Goal: Task Accomplishment & Management: Use online tool/utility

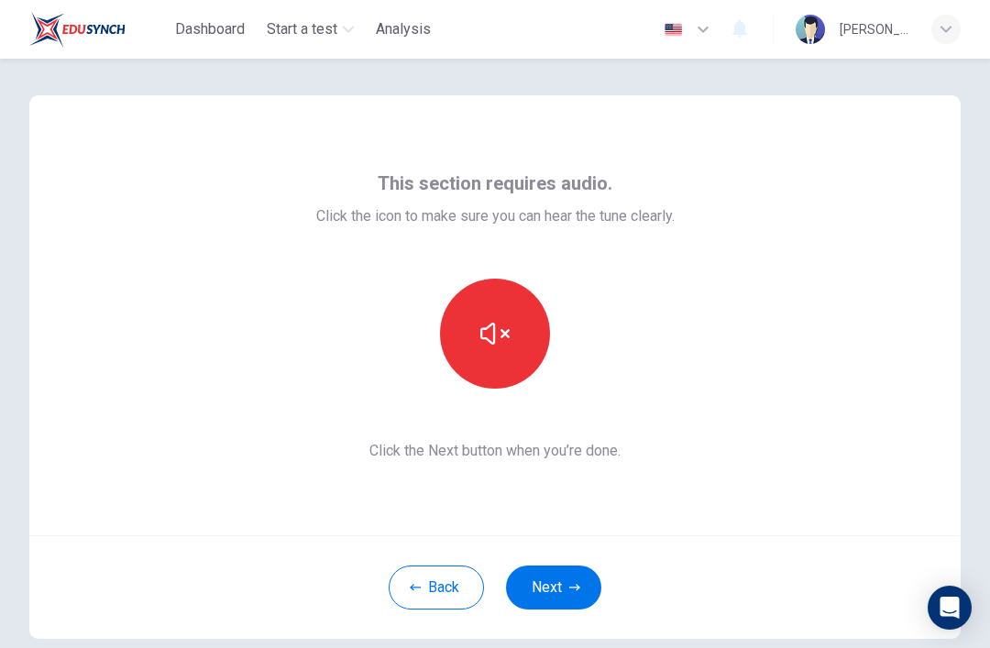
click at [484, 334] on icon "button" at bounding box center [495, 333] width 29 height 29
click at [475, 335] on button "button" at bounding box center [495, 334] width 110 height 110
click at [547, 589] on button "Next" at bounding box center [553, 588] width 95 height 44
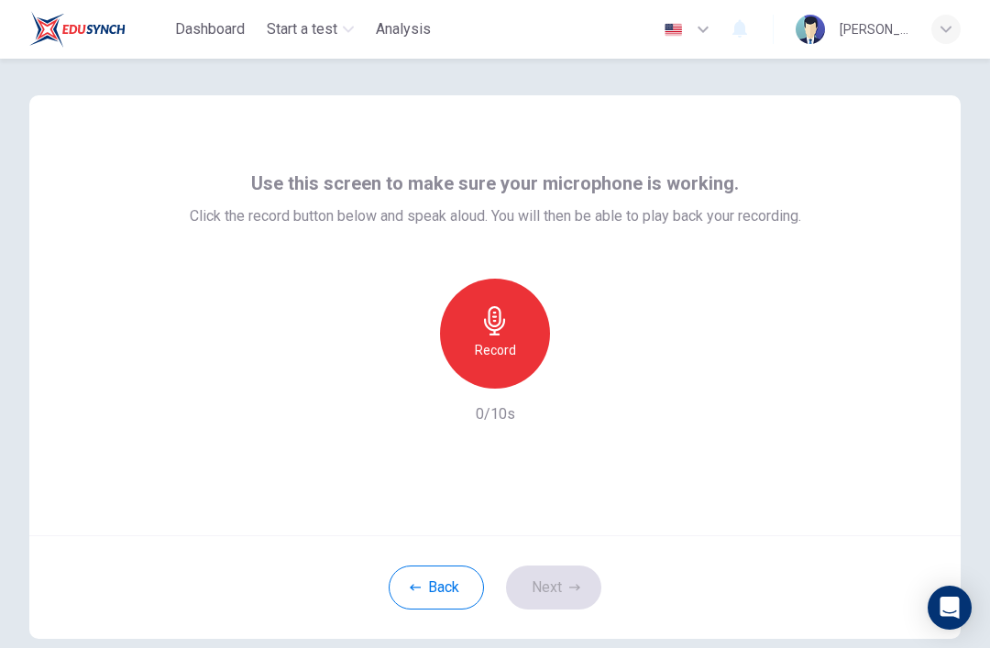
click at [488, 347] on h6 "Record" at bounding box center [495, 350] width 41 height 22
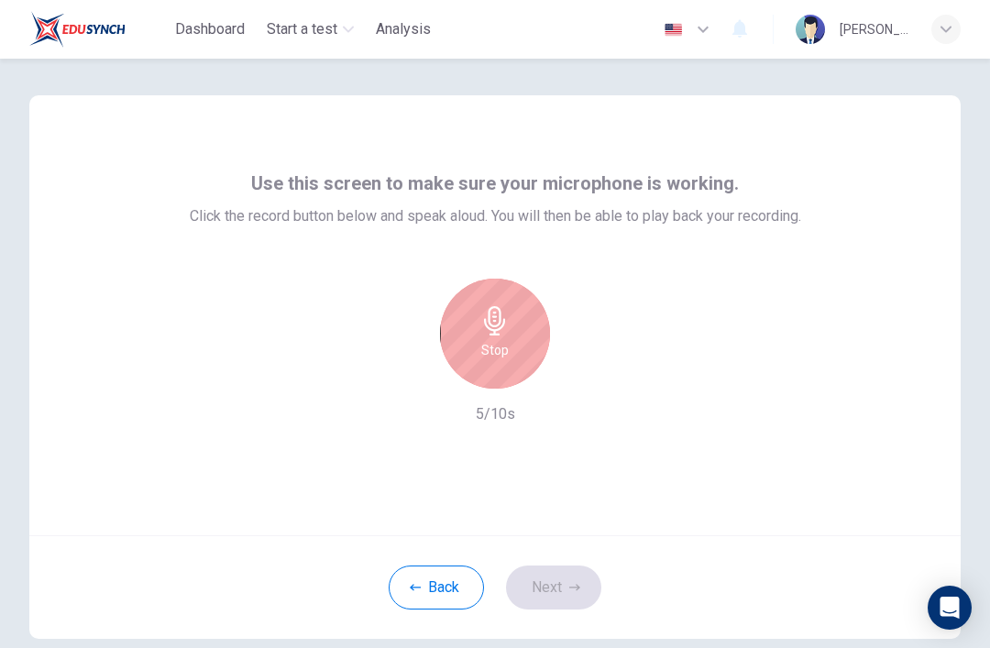
click at [465, 346] on div "Stop" at bounding box center [495, 334] width 110 height 110
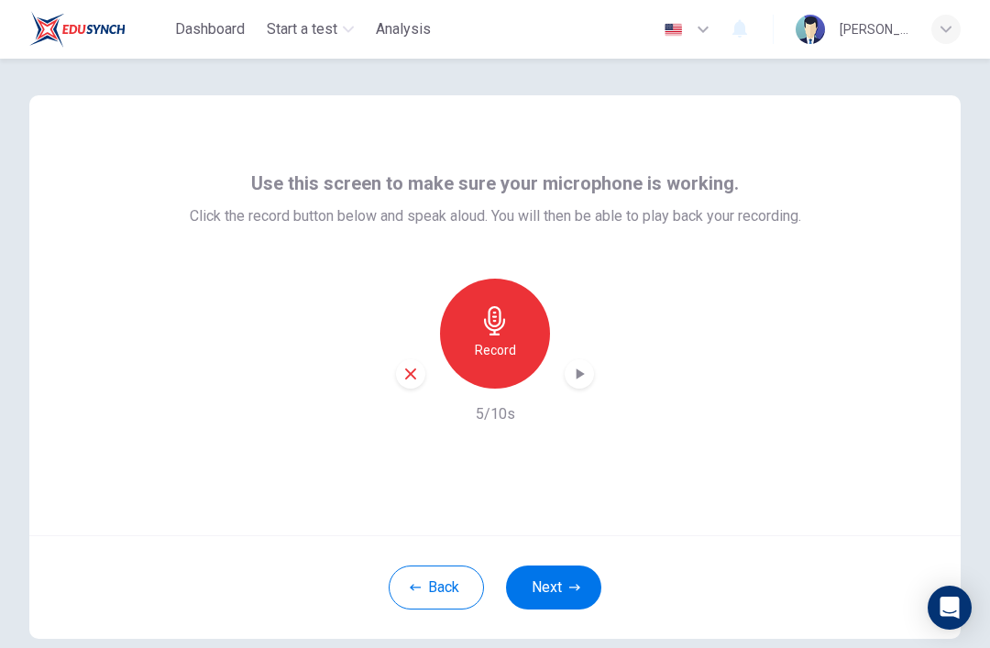
click at [576, 377] on icon "button" at bounding box center [579, 374] width 18 height 18
click at [551, 600] on button "Next" at bounding box center [553, 588] width 95 height 44
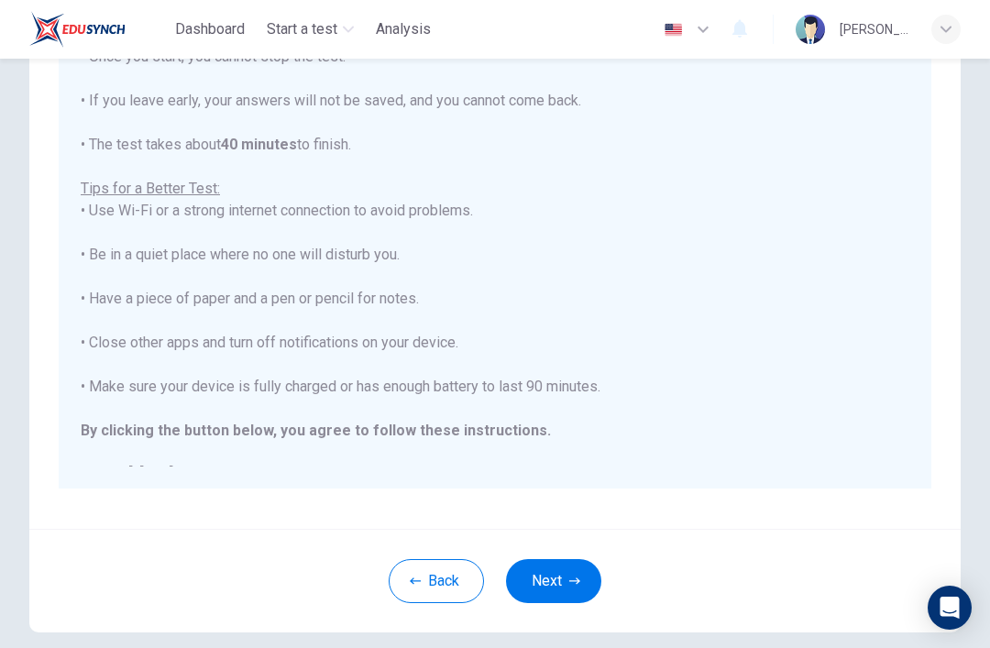
scroll to position [240, 0]
click at [538, 591] on button "Next" at bounding box center [553, 581] width 95 height 44
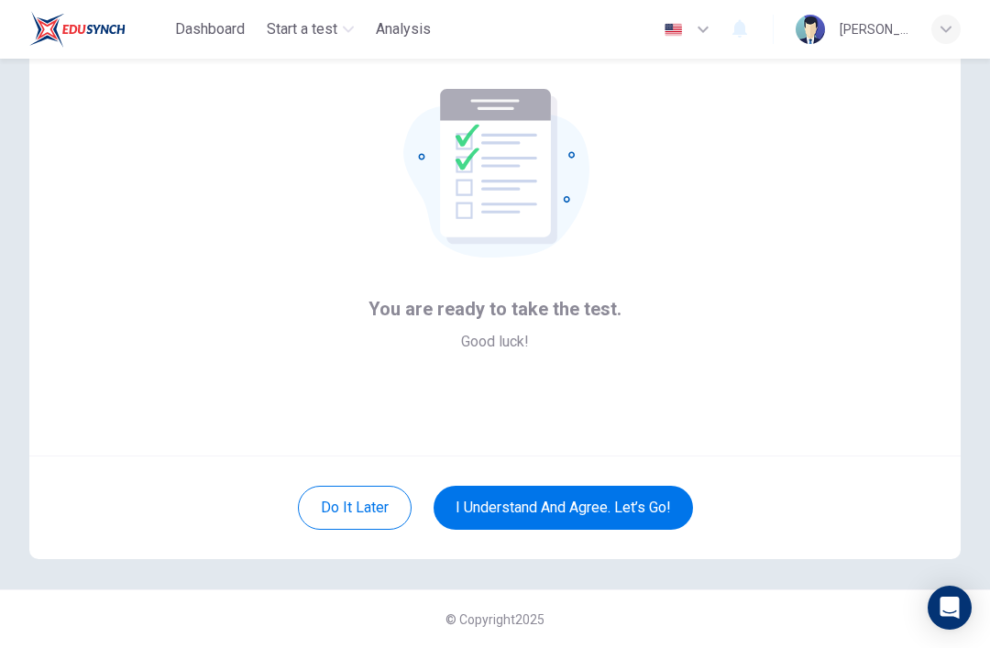
click at [487, 515] on button "I understand and agree. Let’s go!" at bounding box center [564, 508] width 260 height 44
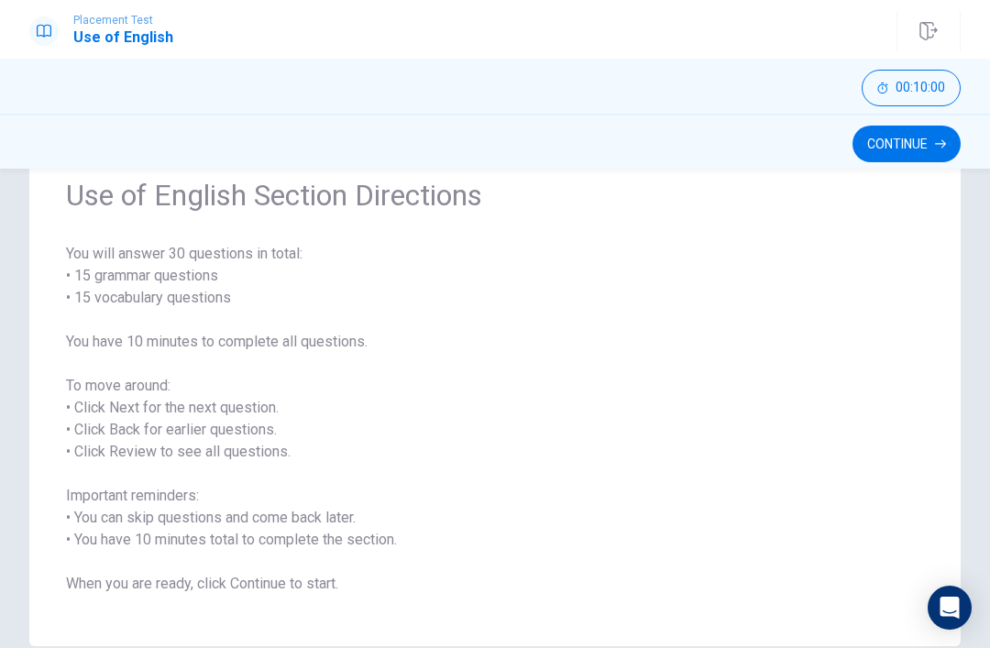
scroll to position [78, 0]
click at [911, 82] on span "00:10:00" at bounding box center [921, 88] width 50 height 15
click at [908, 144] on button "Continue" at bounding box center [907, 144] width 108 height 37
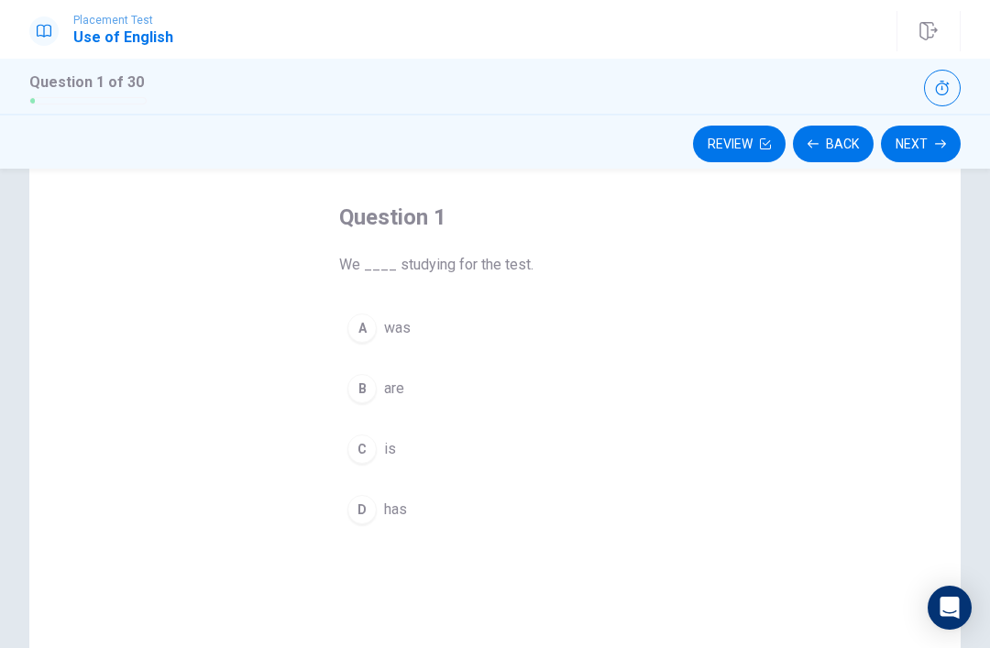
click at [920, 66] on div "Question 1 of 30" at bounding box center [495, 86] width 990 height 55
click at [937, 72] on button "button" at bounding box center [942, 88] width 37 height 37
click at [359, 402] on div "B" at bounding box center [362, 388] width 29 height 29
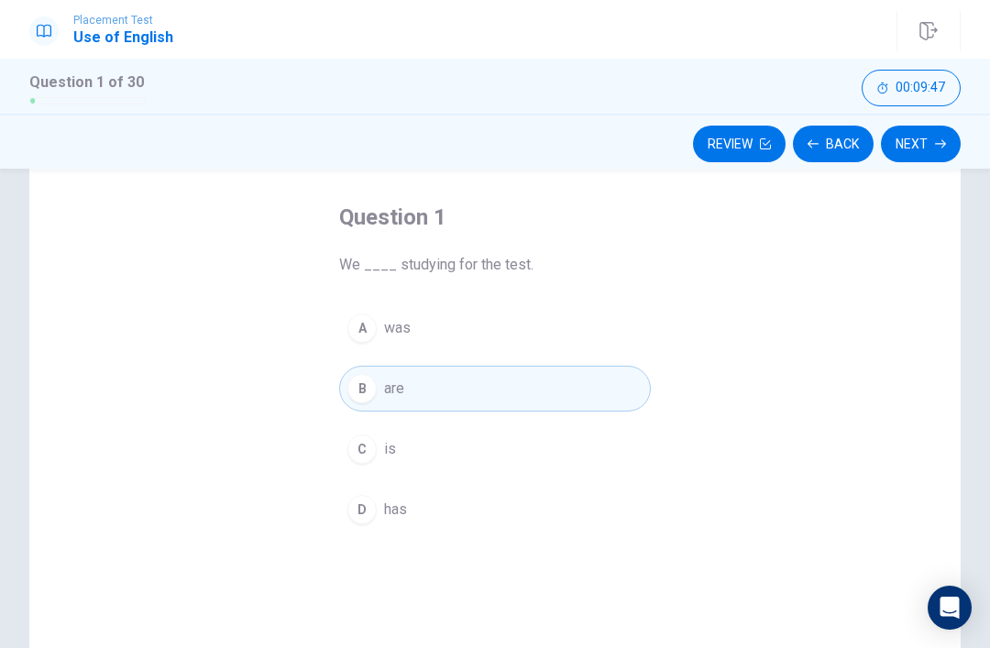
click at [931, 147] on button "Next" at bounding box center [921, 144] width 80 height 37
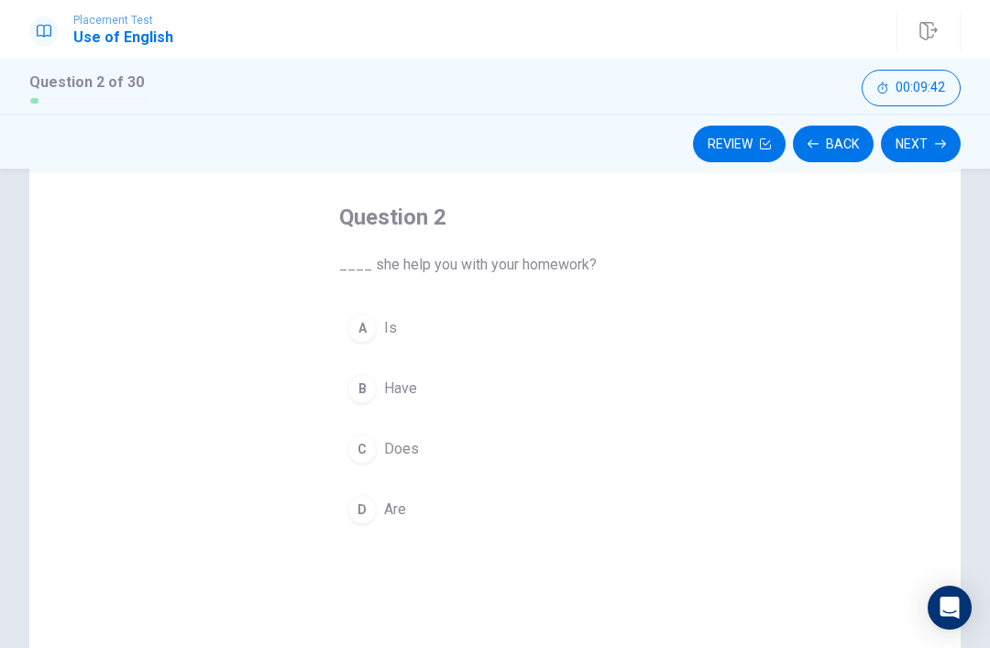
click at [365, 458] on div "C" at bounding box center [362, 449] width 29 height 29
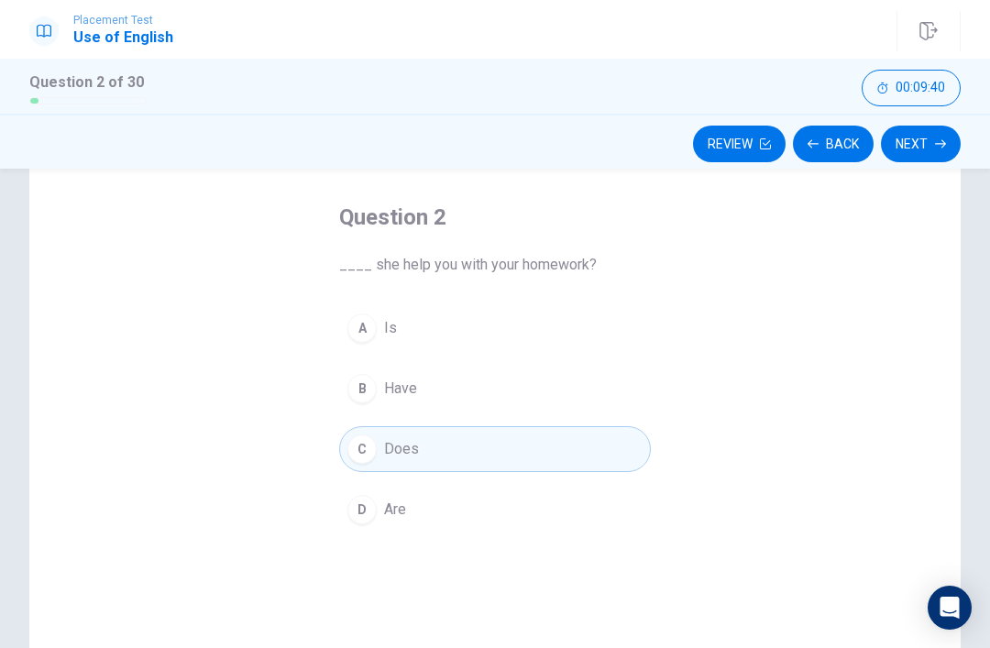
click at [912, 144] on button "Next" at bounding box center [921, 144] width 80 height 37
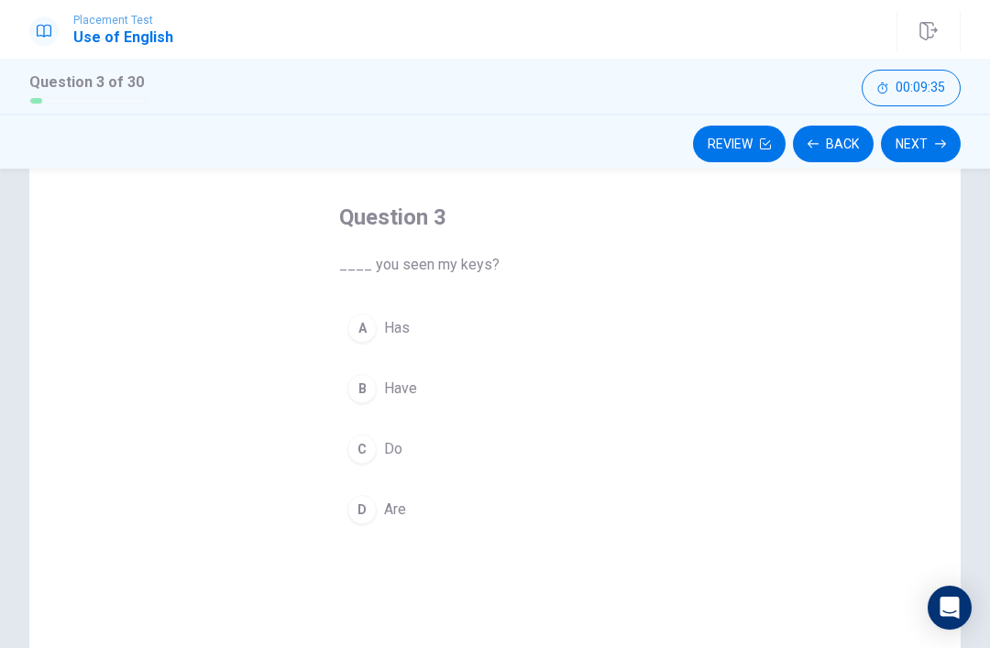
click at [368, 405] on button "B Have" at bounding box center [495, 389] width 312 height 46
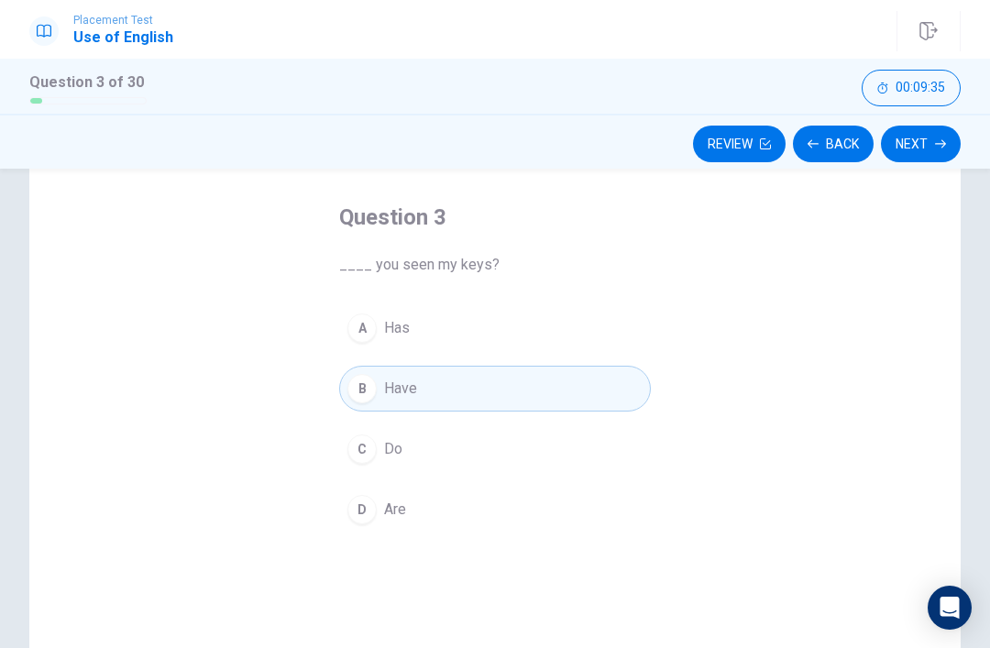
click at [919, 146] on button "Next" at bounding box center [921, 144] width 80 height 37
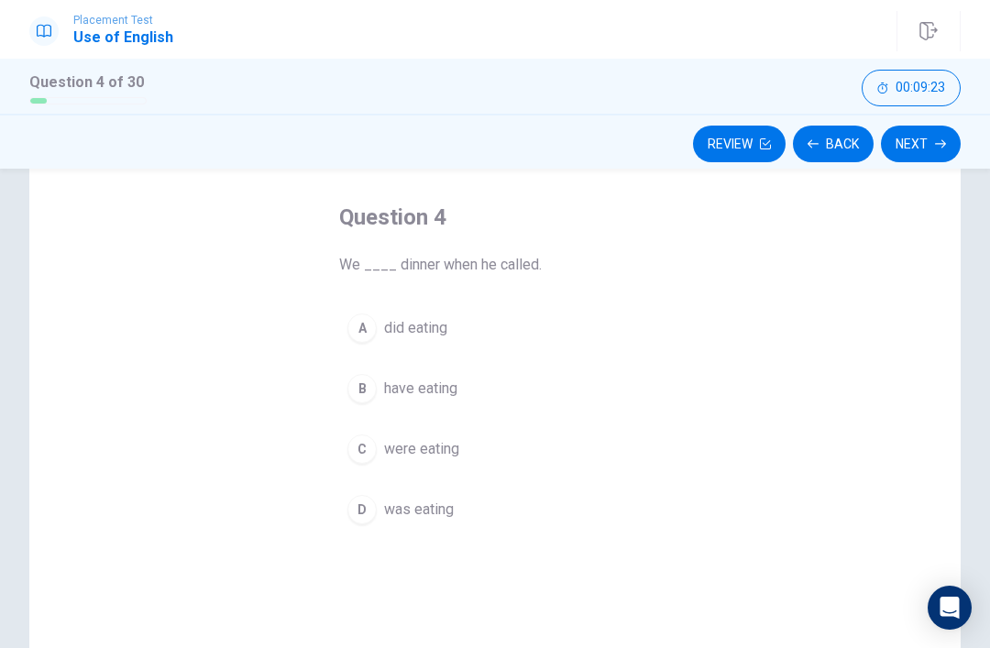
click at [365, 452] on div "C" at bounding box center [362, 449] width 29 height 29
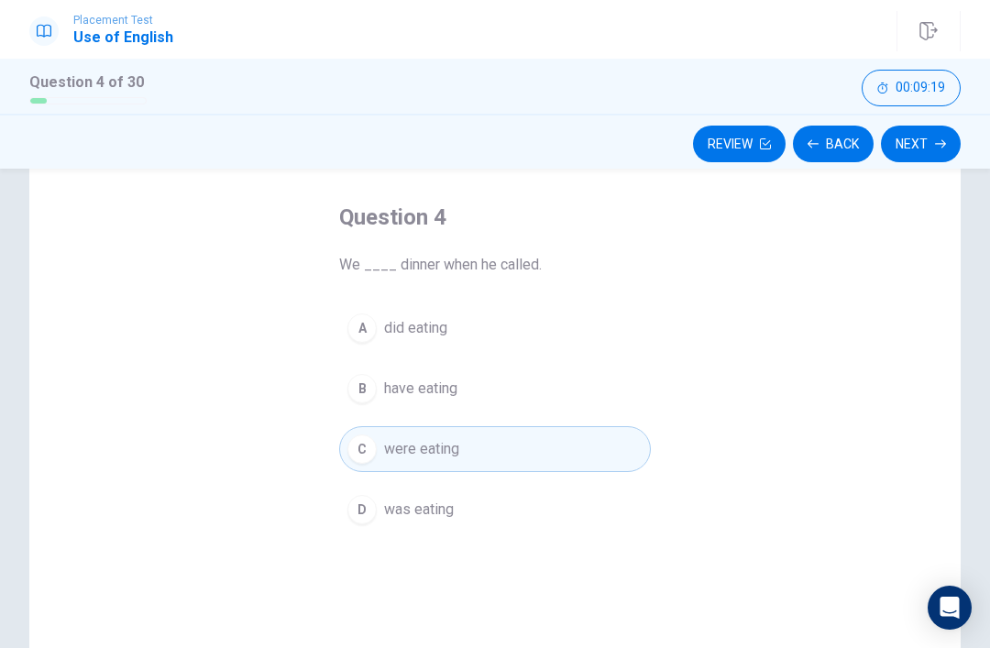
click at [922, 139] on button "Next" at bounding box center [921, 144] width 80 height 37
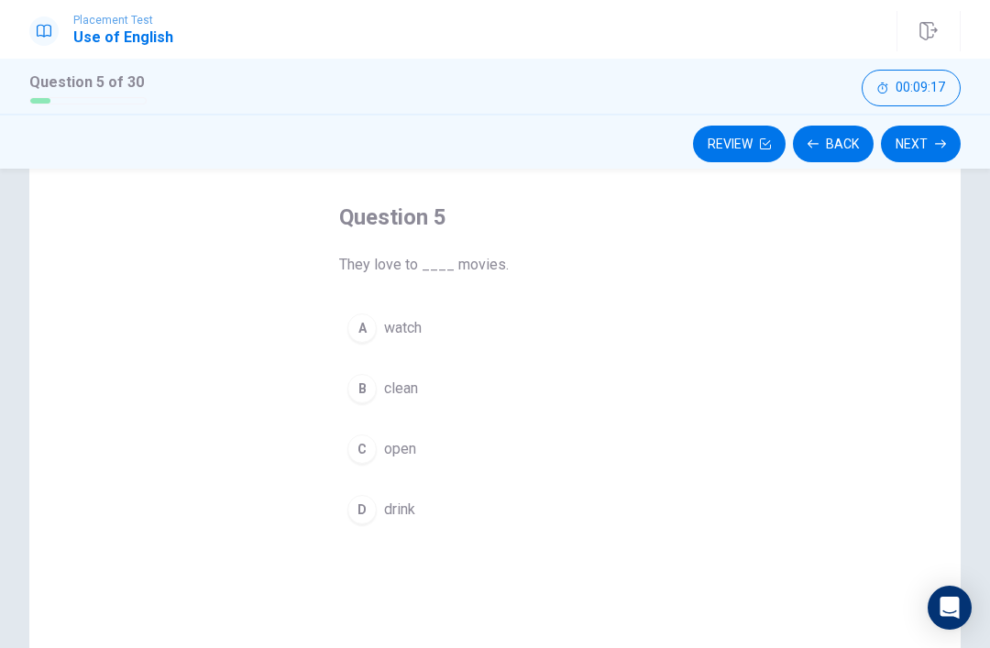
click at [823, 137] on button "Back" at bounding box center [833, 144] width 81 height 37
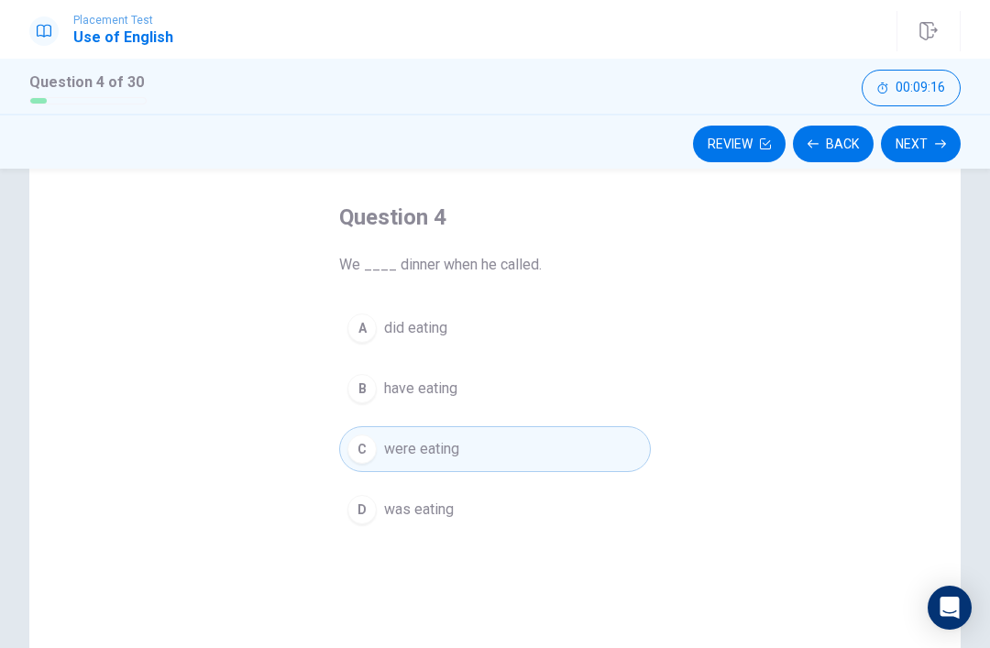
click at [925, 146] on button "Next" at bounding box center [921, 144] width 80 height 37
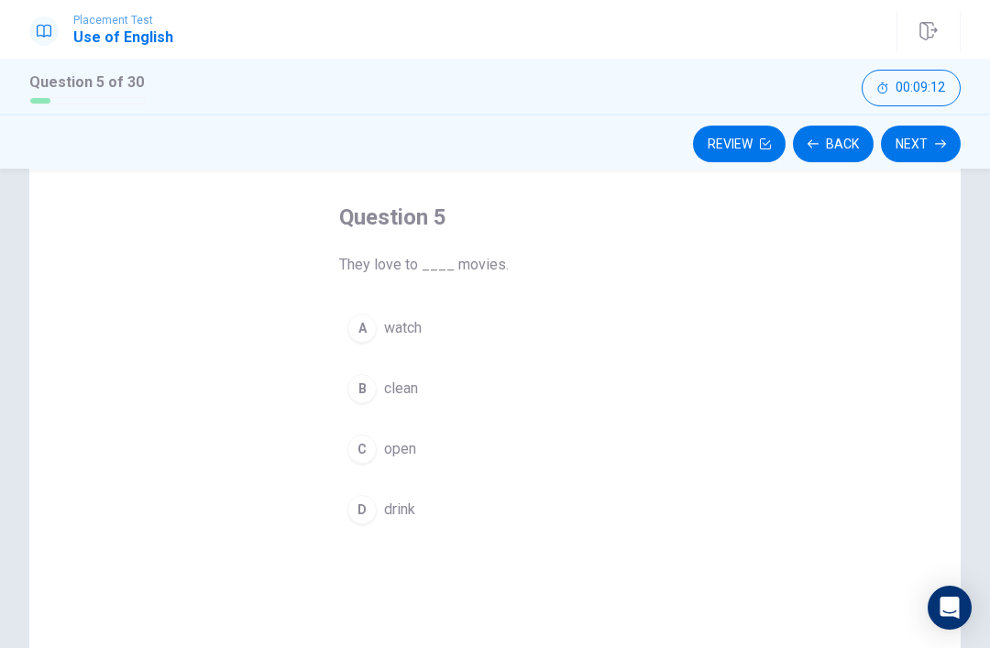
click at [359, 337] on div "A" at bounding box center [362, 328] width 29 height 29
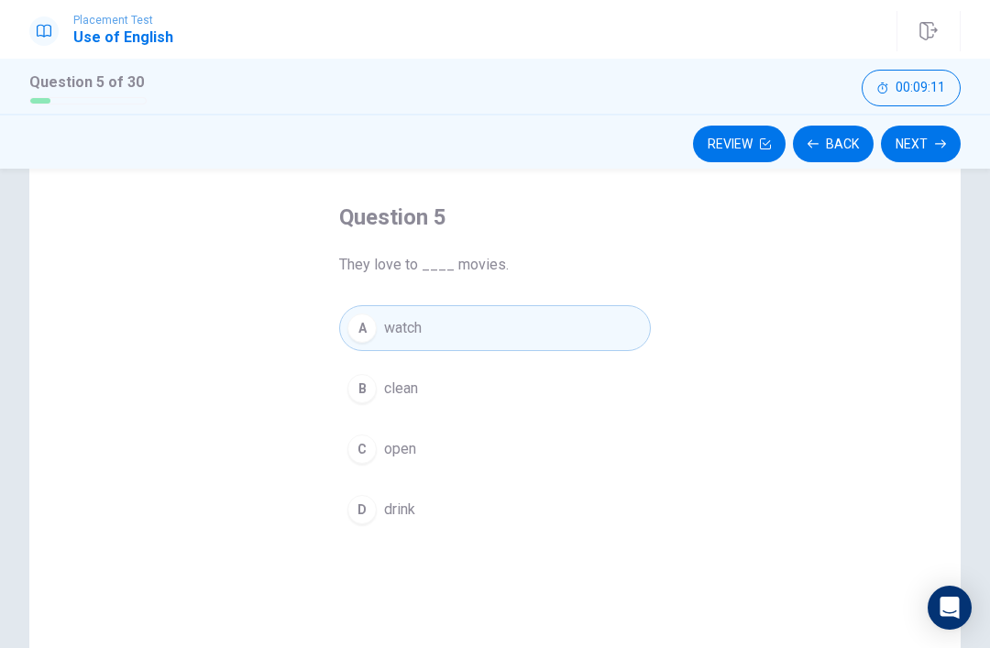
click at [916, 145] on button "Next" at bounding box center [921, 144] width 80 height 37
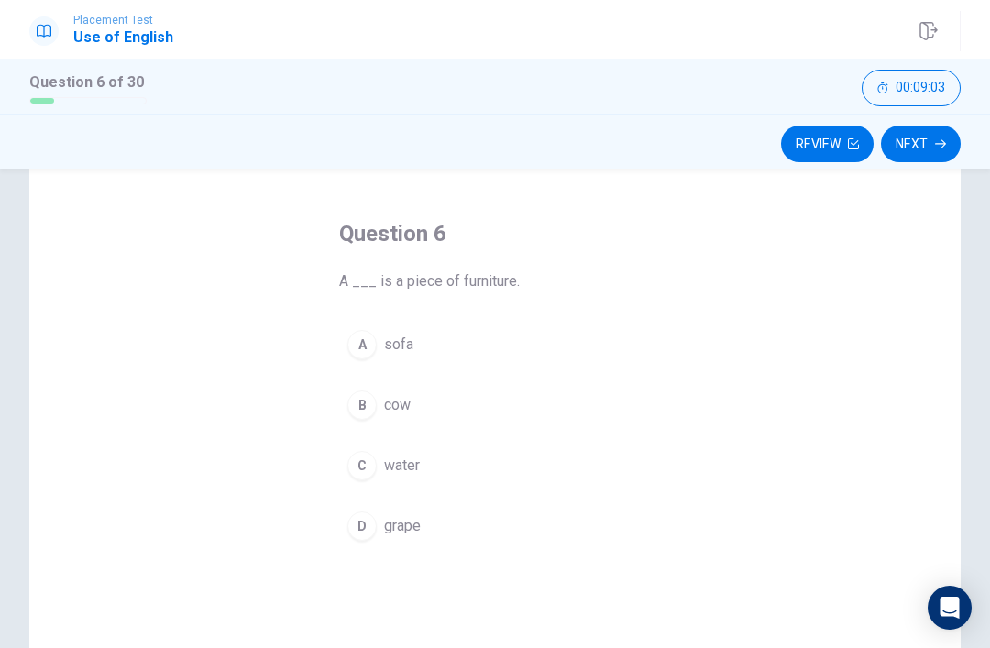
scroll to position [60, 0]
click at [364, 344] on div "A" at bounding box center [362, 346] width 29 height 29
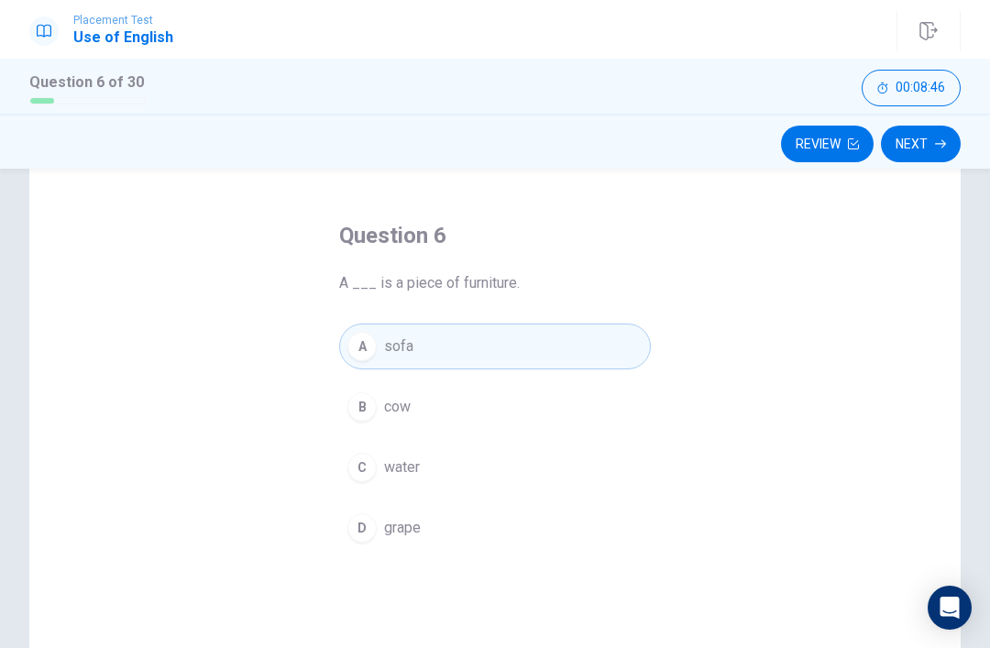
click at [935, 147] on button "Next" at bounding box center [921, 144] width 80 height 37
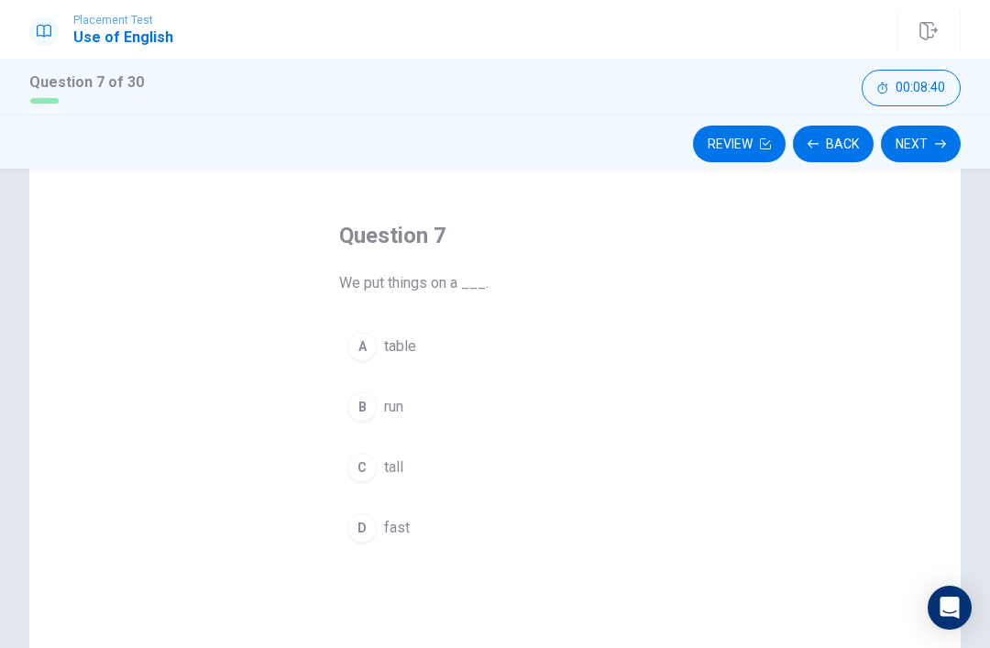
click at [367, 357] on div "A" at bounding box center [362, 346] width 29 height 29
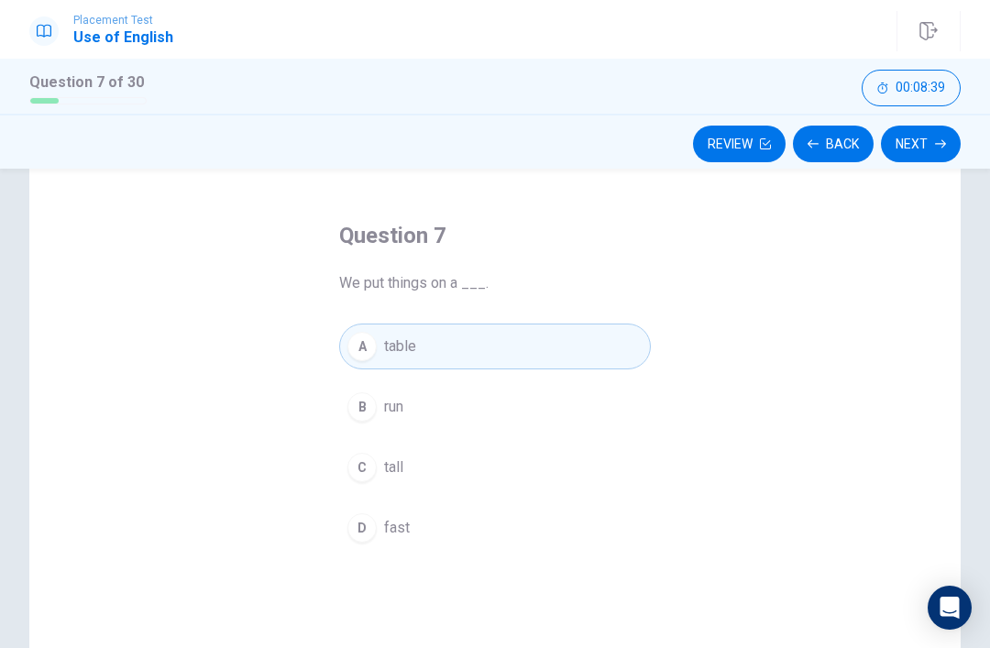
click at [922, 144] on button "Next" at bounding box center [921, 144] width 80 height 37
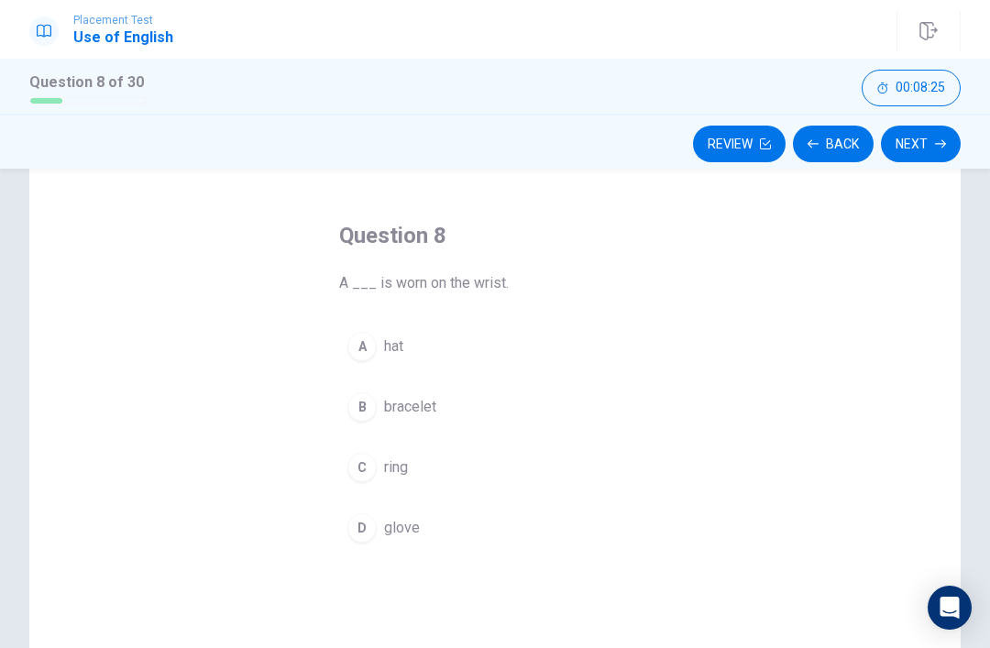
click at [365, 354] on div "A" at bounding box center [362, 346] width 29 height 29
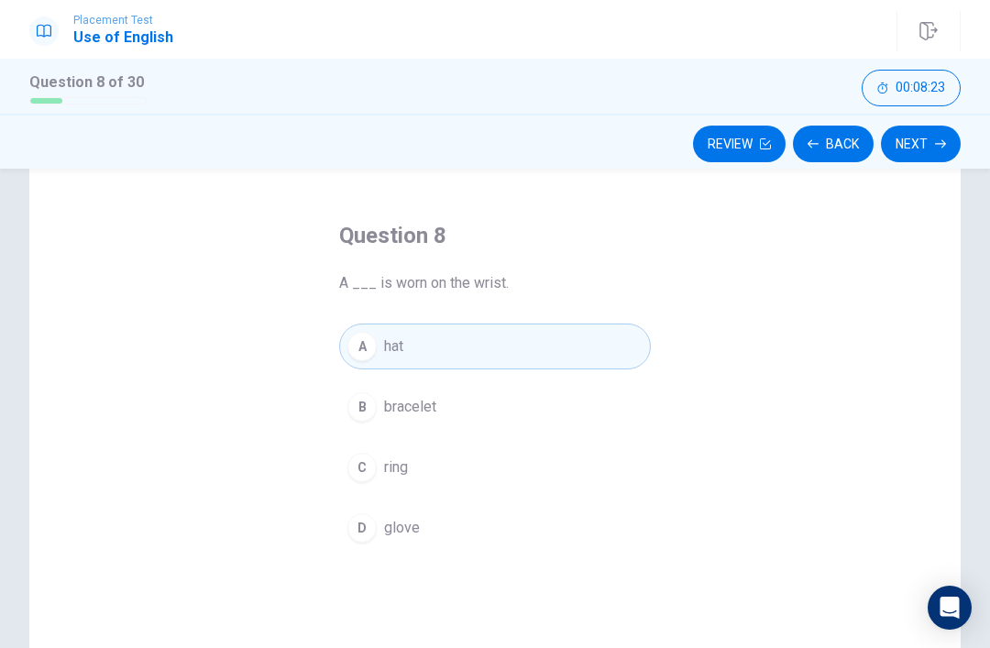
click at [837, 143] on button "Back" at bounding box center [833, 144] width 81 height 37
click at [926, 152] on button "Next" at bounding box center [921, 144] width 80 height 37
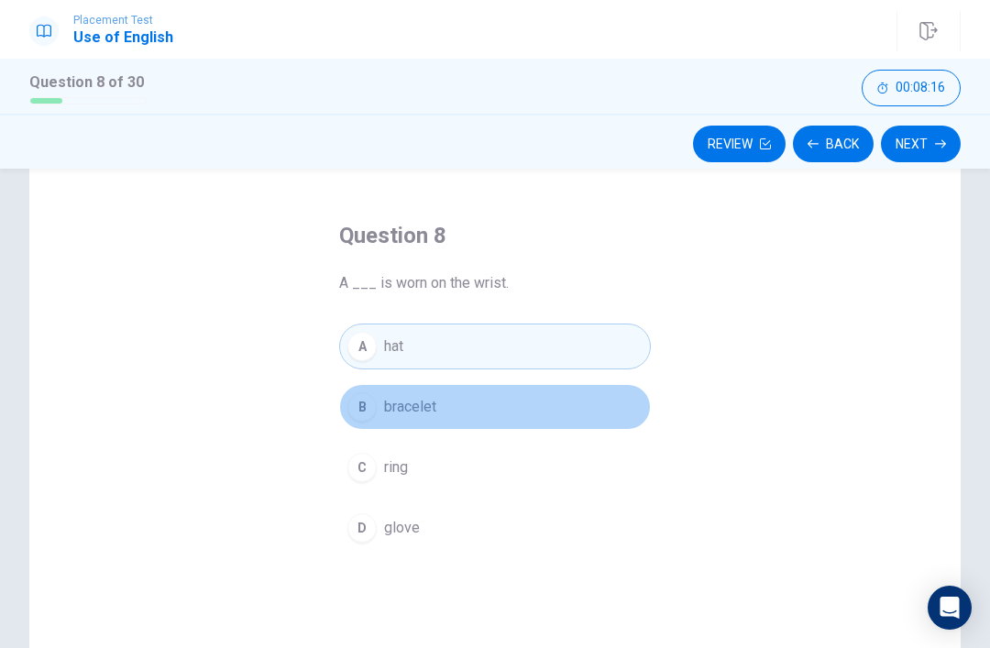
click at [355, 411] on div "B" at bounding box center [362, 407] width 29 height 29
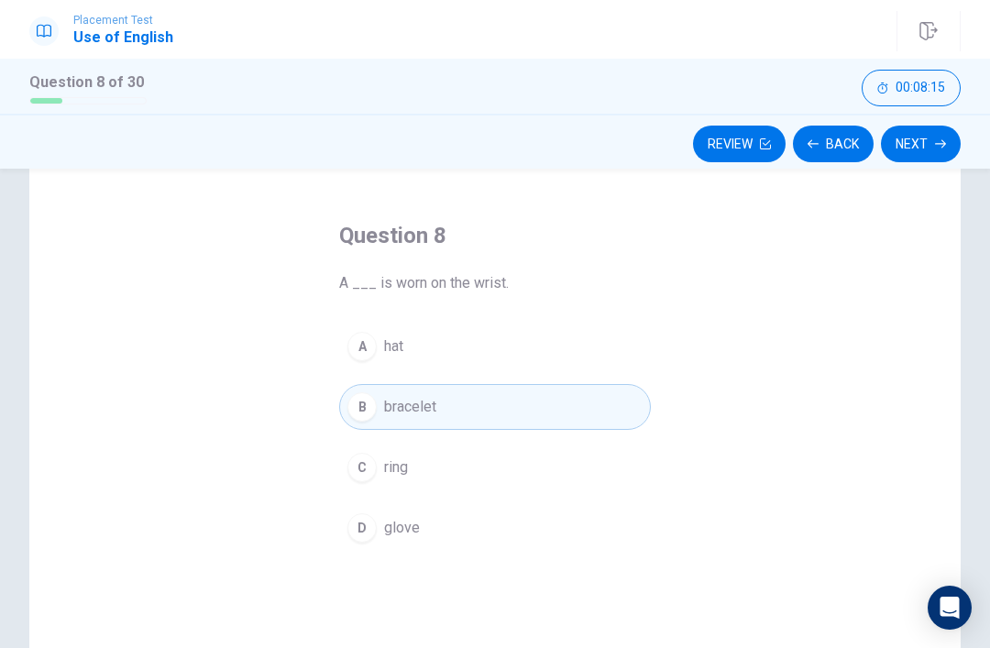
click at [933, 142] on button "Next" at bounding box center [921, 144] width 80 height 37
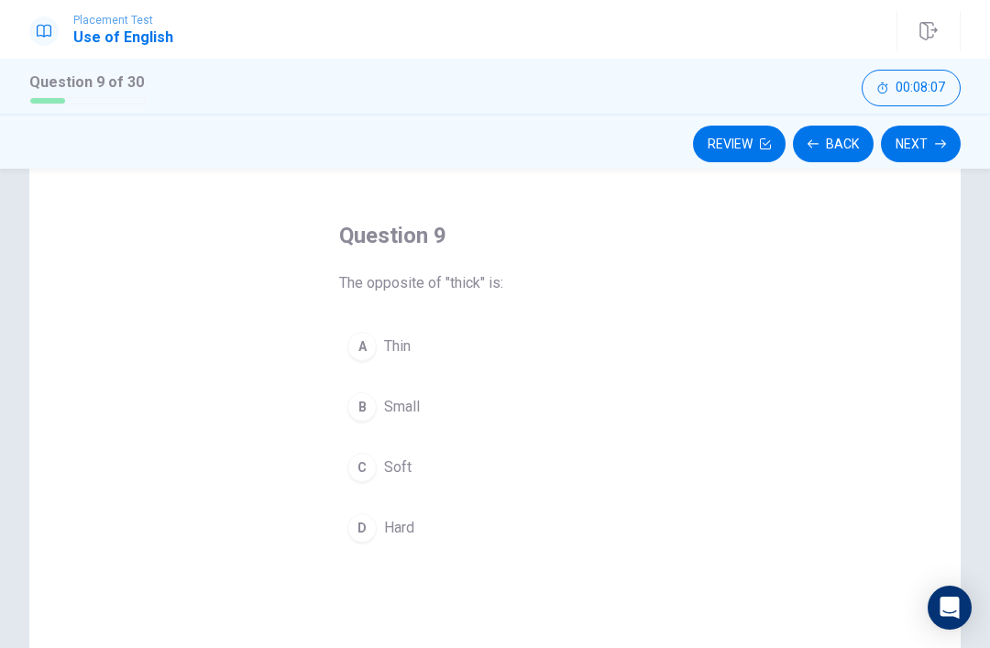
click at [359, 347] on div "A" at bounding box center [362, 346] width 29 height 29
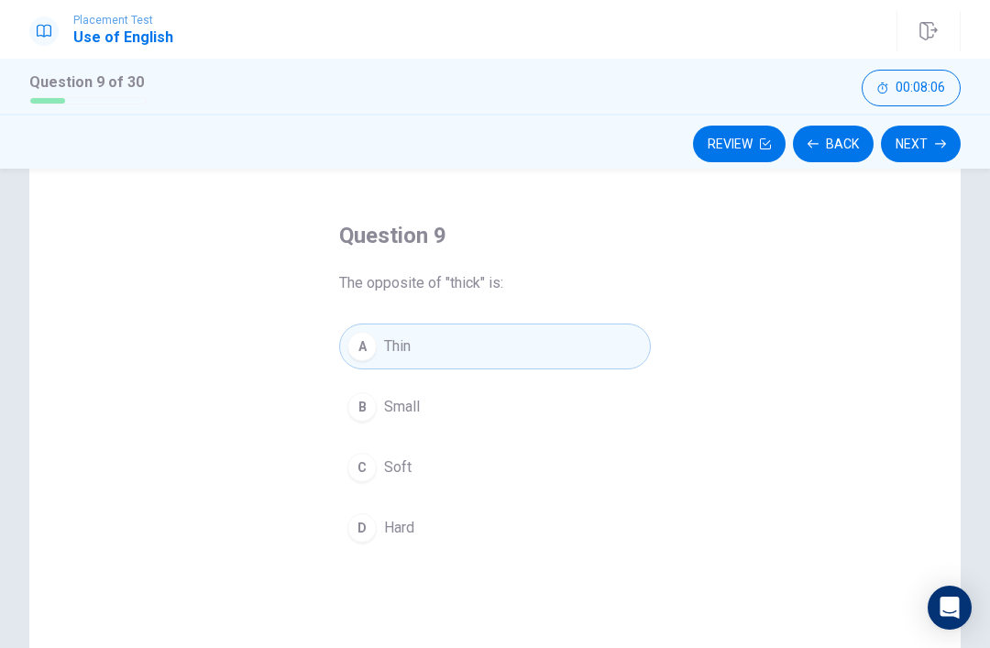
click at [925, 150] on button "Next" at bounding box center [921, 144] width 80 height 37
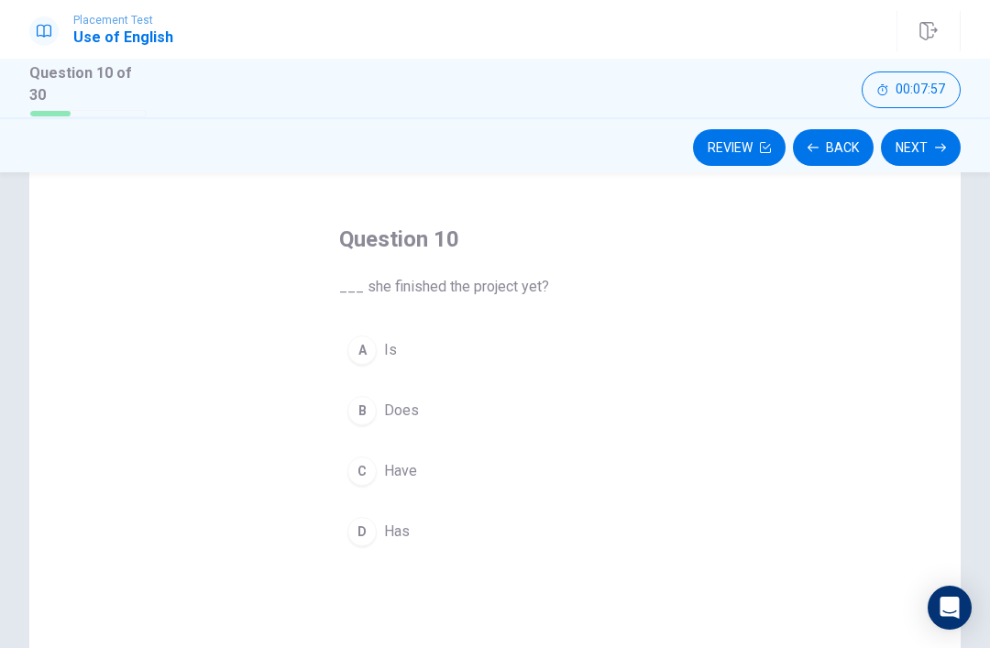
click at [366, 535] on div "D" at bounding box center [362, 531] width 29 height 29
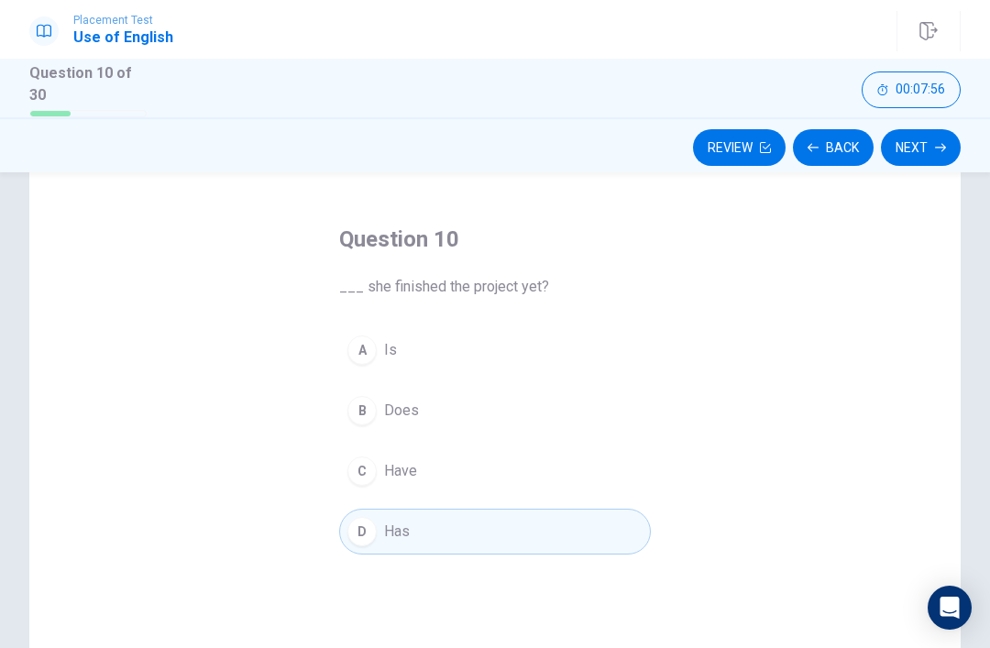
click at [925, 155] on button "Next" at bounding box center [921, 147] width 80 height 37
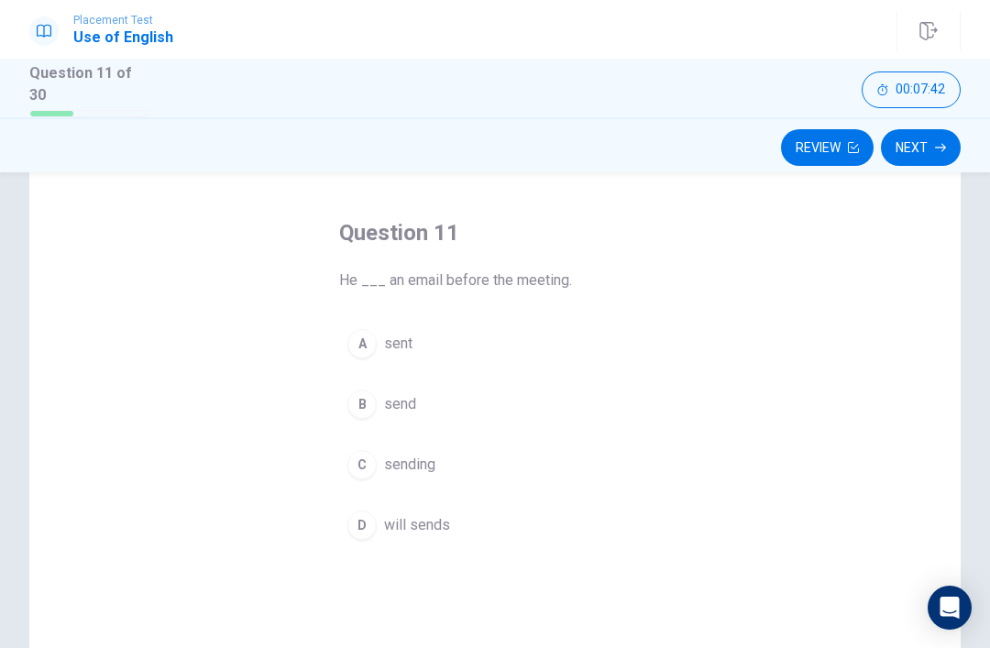
scroll to position [65, 0]
click at [373, 348] on div "A" at bounding box center [362, 344] width 29 height 29
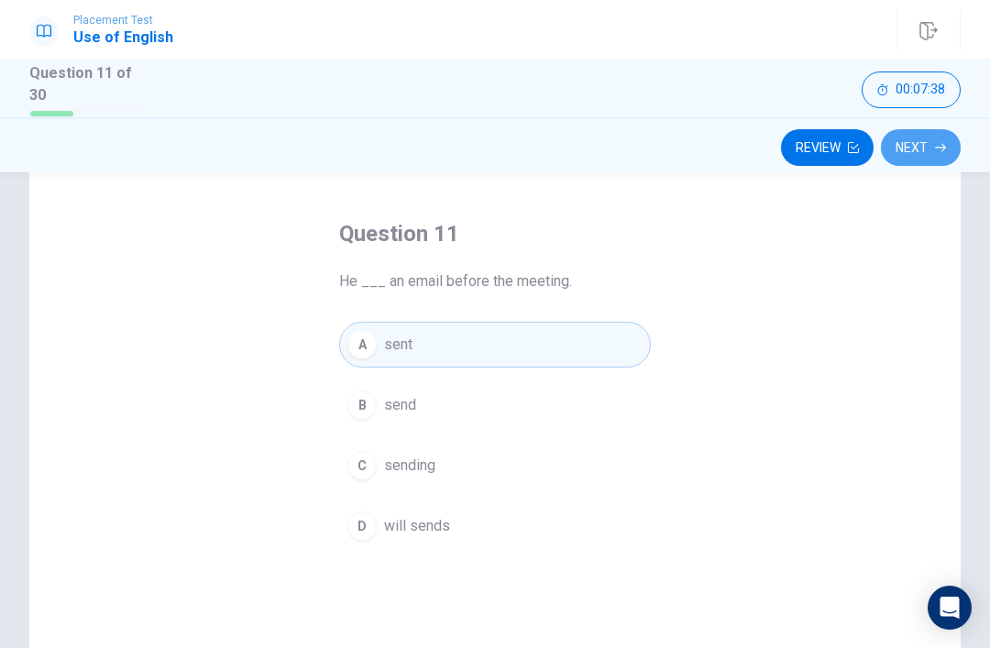
click at [933, 153] on button "Next" at bounding box center [921, 147] width 80 height 37
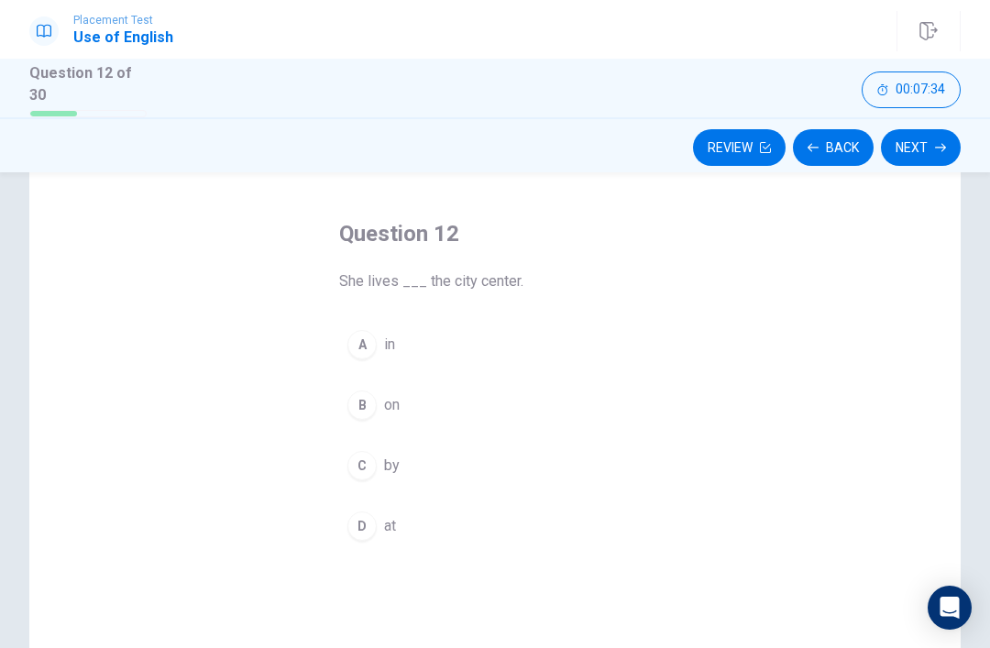
click at [354, 358] on button "A in" at bounding box center [495, 345] width 312 height 46
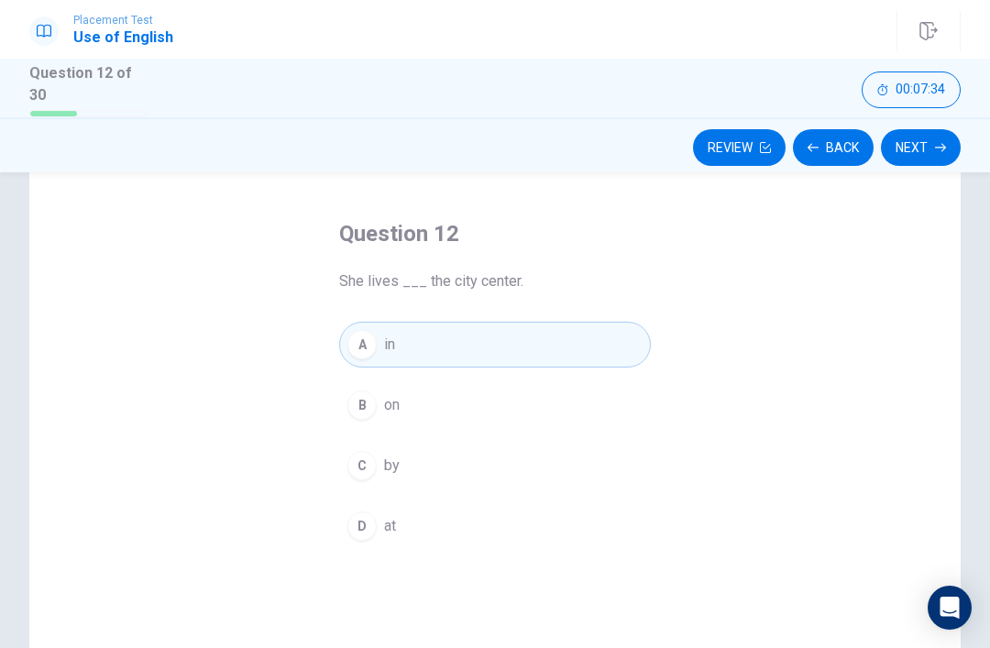
click at [926, 157] on button "Next" at bounding box center [921, 147] width 80 height 37
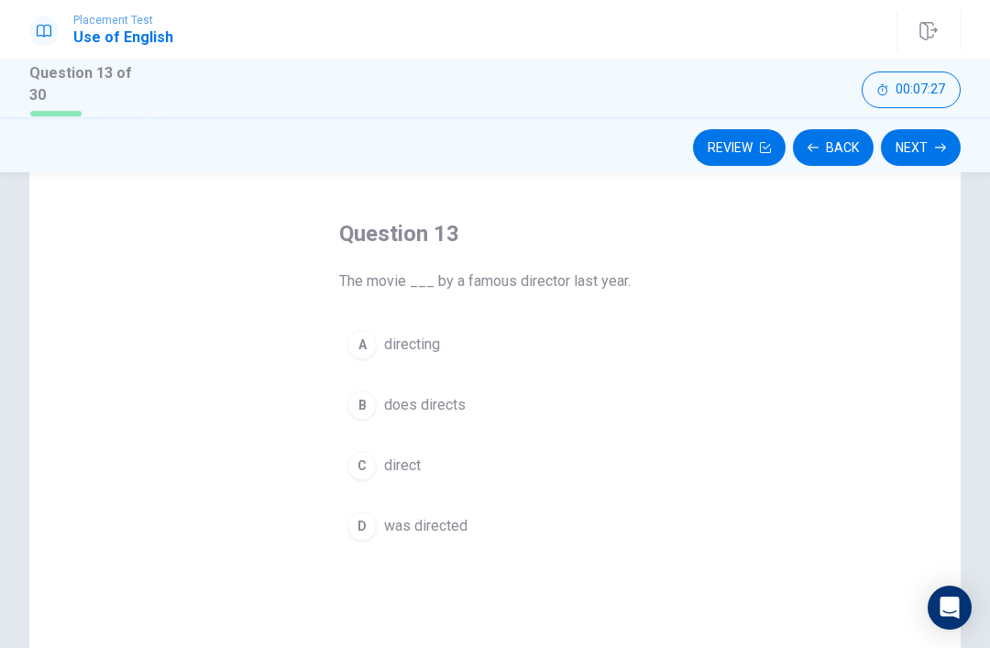
click at [373, 524] on div "D" at bounding box center [362, 526] width 29 height 29
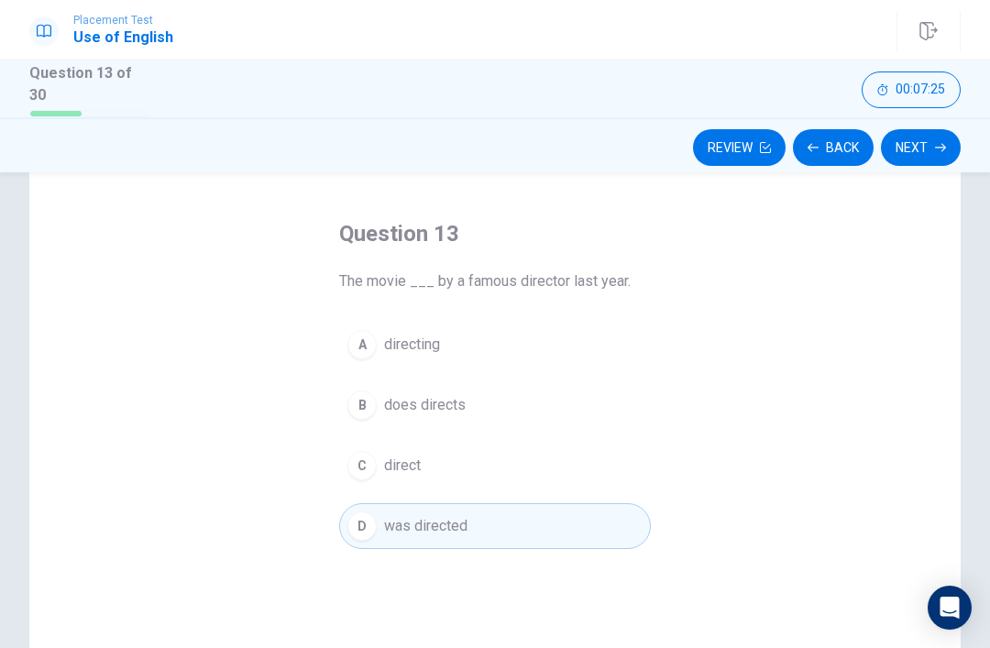
click at [924, 157] on button "Next" at bounding box center [921, 147] width 80 height 37
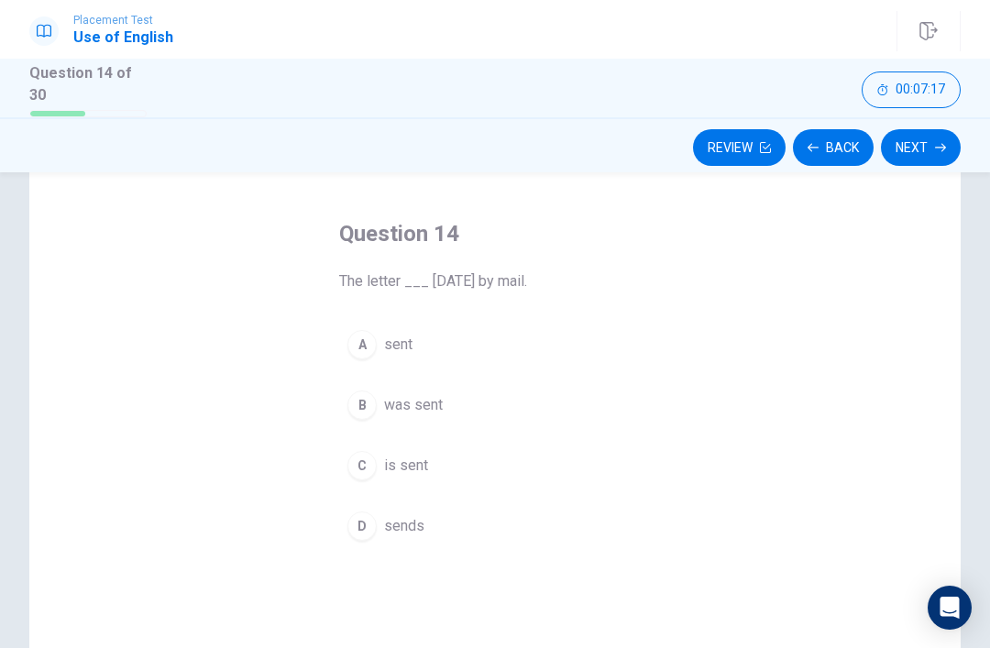
click at [359, 330] on div "A" at bounding box center [362, 344] width 29 height 29
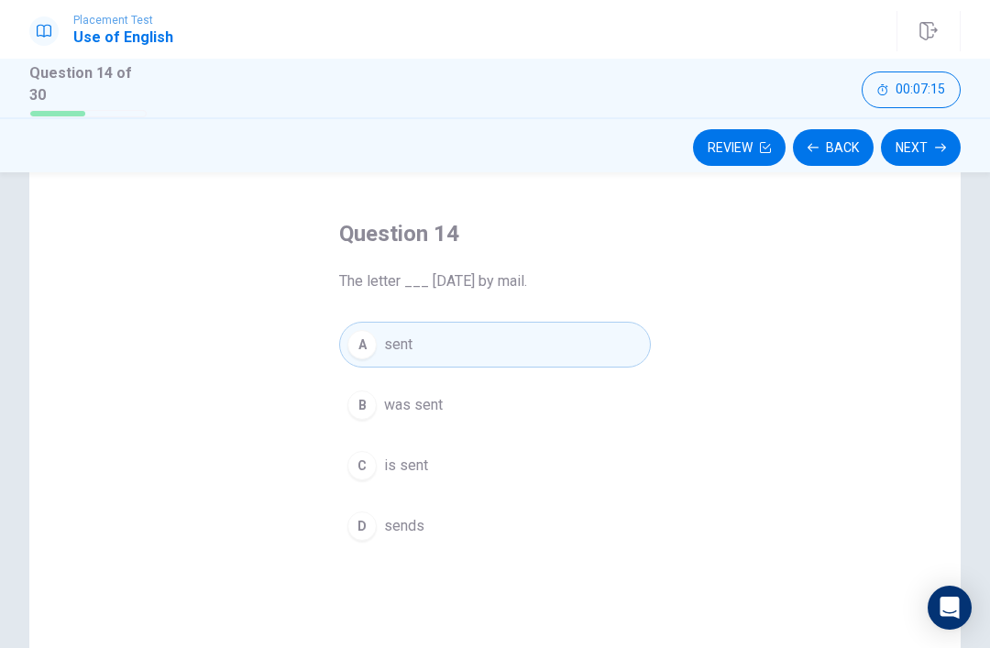
click at [937, 143] on icon "button" at bounding box center [940, 147] width 11 height 11
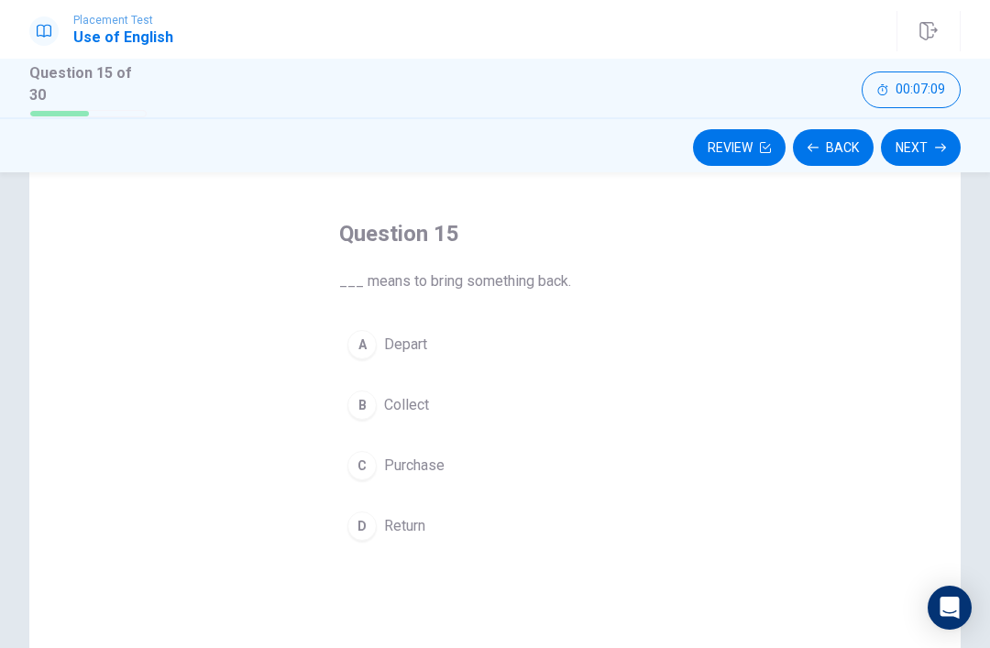
click at [370, 525] on div "D" at bounding box center [362, 526] width 29 height 29
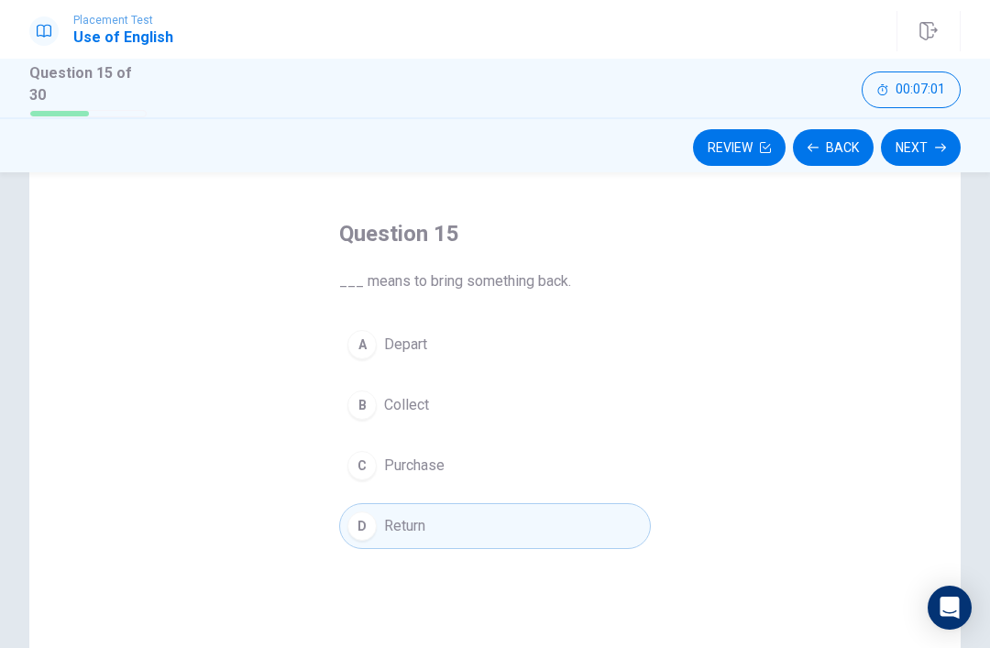
click at [925, 153] on button "Next" at bounding box center [921, 147] width 80 height 37
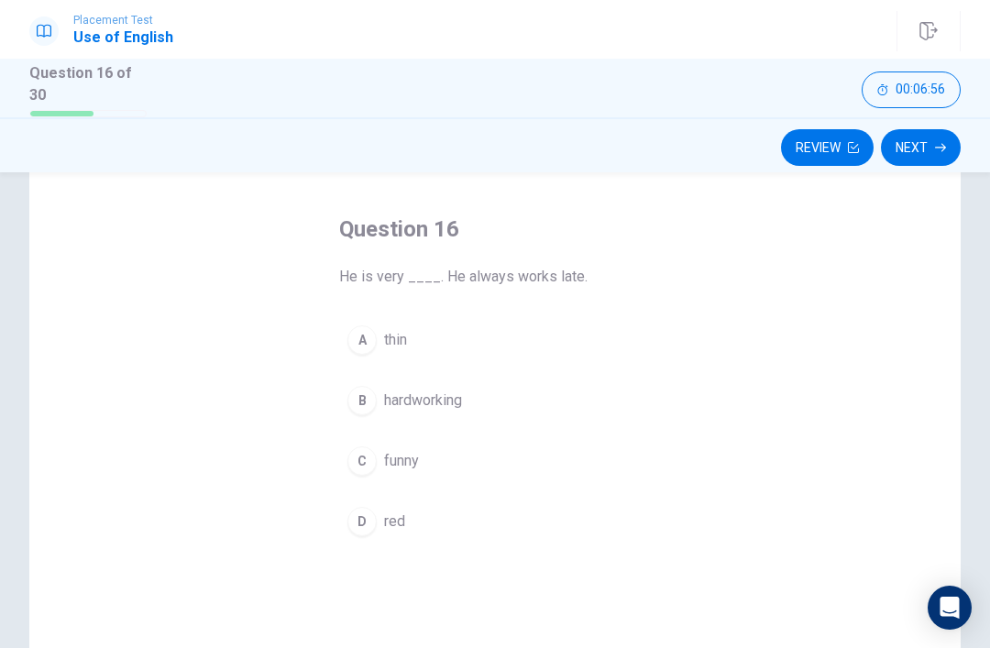
scroll to position [70, 0]
click at [366, 402] on div "B" at bounding box center [362, 400] width 29 height 29
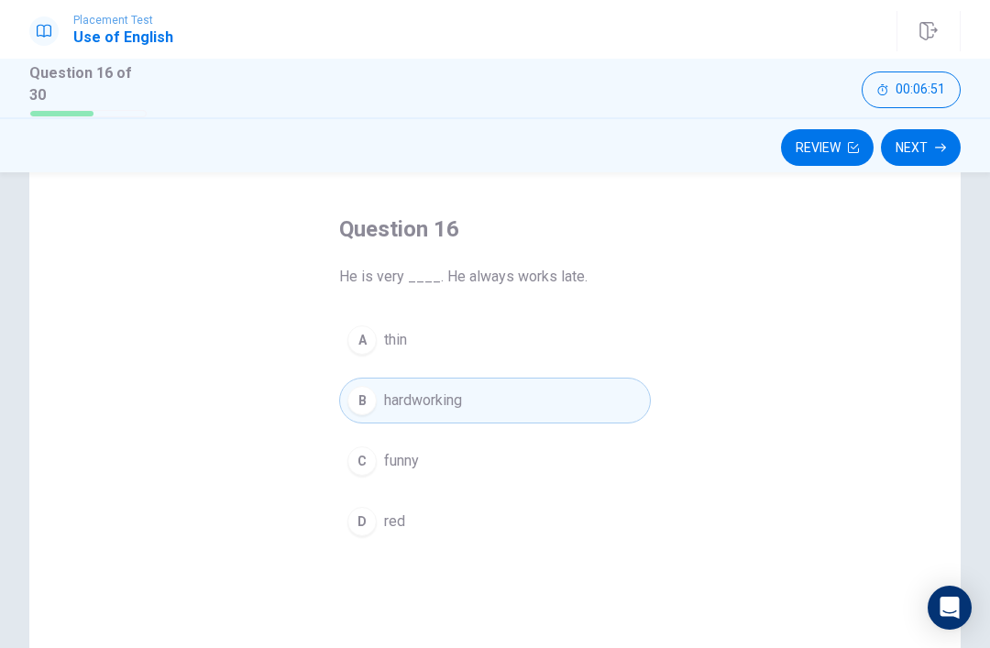
click at [928, 139] on button "Next" at bounding box center [921, 147] width 80 height 37
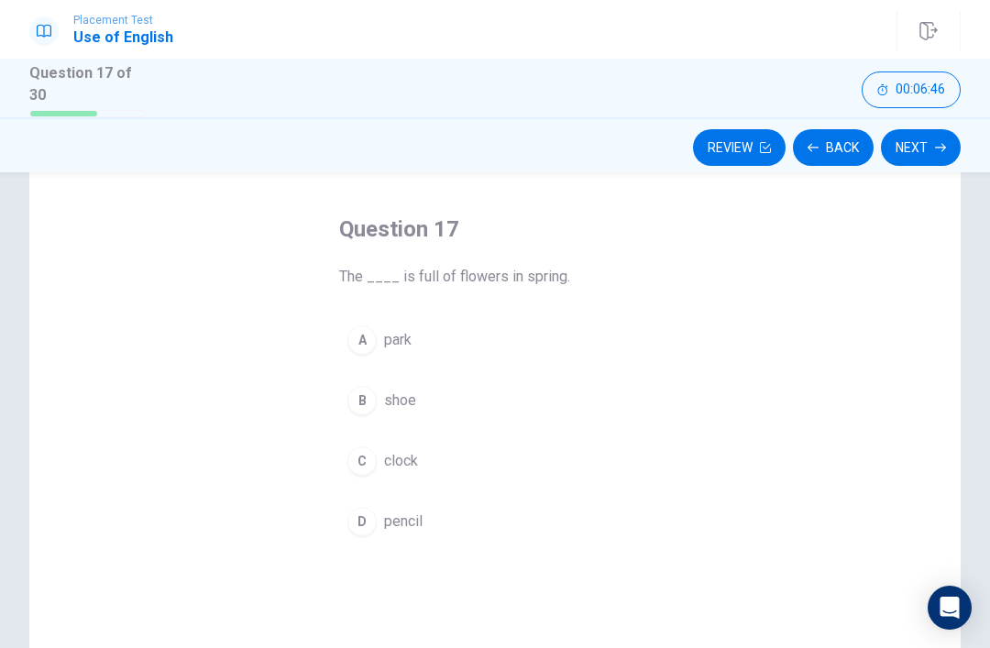
click at [368, 331] on div "A" at bounding box center [362, 340] width 29 height 29
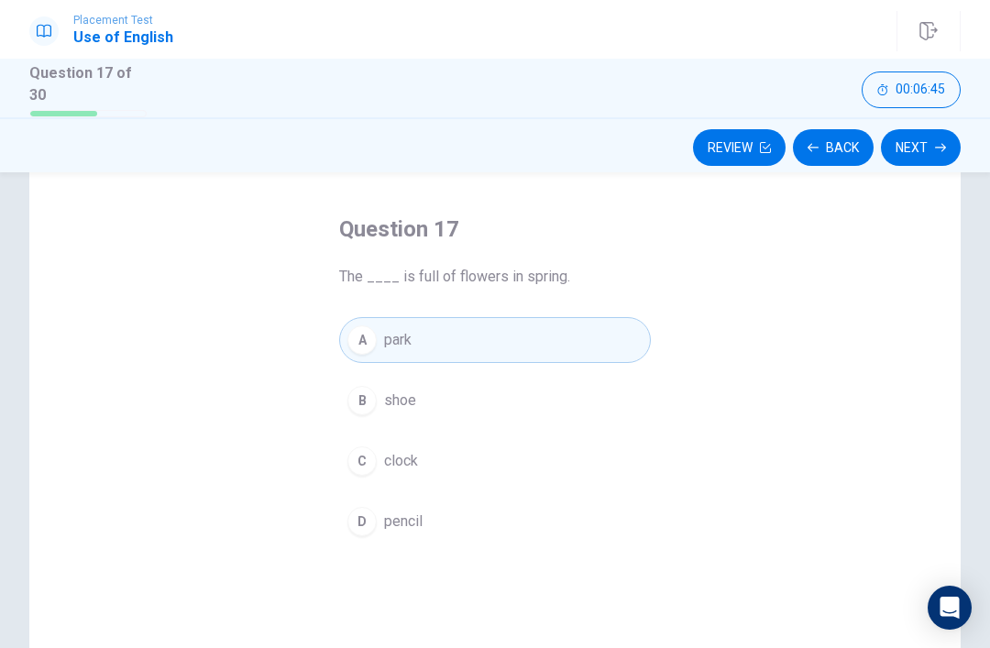
click at [923, 149] on button "Next" at bounding box center [921, 147] width 80 height 37
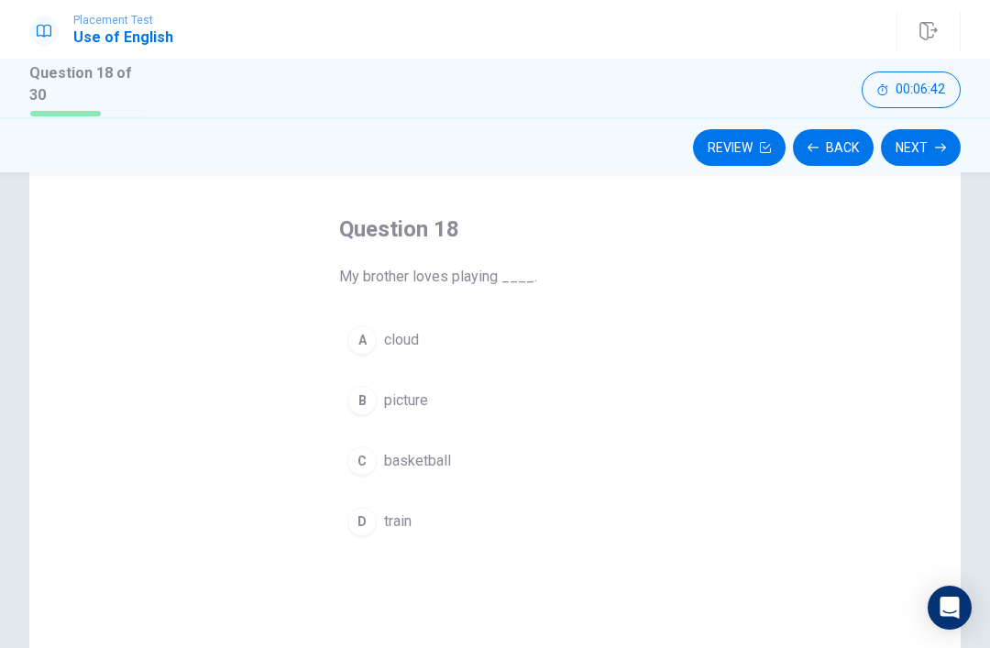
click at [355, 463] on div "C" at bounding box center [362, 461] width 29 height 29
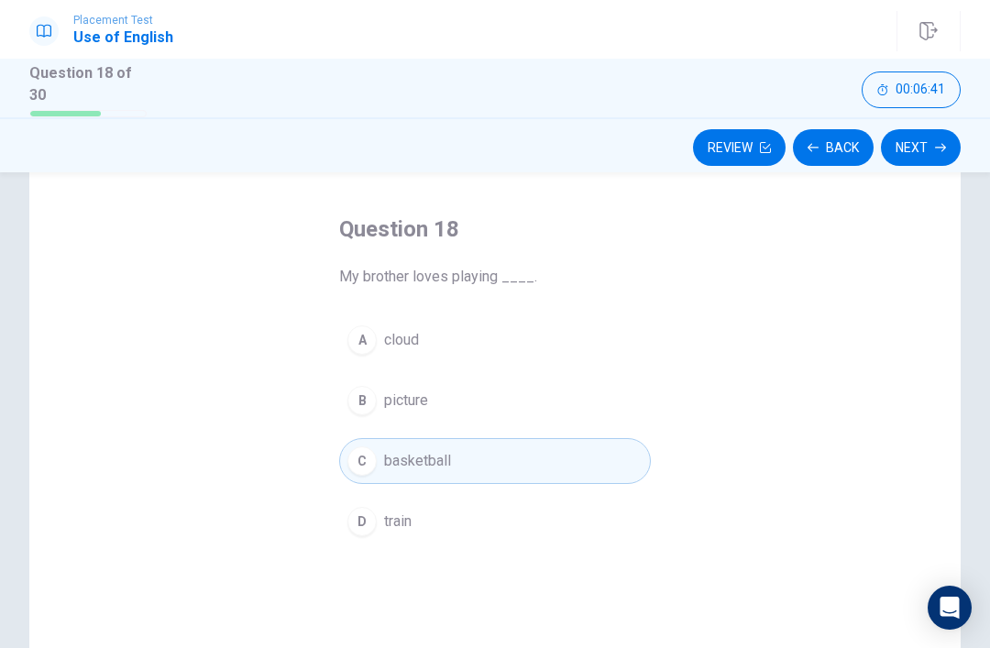
click at [924, 148] on button "Next" at bounding box center [921, 147] width 80 height 37
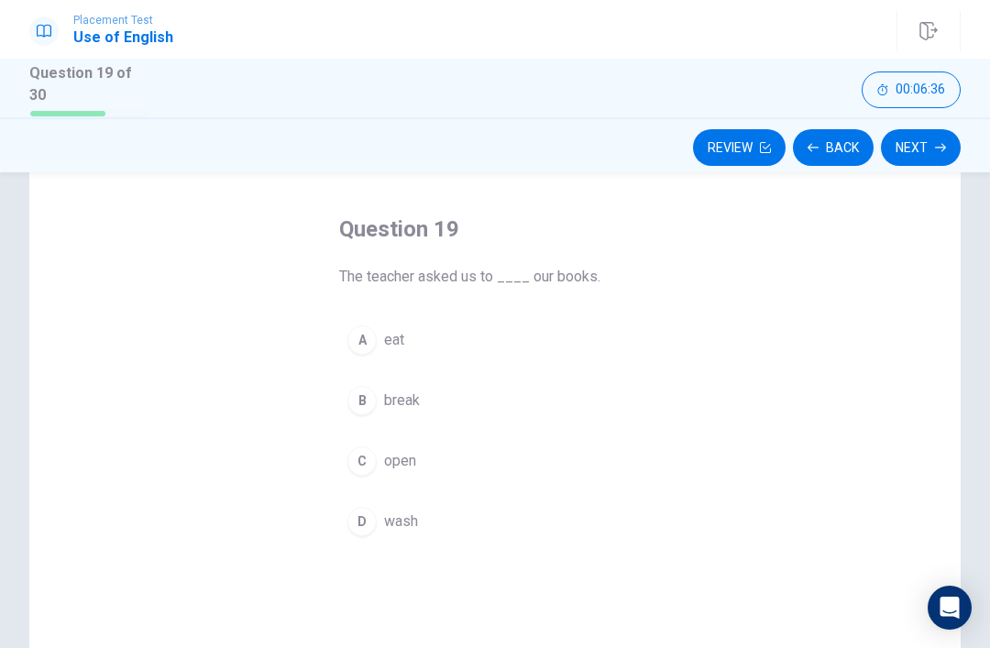
click at [360, 473] on button "C open" at bounding box center [495, 461] width 312 height 46
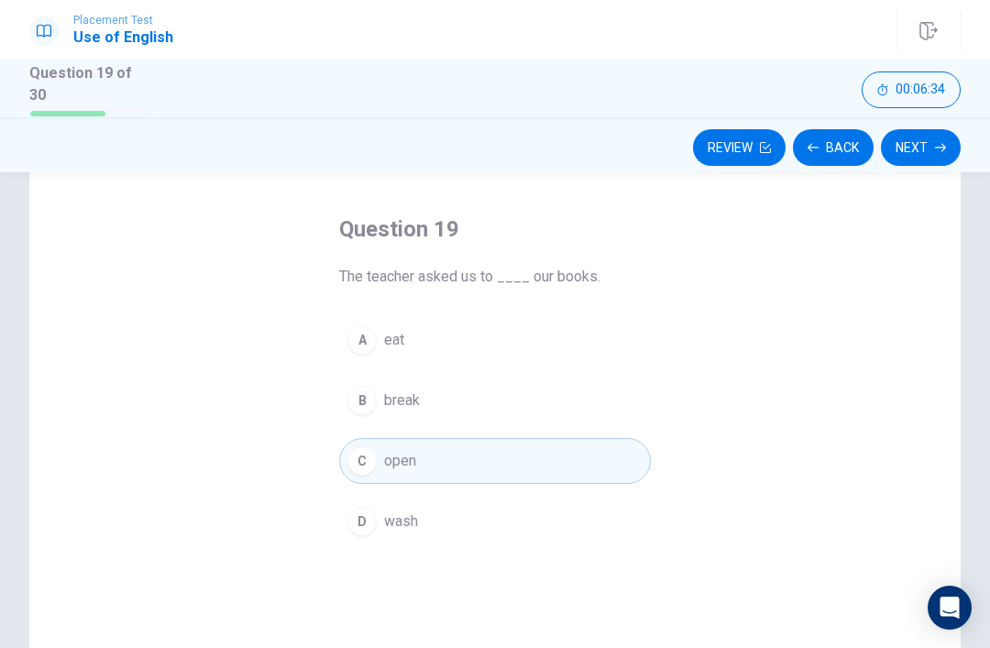
click at [926, 139] on button "Next" at bounding box center [921, 147] width 80 height 37
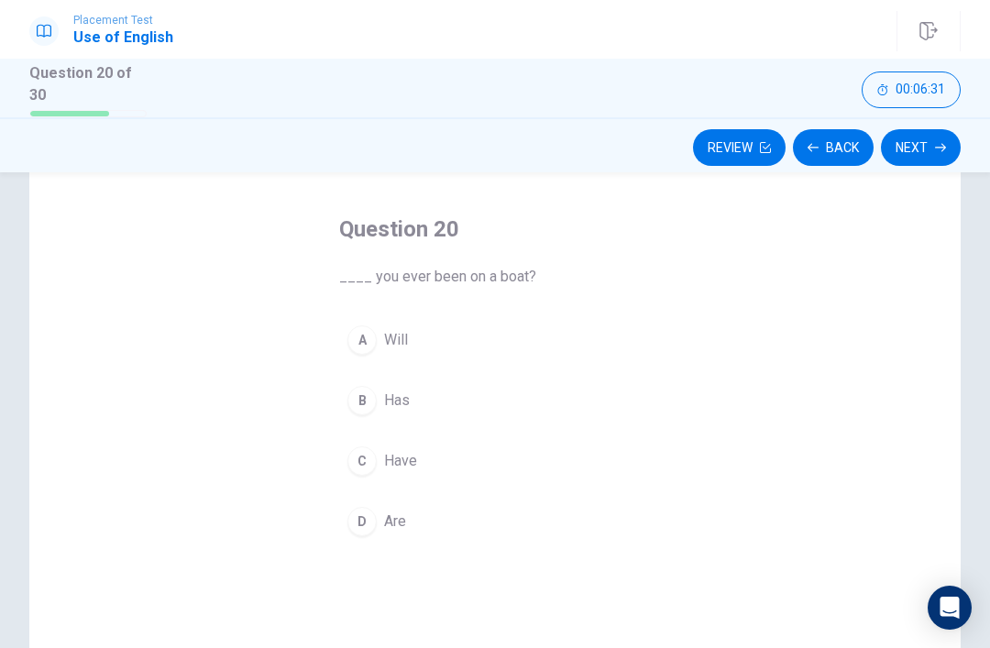
click at [343, 455] on button "C Have" at bounding box center [495, 461] width 312 height 46
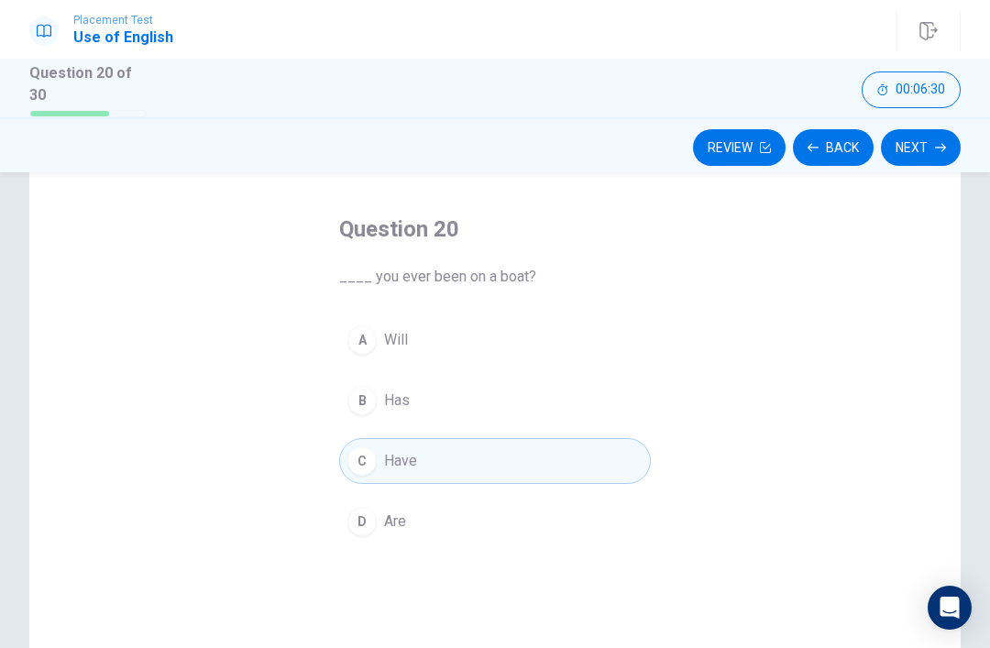
click at [922, 149] on button "Next" at bounding box center [921, 147] width 80 height 37
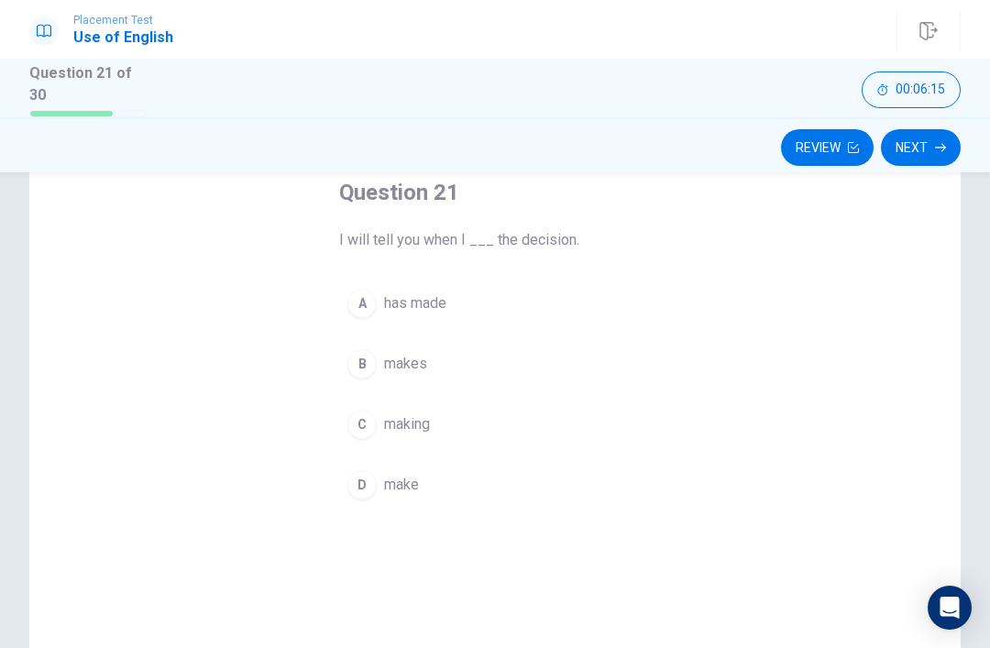
scroll to position [108, 0]
click at [357, 486] on div "D" at bounding box center [362, 483] width 29 height 29
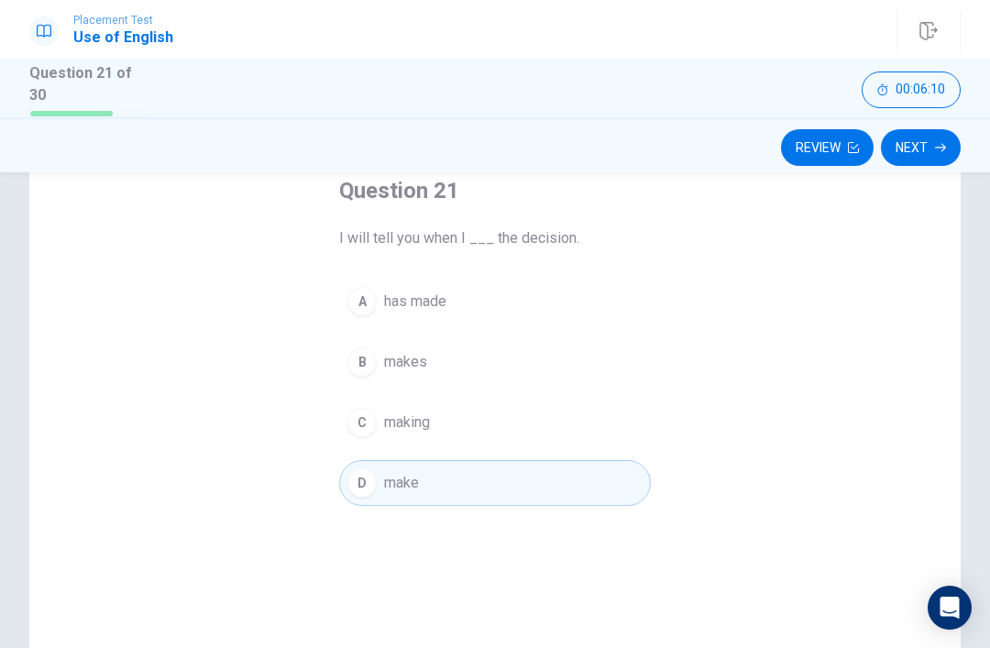
click at [938, 142] on icon "button" at bounding box center [940, 147] width 11 height 11
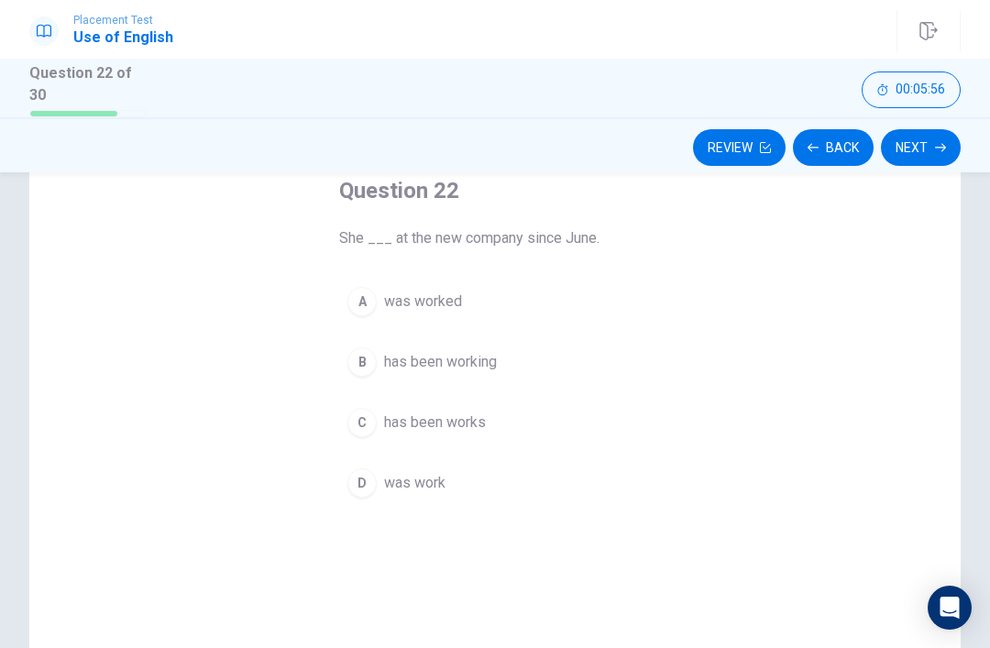
click at [362, 365] on div "B" at bounding box center [362, 362] width 29 height 29
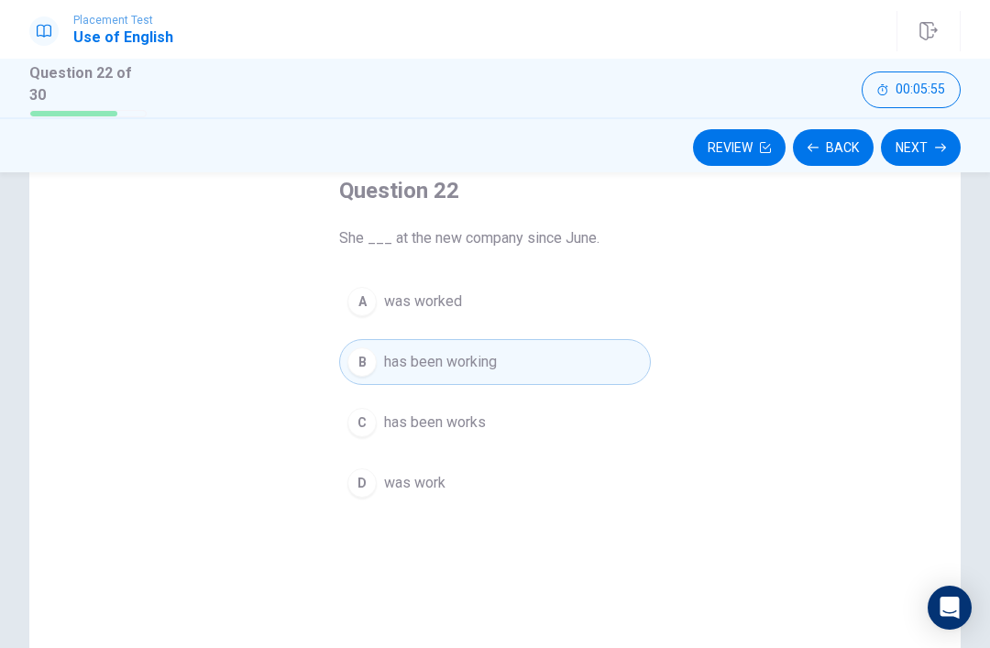
click at [933, 149] on button "Next" at bounding box center [921, 147] width 80 height 37
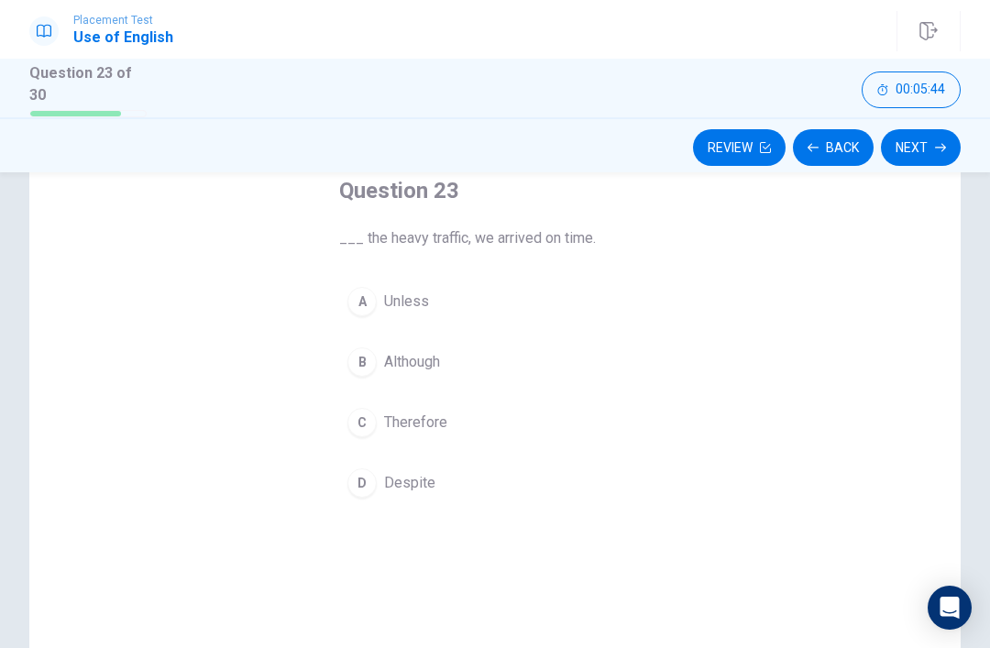
click at [363, 359] on div "B" at bounding box center [362, 362] width 29 height 29
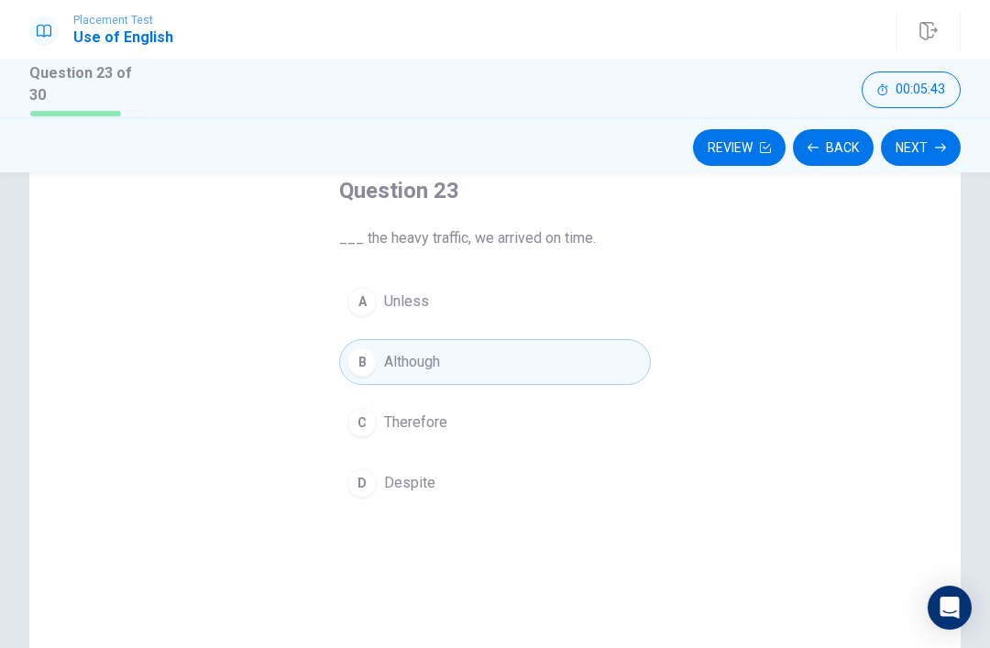
click at [934, 155] on button "Next" at bounding box center [921, 147] width 80 height 37
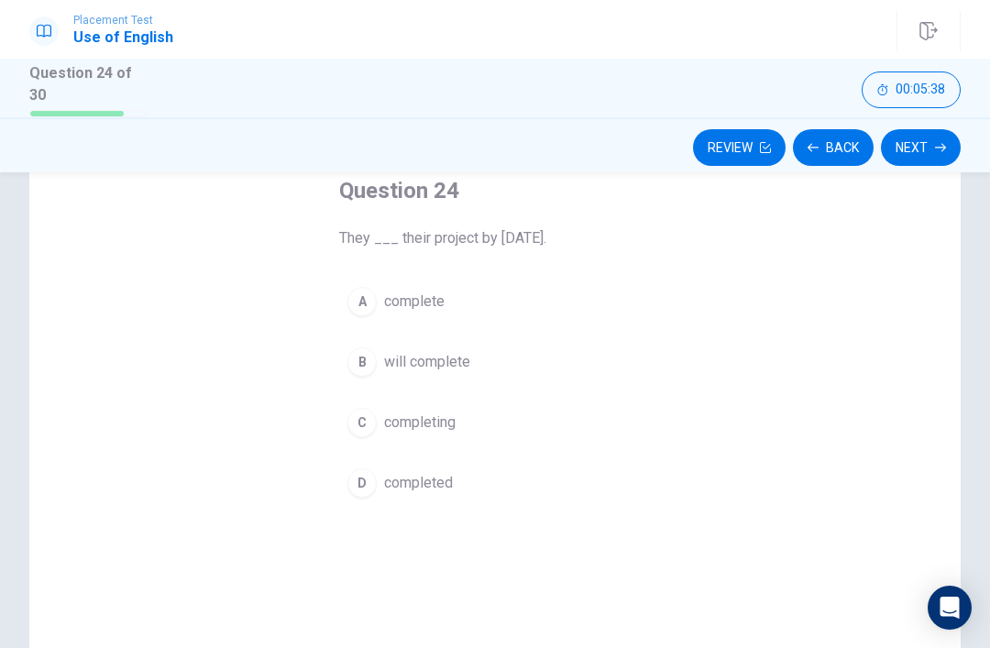
click at [358, 363] on div "B" at bounding box center [362, 362] width 29 height 29
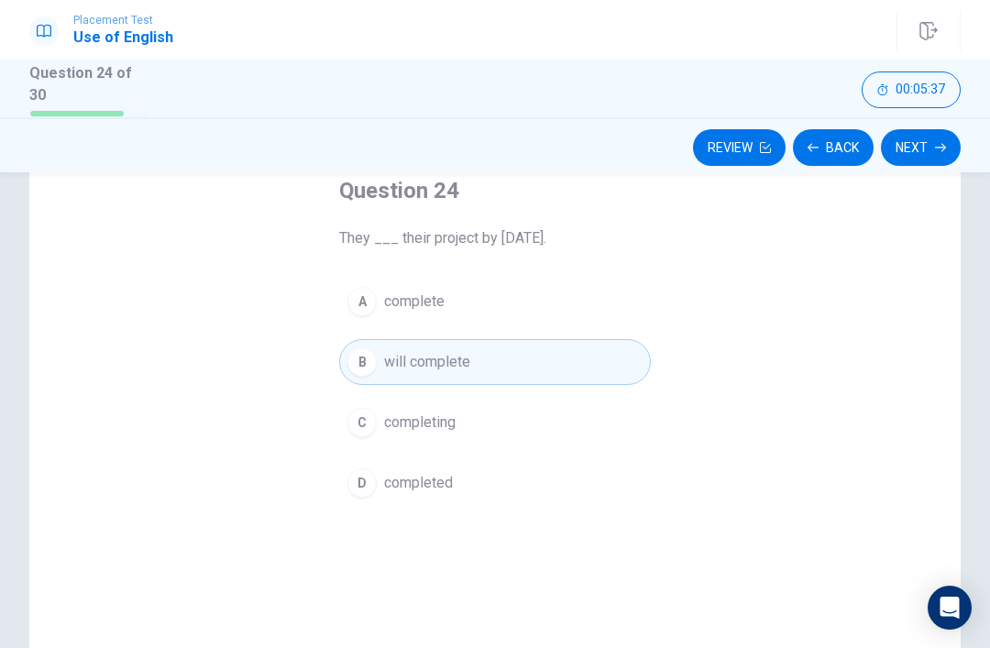
click at [925, 138] on button "Next" at bounding box center [921, 147] width 80 height 37
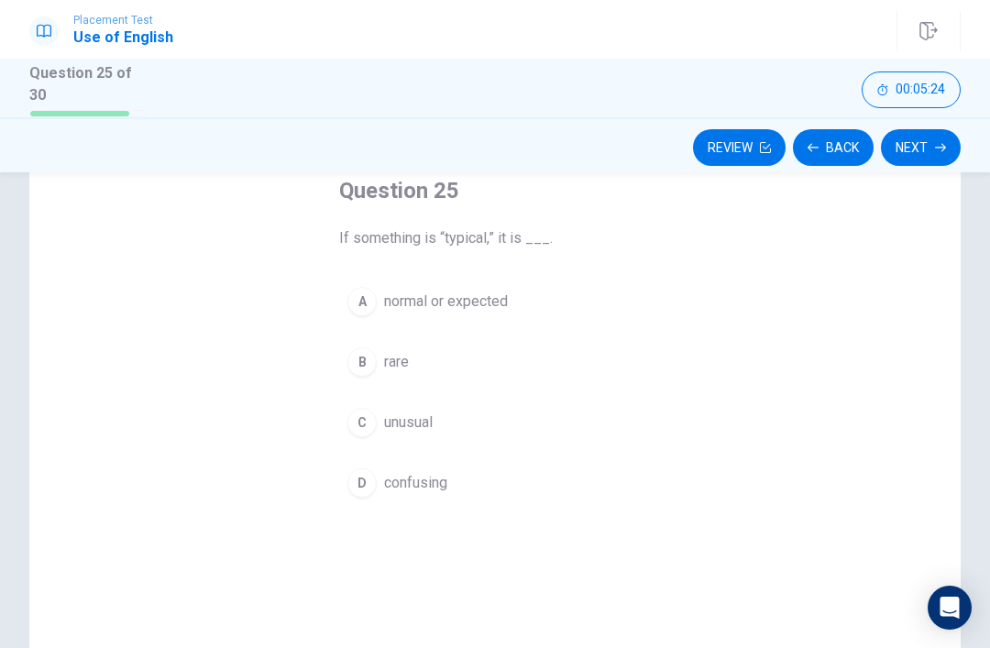
click at [348, 288] on button "A normal or expected" at bounding box center [495, 302] width 312 height 46
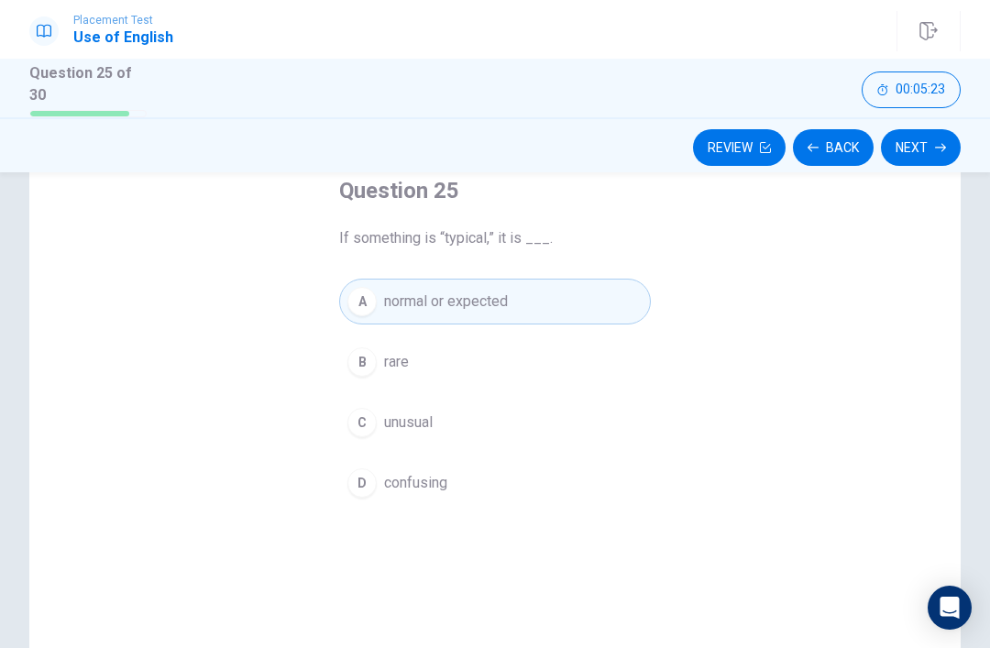
click at [926, 157] on button "Next" at bounding box center [921, 147] width 80 height 37
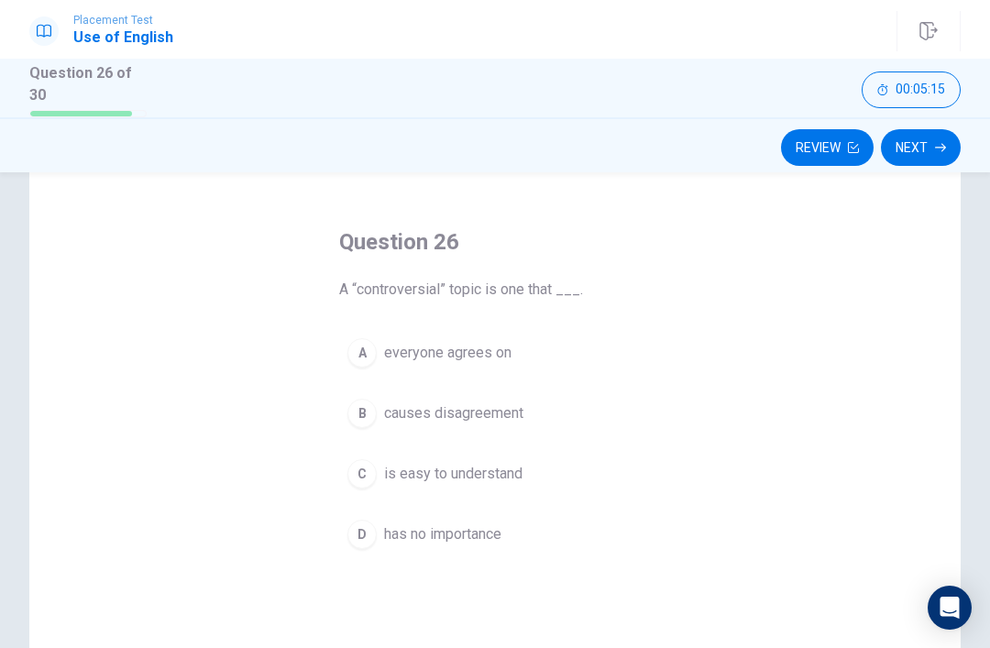
scroll to position [55, 0]
click at [355, 530] on div "D" at bounding box center [362, 536] width 29 height 29
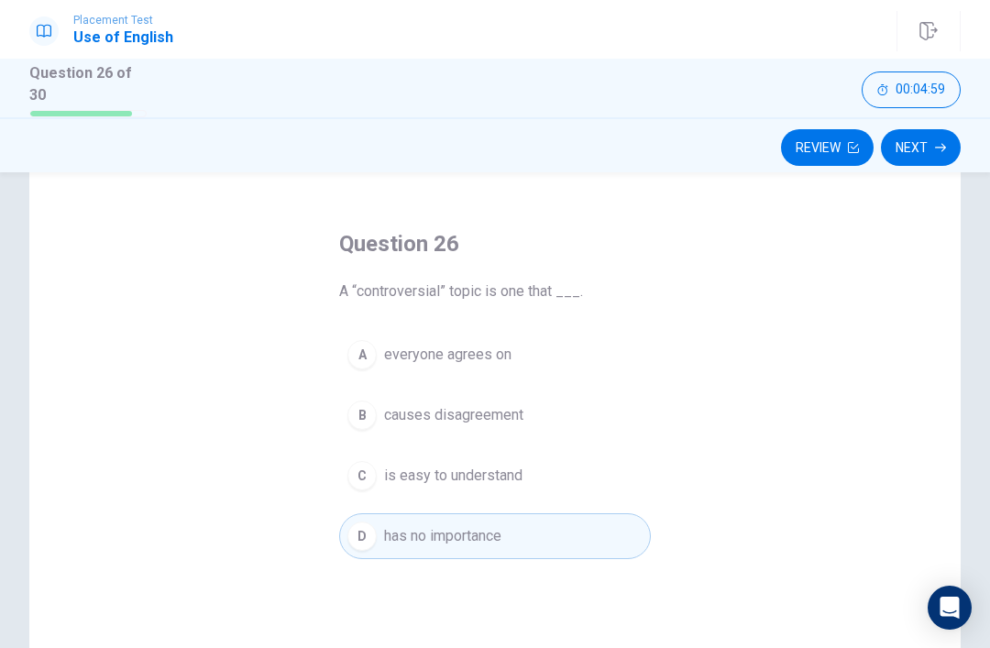
click at [937, 145] on icon "button" at bounding box center [940, 147] width 11 height 11
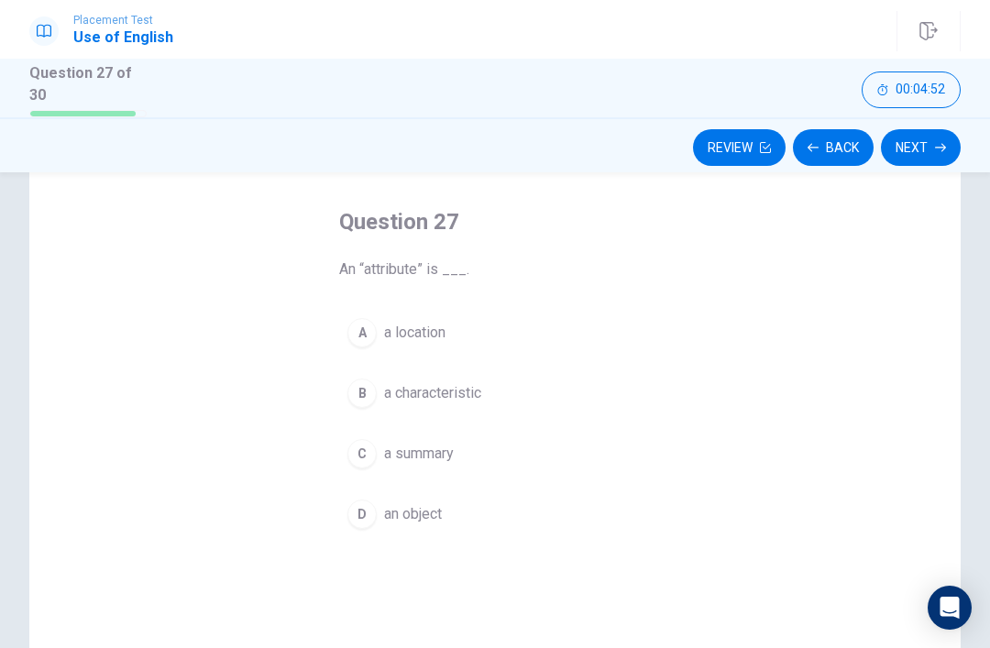
scroll to position [79, 0]
click at [339, 325] on button "A a location" at bounding box center [495, 331] width 312 height 46
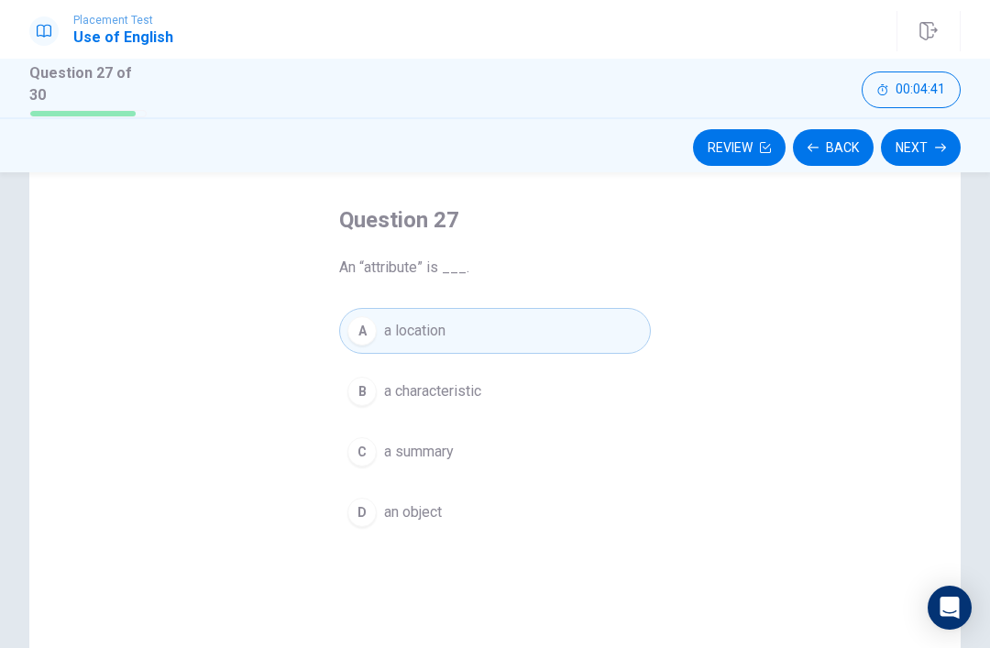
click at [929, 146] on button "Next" at bounding box center [921, 147] width 80 height 37
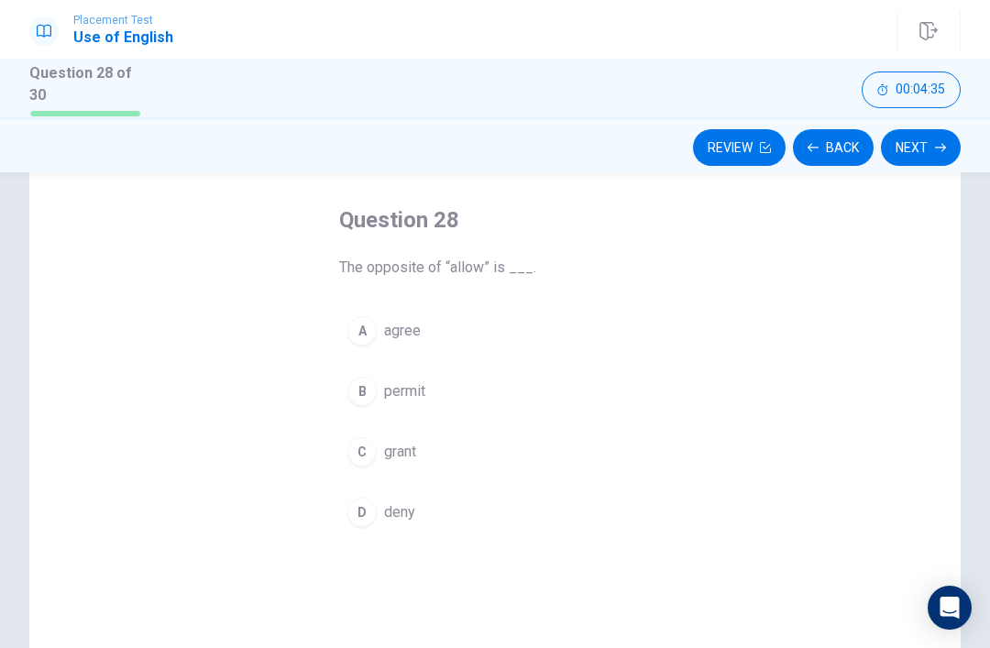
click at [368, 331] on div "A" at bounding box center [362, 330] width 29 height 29
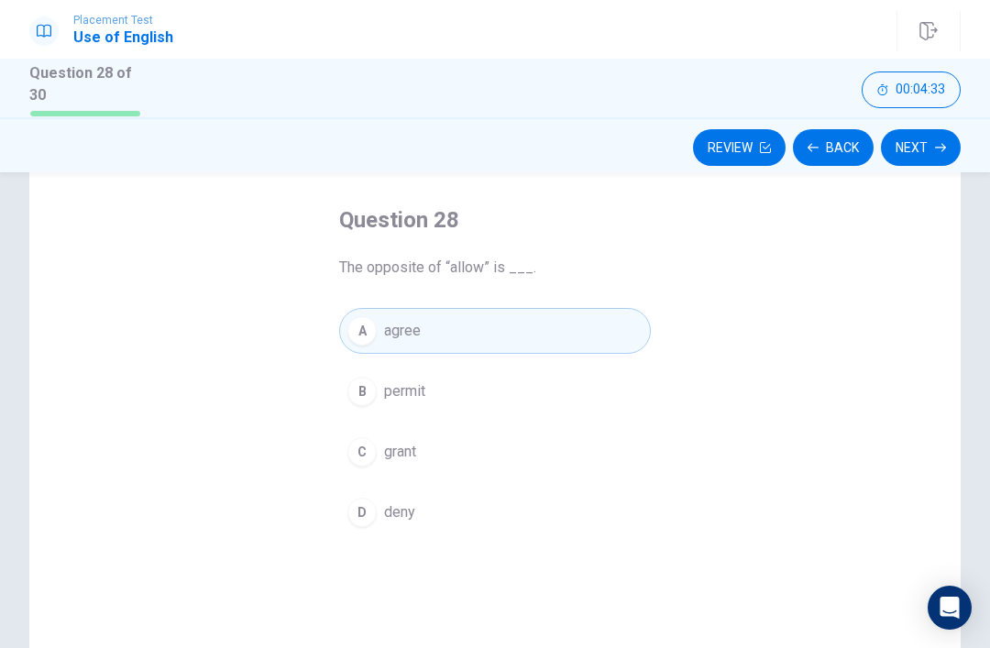
click at [928, 138] on button "Next" at bounding box center [921, 147] width 80 height 37
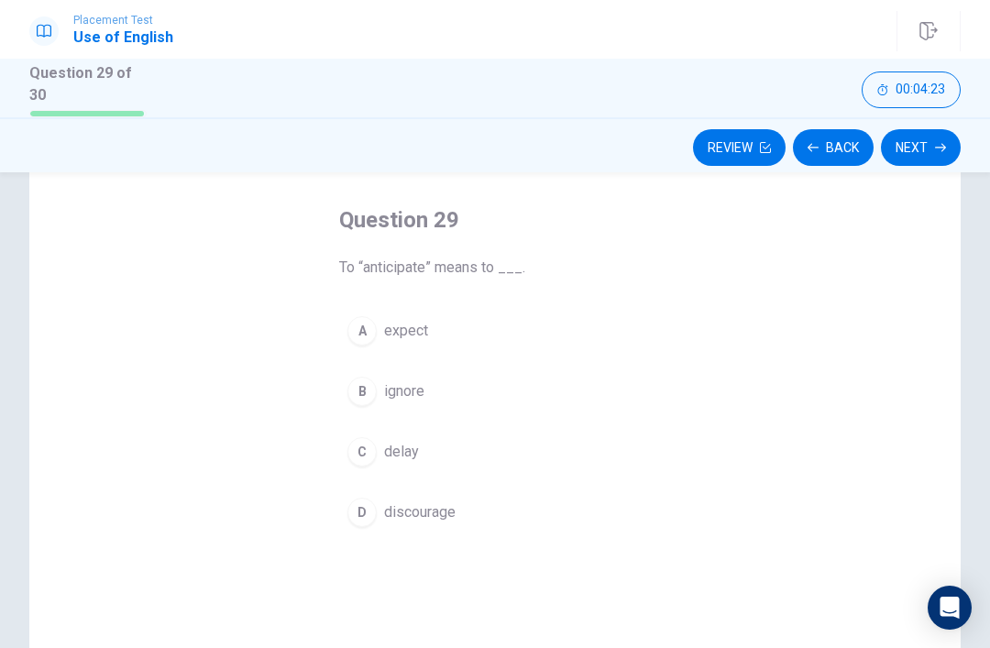
click at [356, 447] on div "C" at bounding box center [362, 451] width 29 height 29
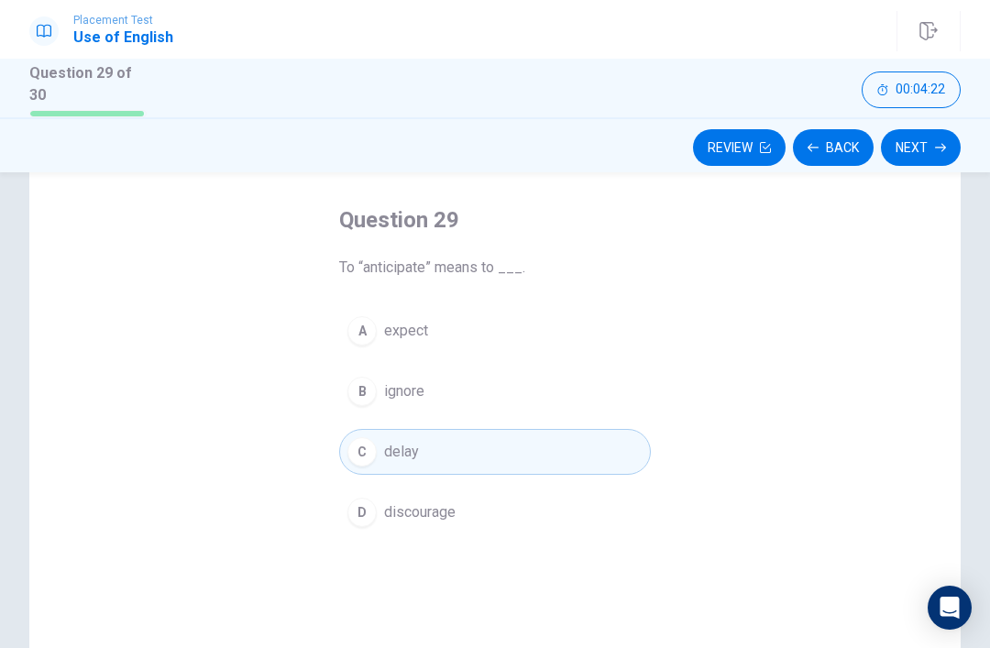
click at [931, 150] on button "Next" at bounding box center [921, 147] width 80 height 37
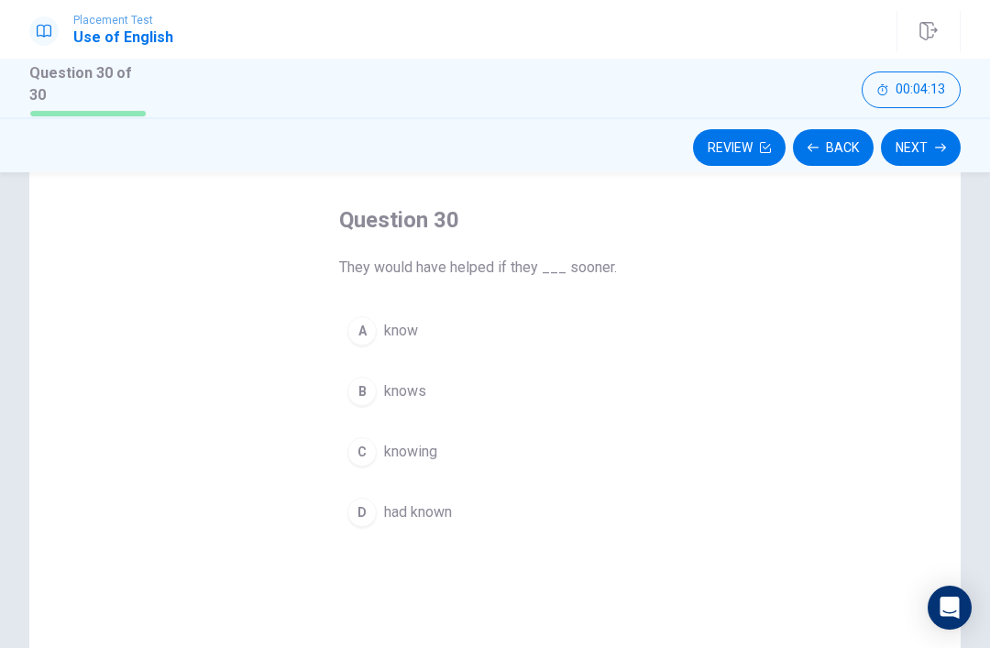
click at [370, 327] on div "A" at bounding box center [362, 330] width 29 height 29
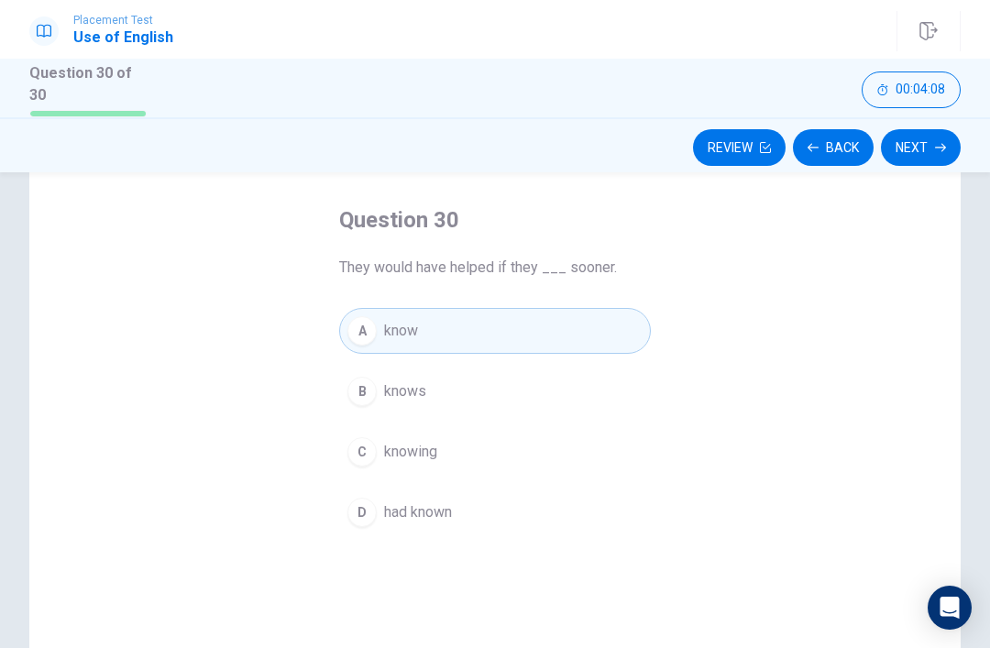
click at [943, 147] on icon "button" at bounding box center [940, 148] width 11 height 8
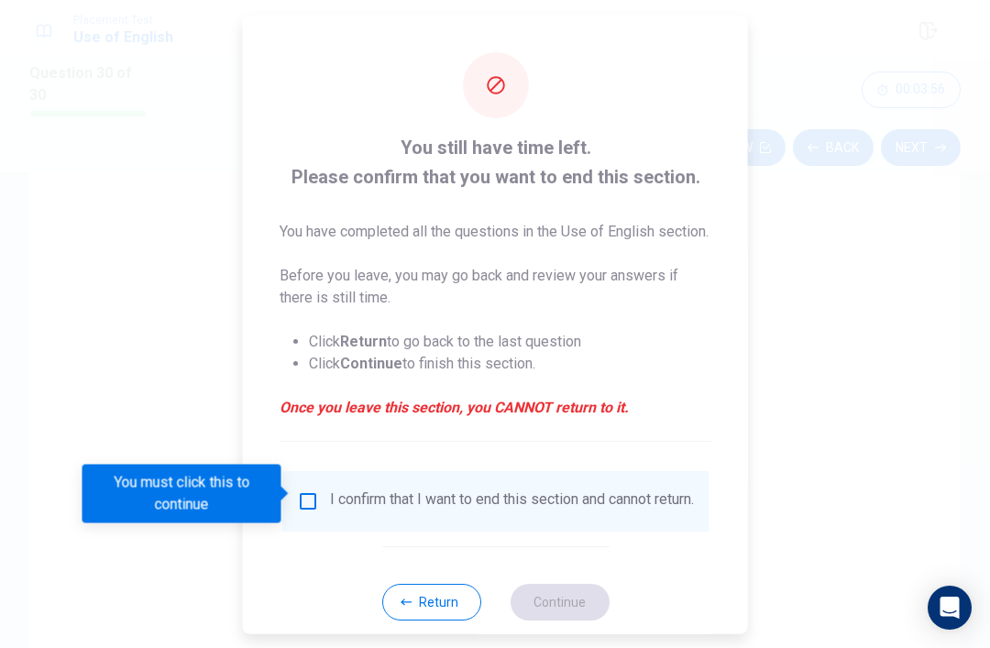
click at [315, 499] on input "You must click this to continue" at bounding box center [308, 501] width 22 height 22
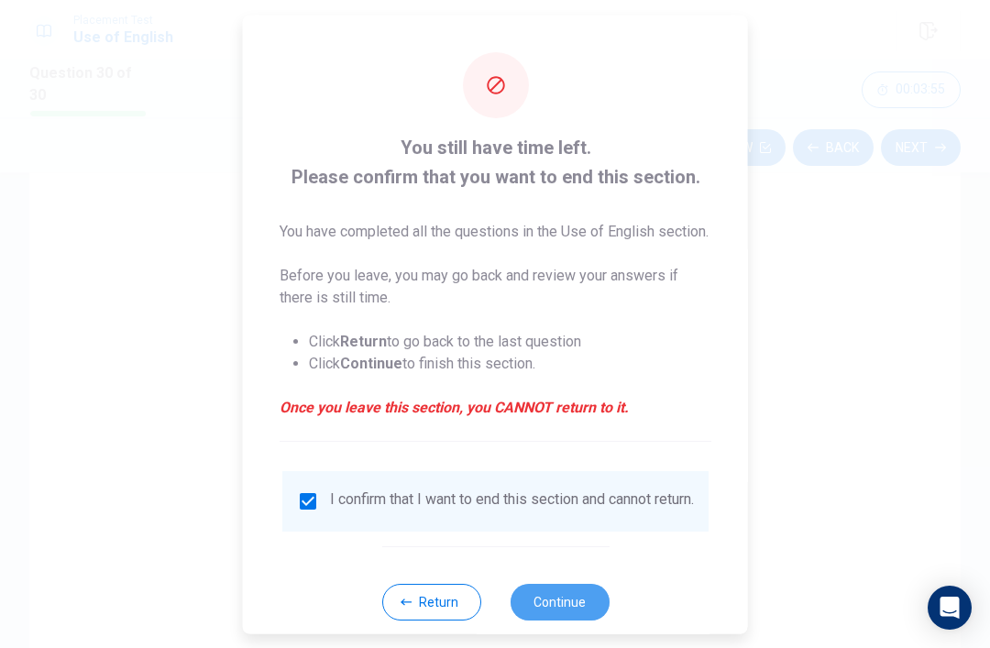
click at [583, 601] on button "Continue" at bounding box center [559, 601] width 99 height 37
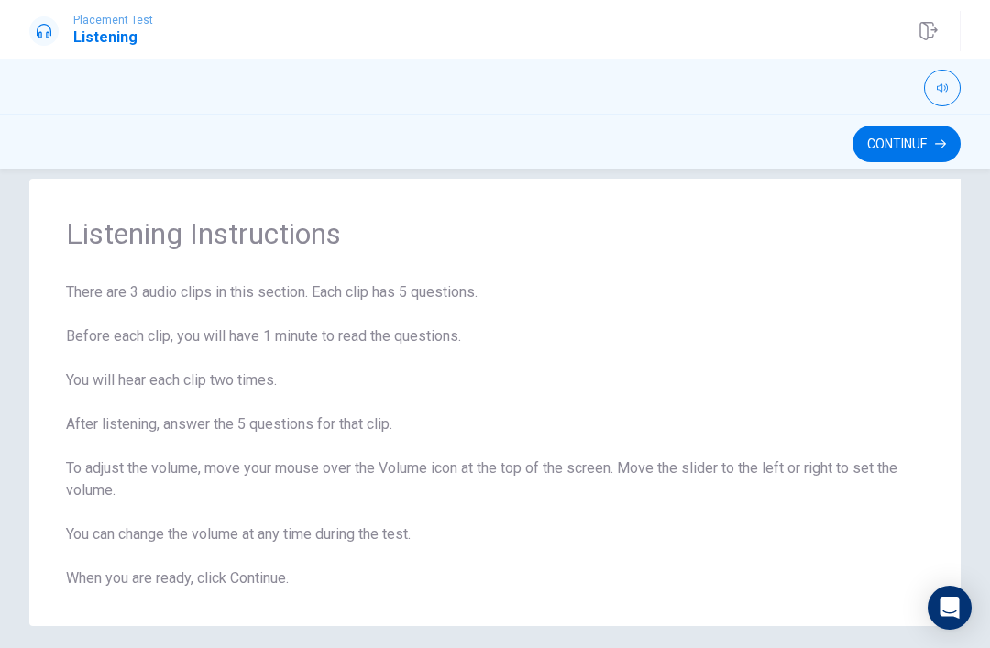
scroll to position [27, 0]
click at [914, 133] on button "Continue" at bounding box center [907, 144] width 108 height 37
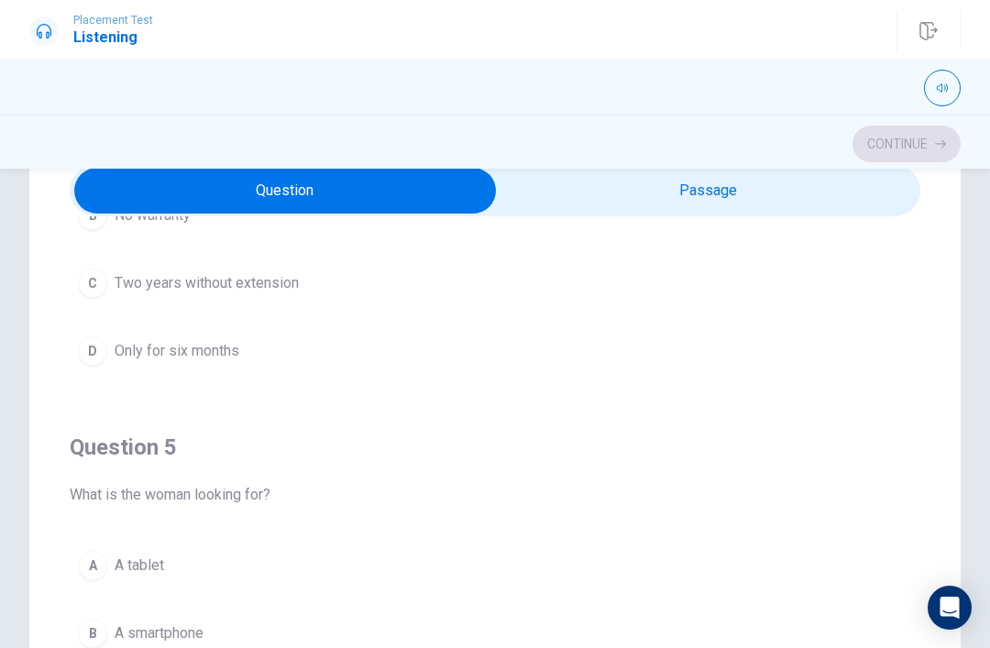
scroll to position [83, 0]
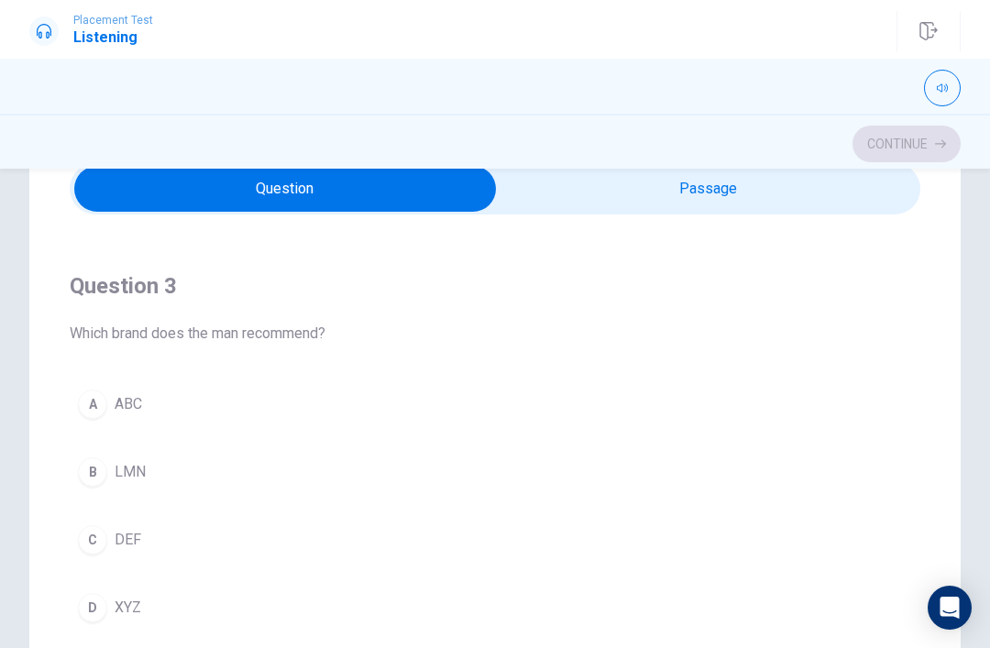
click at [835, 191] on input "checkbox" at bounding box center [285, 189] width 1277 height 46
checkbox input "true"
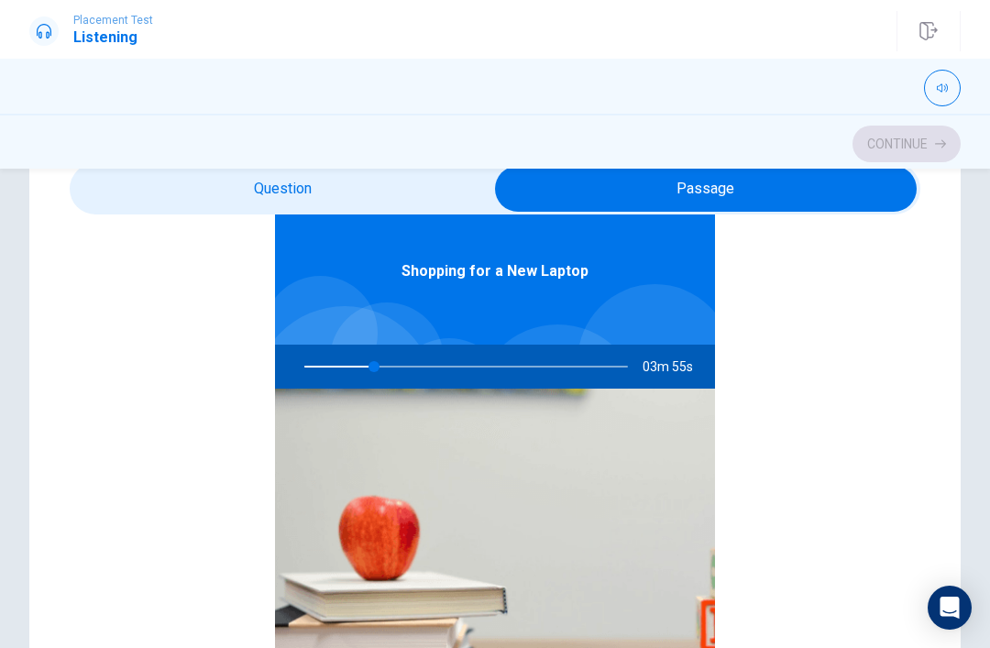
scroll to position [103, 0]
type input "22"
click at [240, 209] on input "checkbox" at bounding box center [706, 189] width 1277 height 46
checkbox input "false"
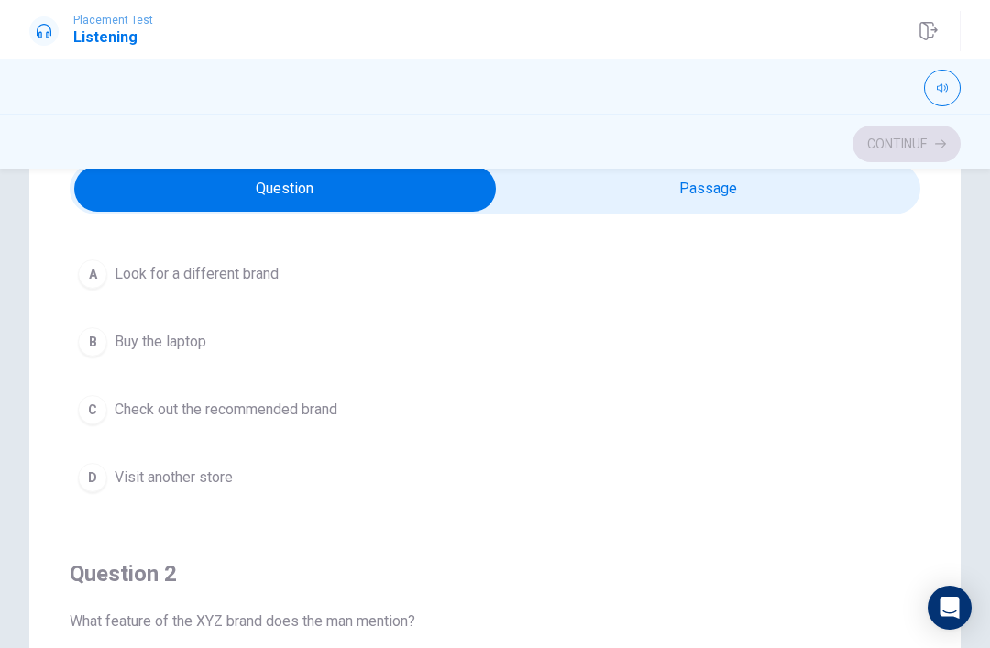
click at [947, 90] on icon "button" at bounding box center [942, 88] width 11 height 8
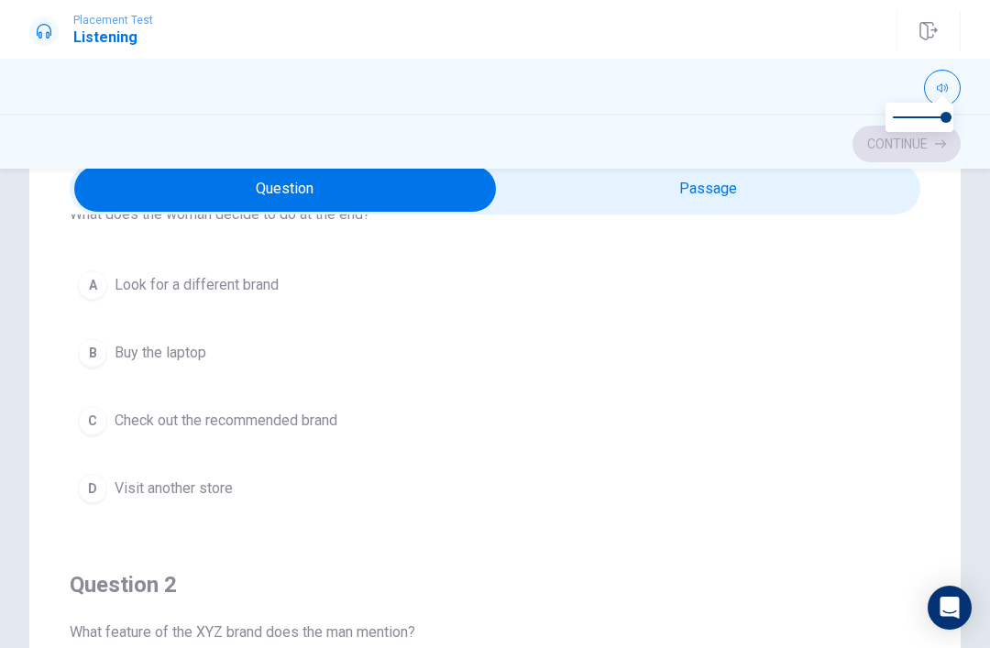
click at [91, 293] on div "A" at bounding box center [92, 285] width 29 height 29
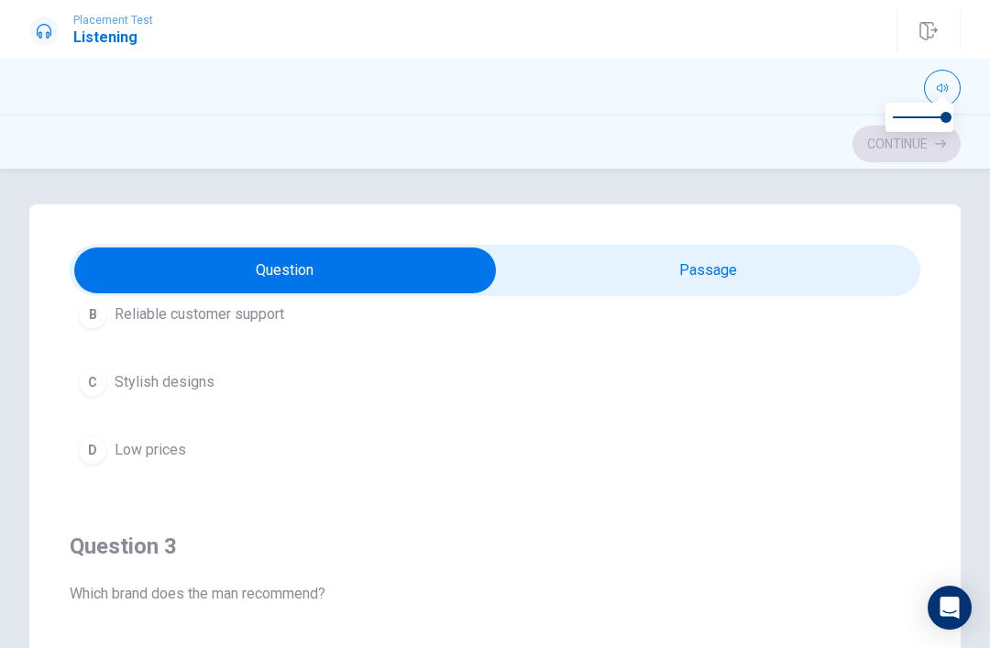
scroll to position [627, 0]
type input "53"
click at [741, 284] on input "checkbox" at bounding box center [285, 271] width 1277 height 46
checkbox input "true"
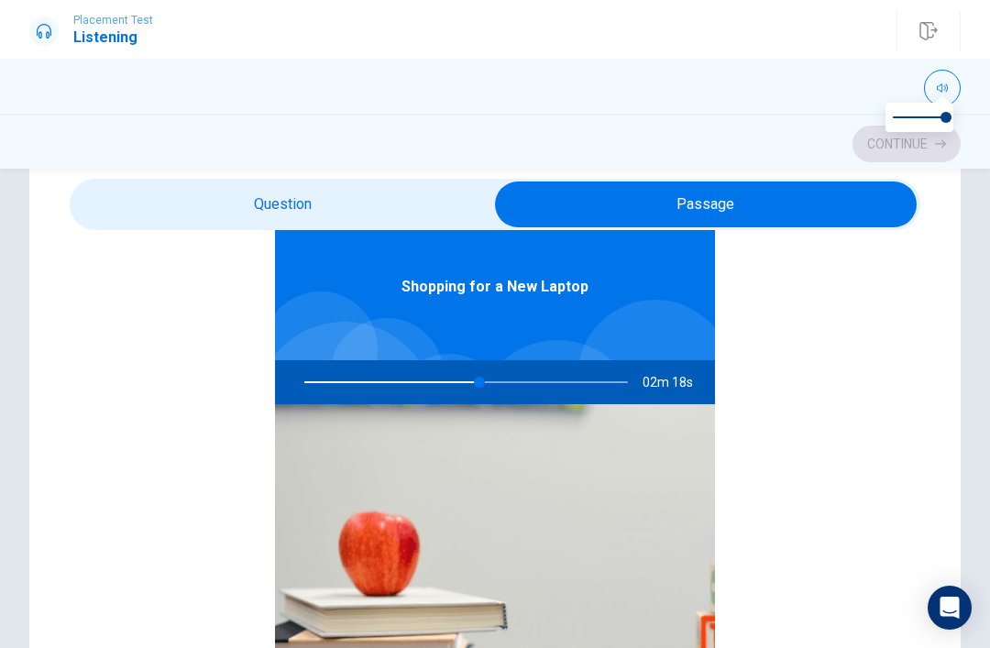
scroll to position [66, 0]
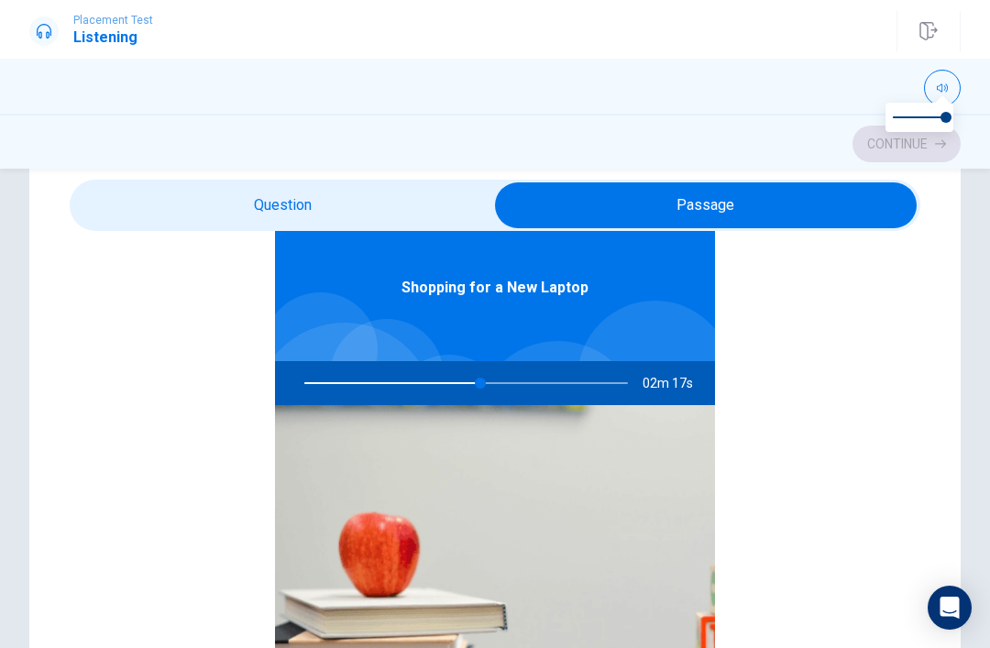
type input "55"
click at [189, 201] on input "checkbox" at bounding box center [706, 205] width 1277 height 46
checkbox input "false"
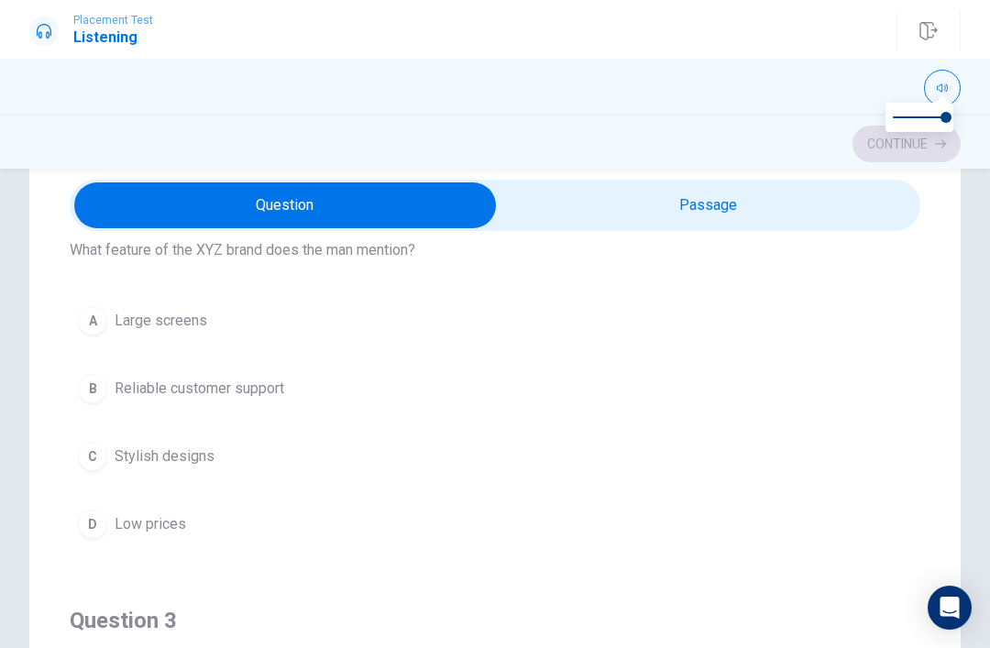
scroll to position [491, 0]
click at [83, 454] on div "C" at bounding box center [92, 456] width 29 height 29
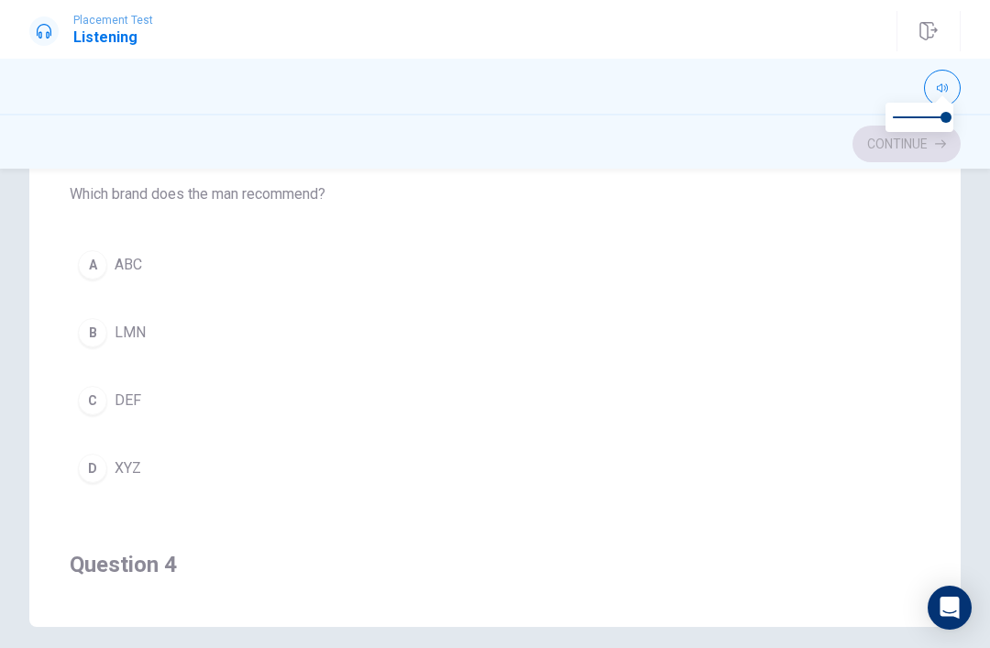
scroll to position [716, 0]
click at [80, 481] on button "D XYZ" at bounding box center [495, 468] width 851 height 46
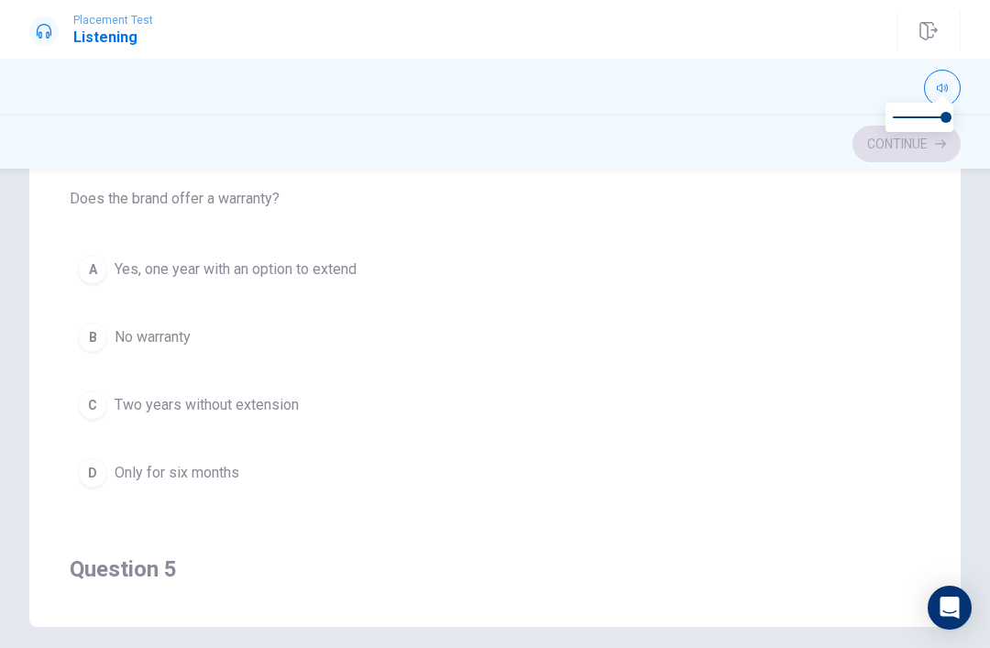
scroll to position [1126, 0]
click at [63, 335] on div "Question 1 What does the woman decide to do at the end? A Look for a different …" at bounding box center [495, 258] width 932 height 737
click at [76, 344] on button "B No warranty" at bounding box center [495, 340] width 851 height 46
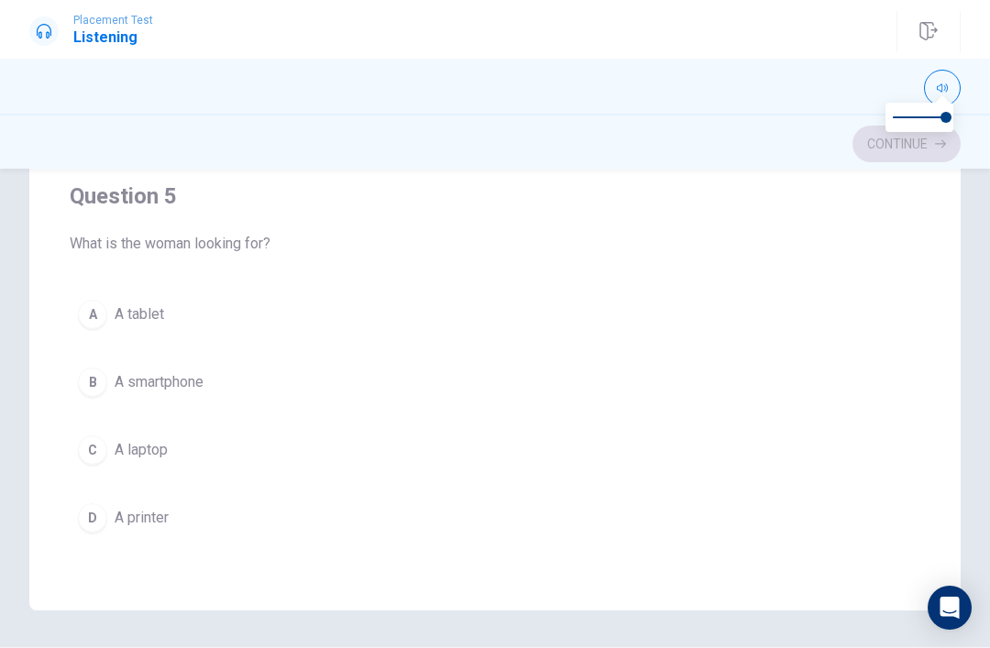
scroll to position [1486, 0]
click at [83, 459] on div "C" at bounding box center [92, 450] width 29 height 29
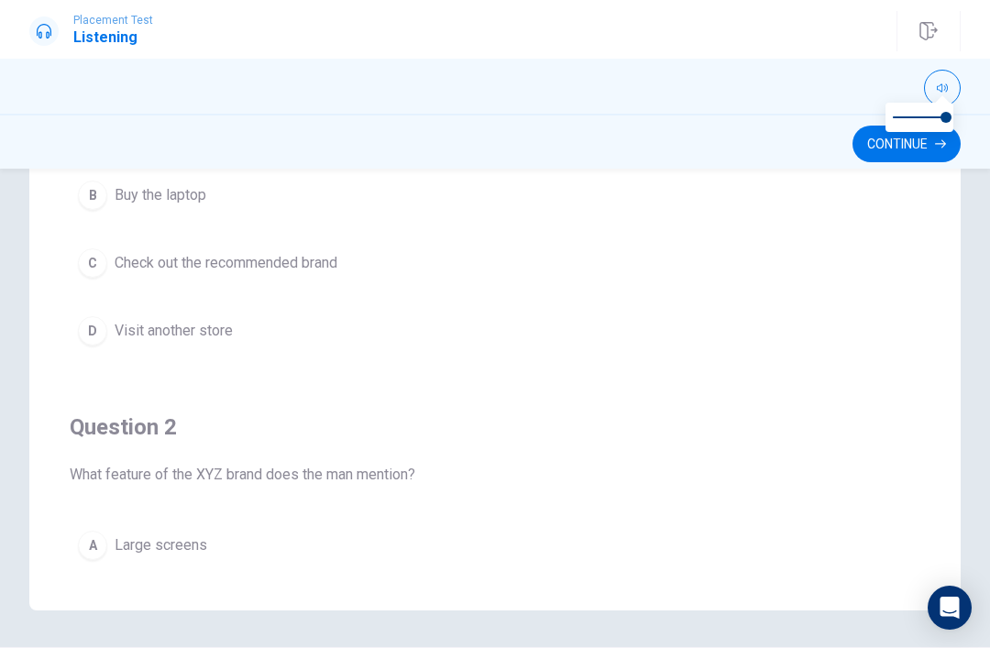
scroll to position [0, 0]
click at [879, 157] on button "Continue" at bounding box center [907, 144] width 108 height 37
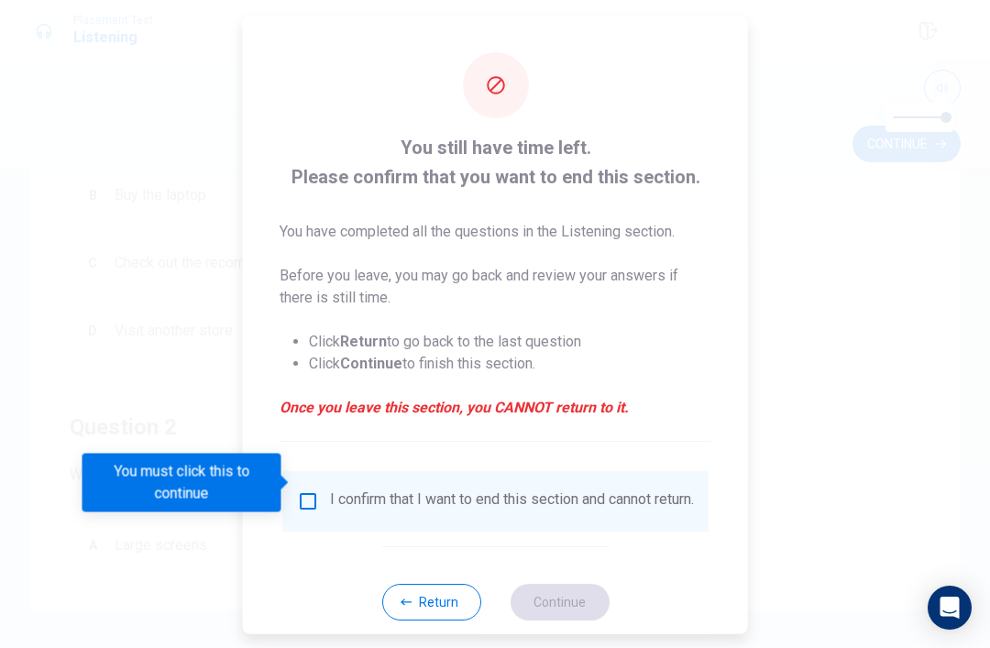
click at [314, 490] on input "You must click this to continue" at bounding box center [308, 501] width 22 height 22
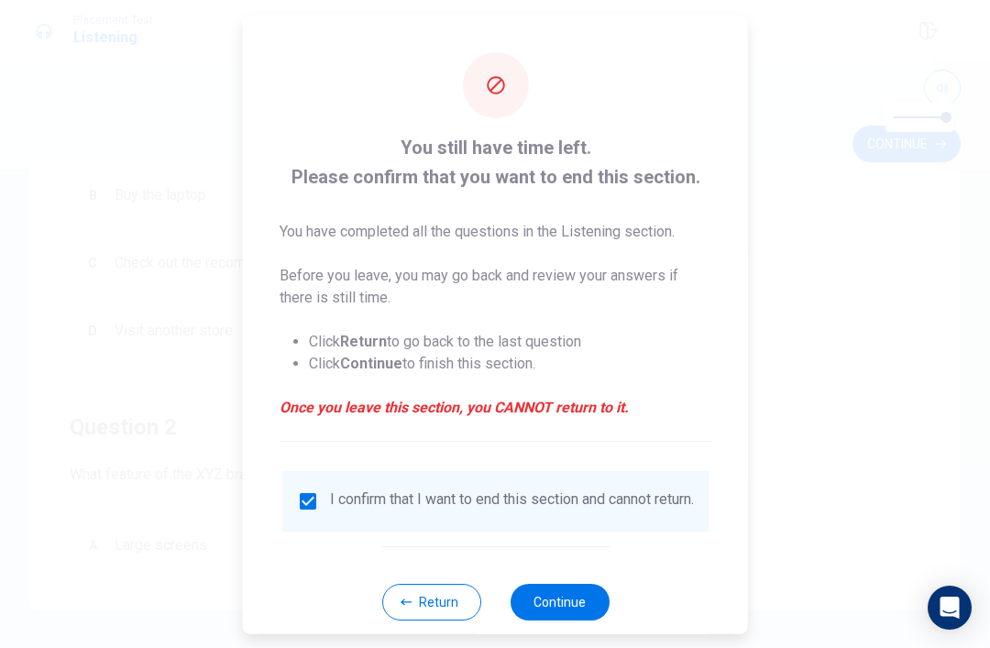
click at [581, 584] on button "Continue" at bounding box center [559, 601] width 99 height 37
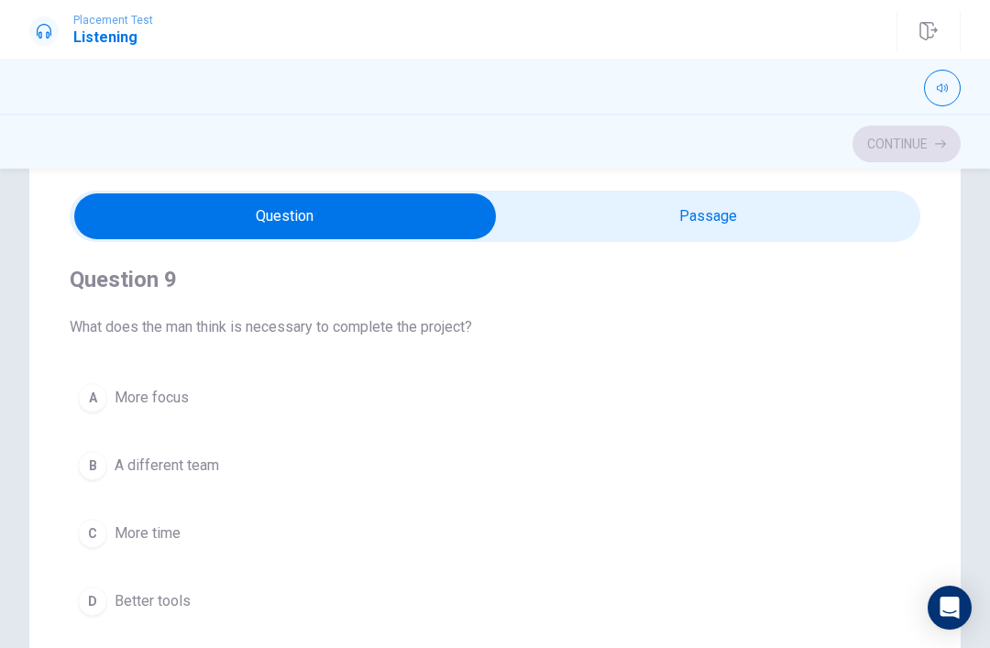
scroll to position [1260, 0]
click at [84, 413] on button "A More focus" at bounding box center [495, 399] width 851 height 46
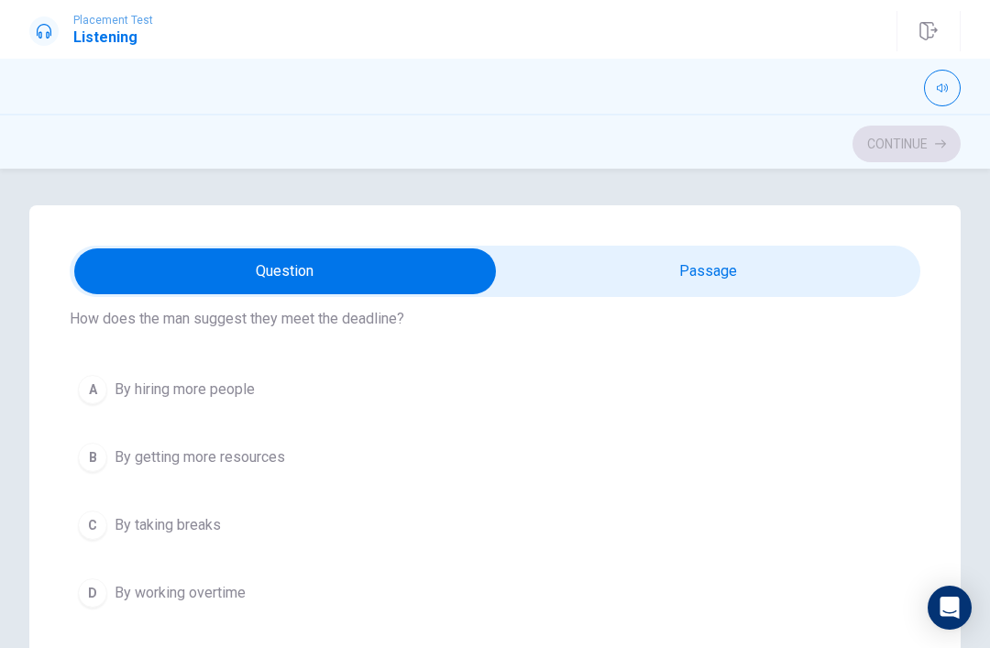
scroll to position [71, 0]
click at [89, 597] on div "D" at bounding box center [92, 592] width 29 height 29
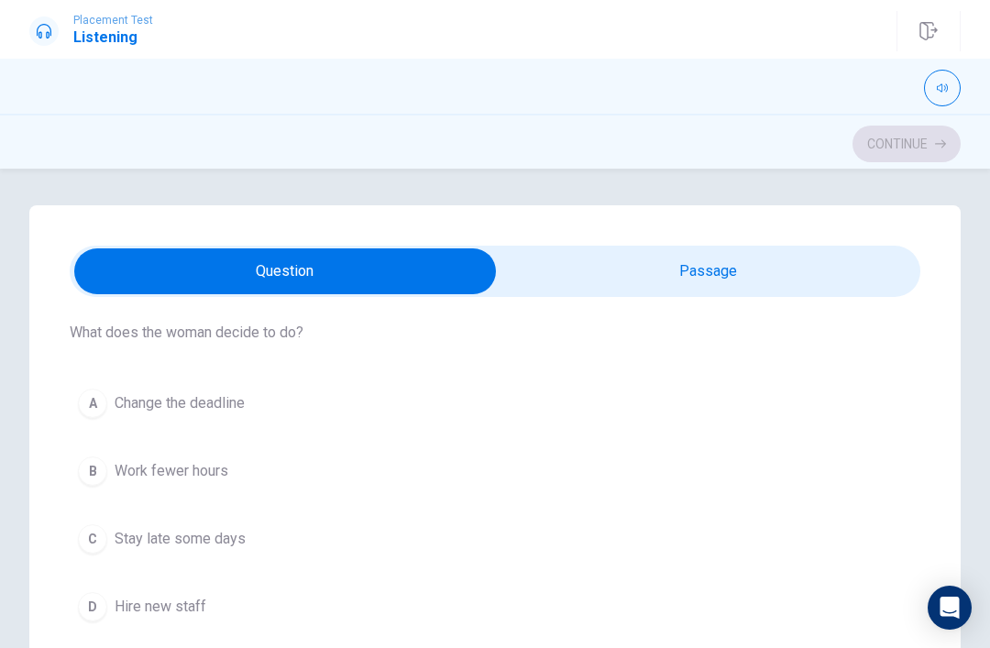
scroll to position [0, 0]
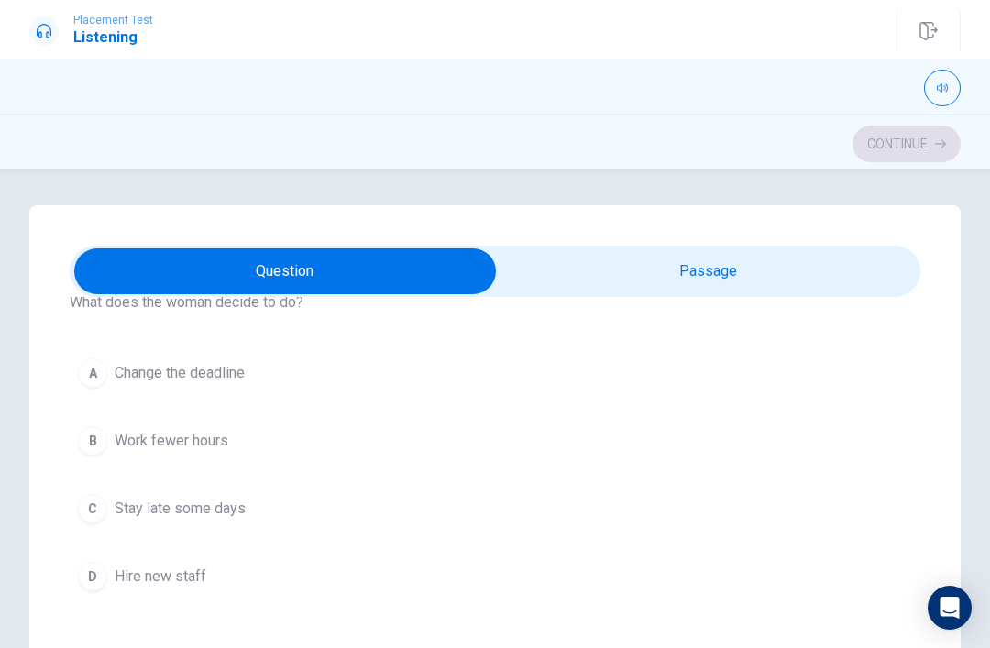
click at [84, 507] on div "C" at bounding box center [92, 508] width 29 height 29
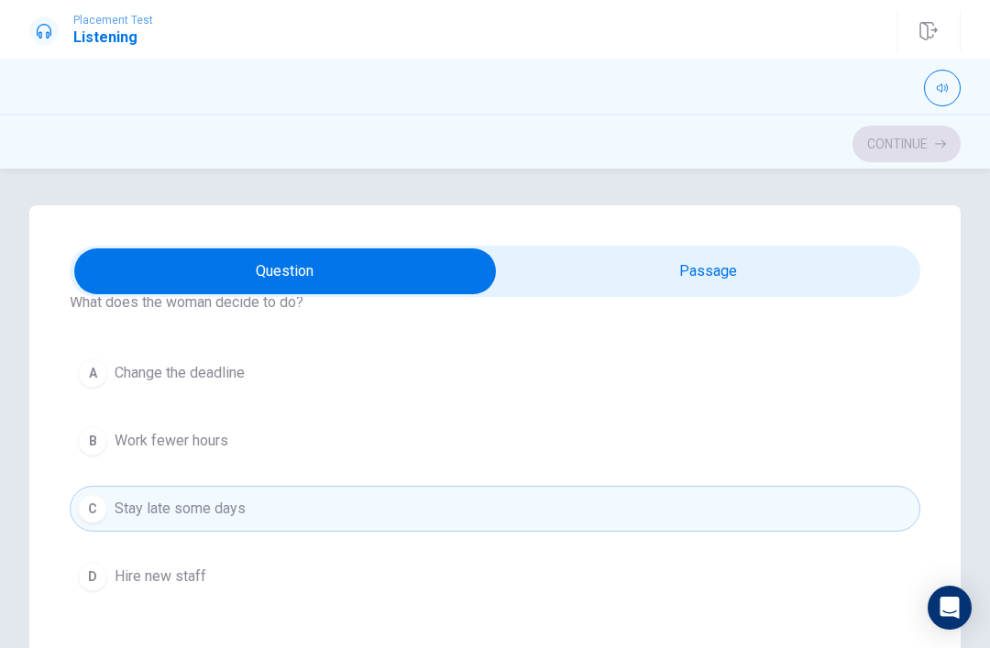
click at [92, 370] on div "A" at bounding box center [92, 373] width 29 height 29
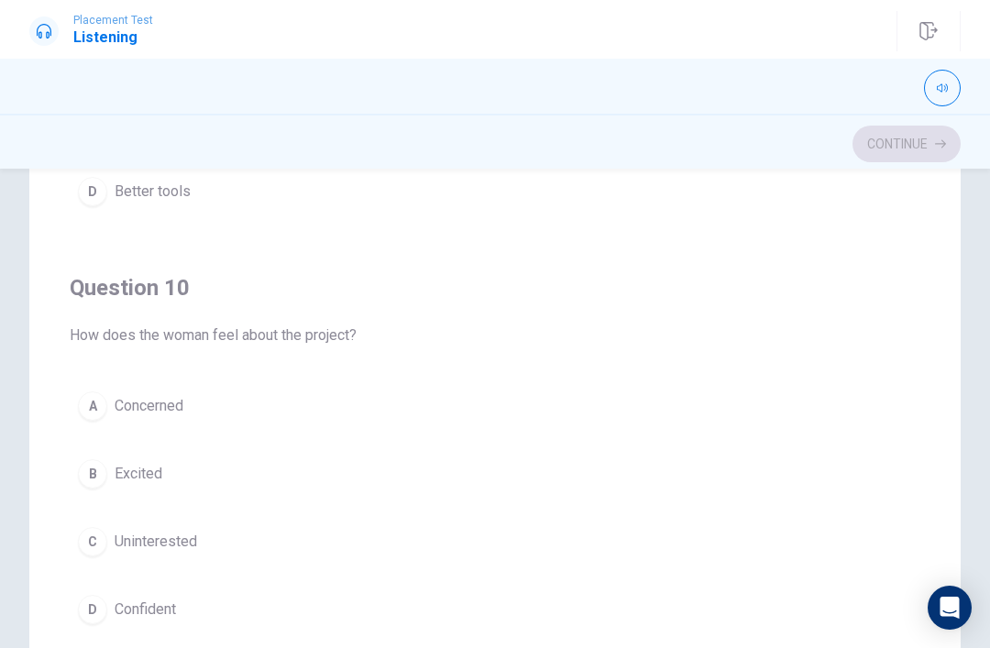
click at [89, 410] on div "A" at bounding box center [92, 406] width 29 height 29
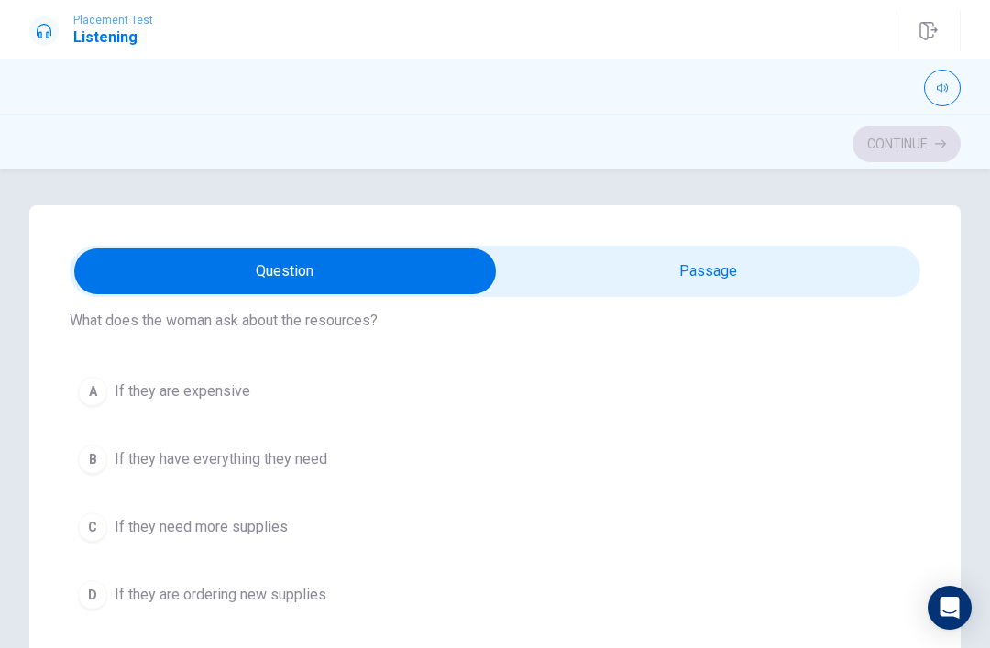
click at [127, 603] on span "If they are ordering new supplies" at bounding box center [221, 595] width 212 height 22
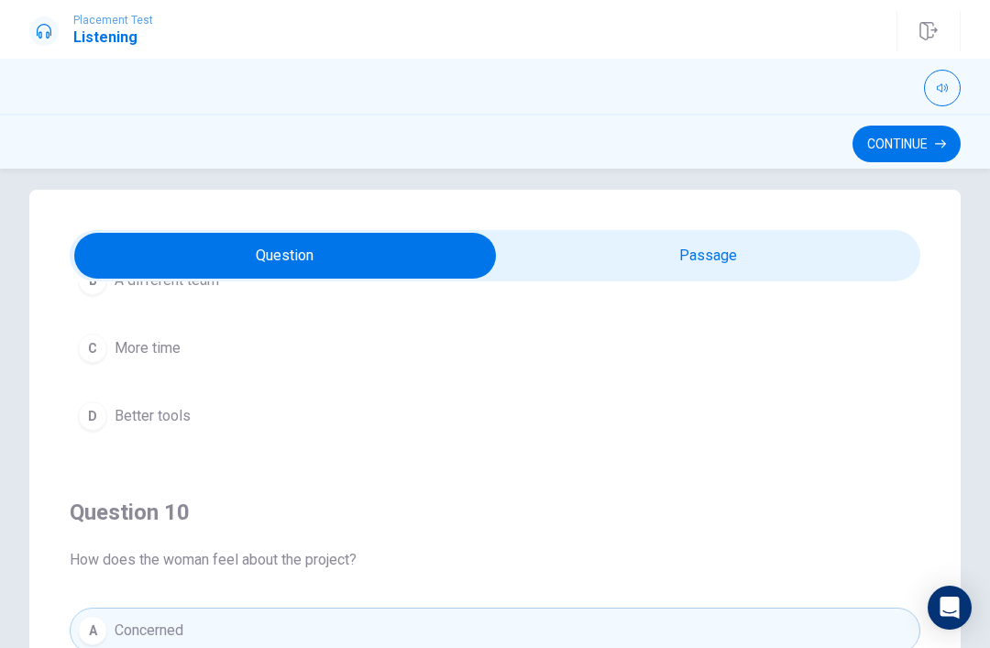
click at [911, 140] on button "Continue" at bounding box center [907, 144] width 108 height 37
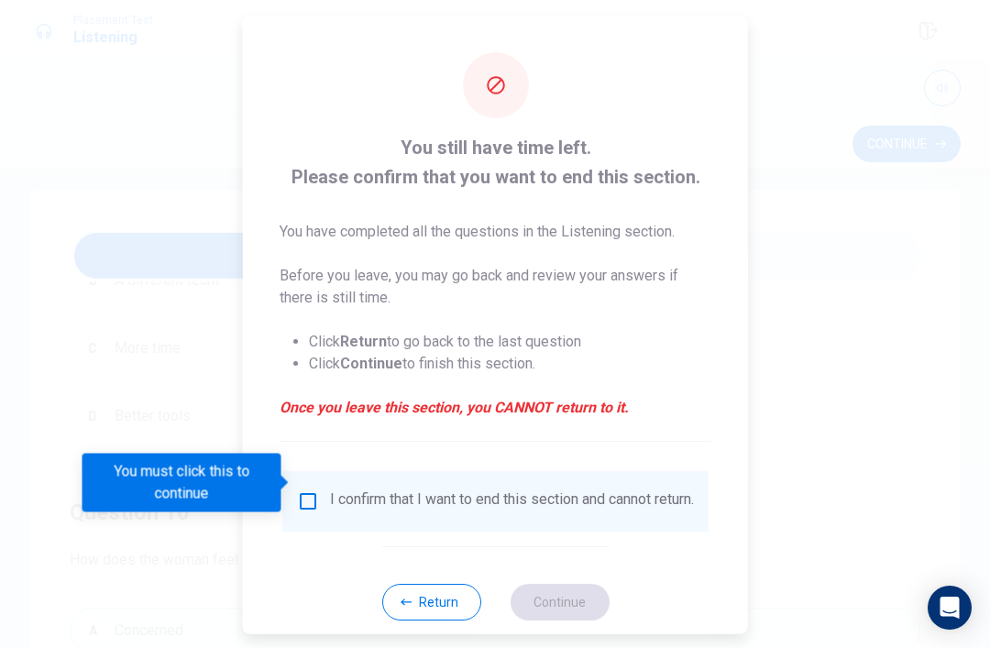
click at [305, 490] on input "You must click this to continue" at bounding box center [308, 501] width 22 height 22
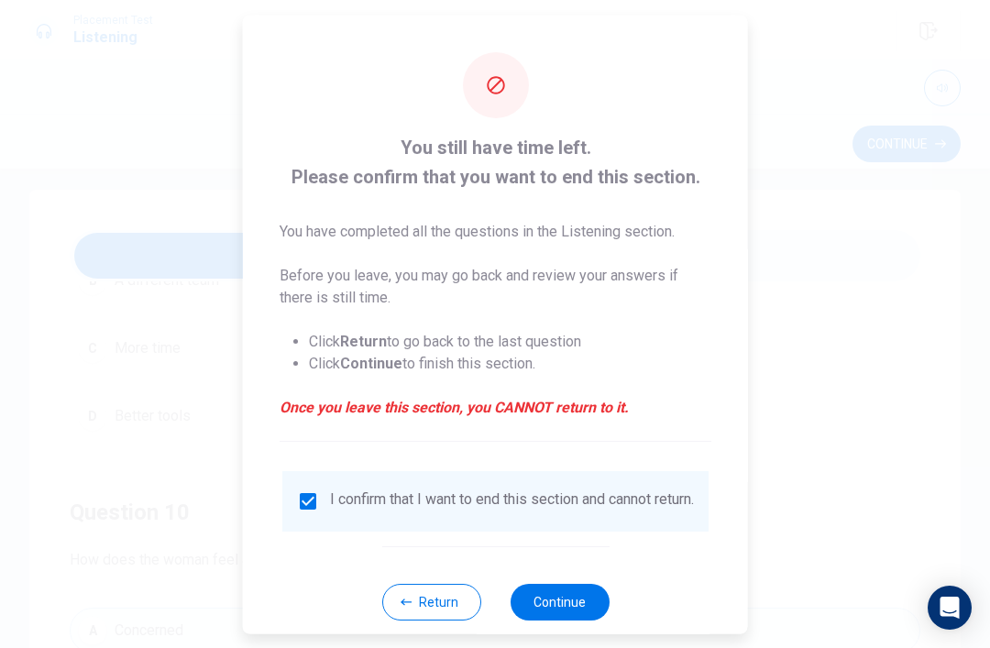
click at [571, 587] on button "Continue" at bounding box center [559, 601] width 99 height 37
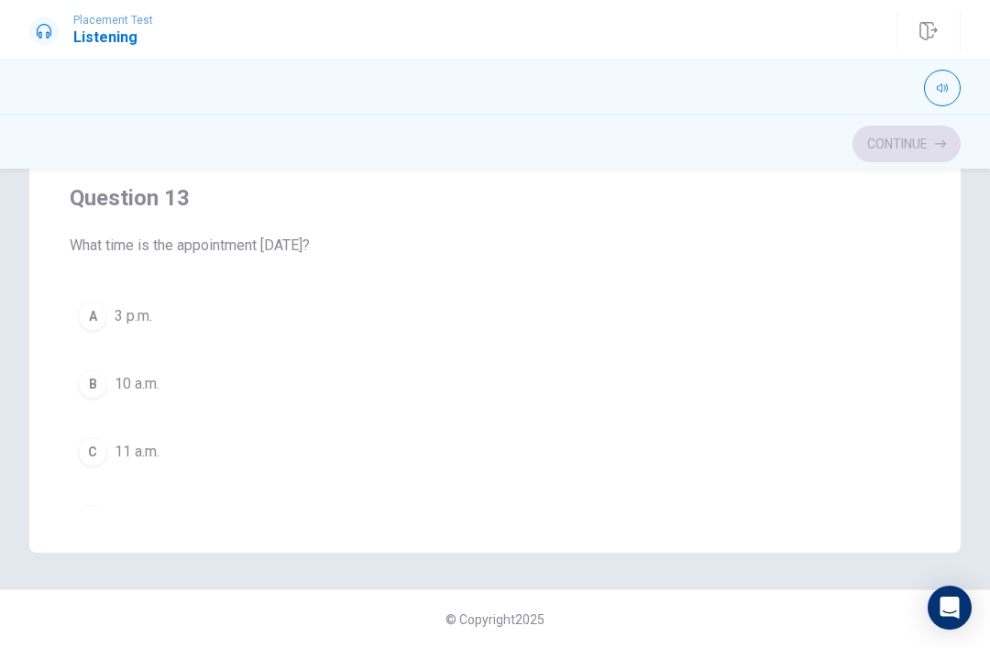
scroll to position [219, 0]
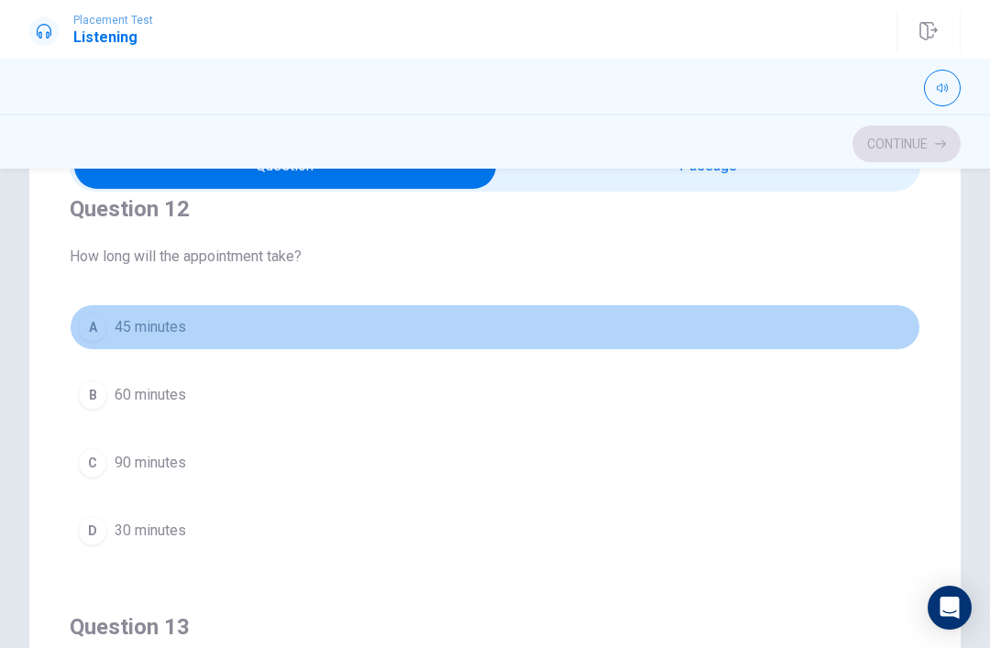
click at [74, 328] on button "A 45 minutes" at bounding box center [495, 327] width 851 height 46
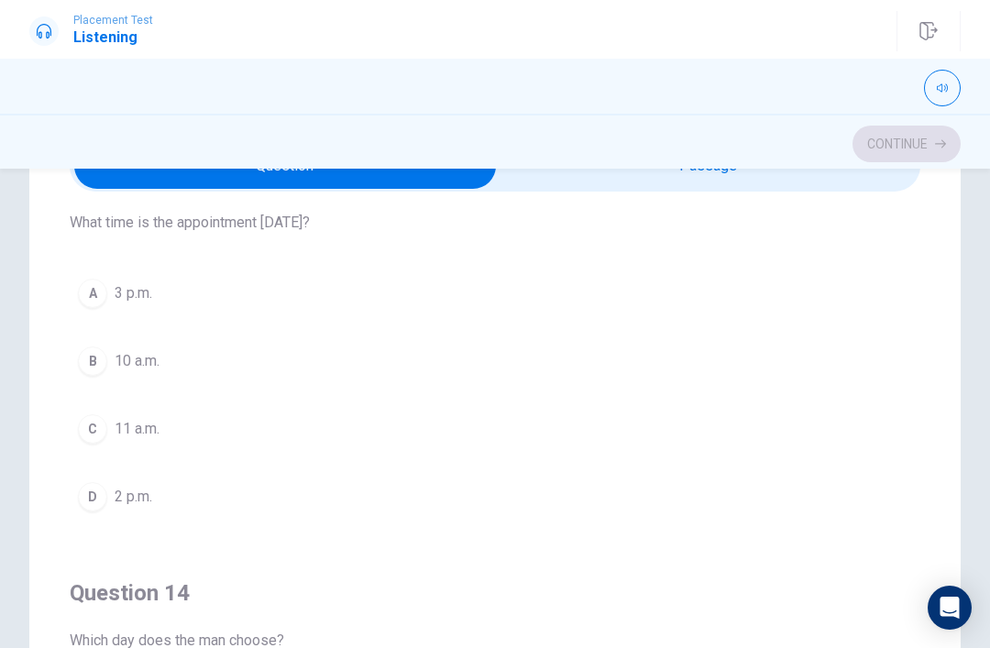
scroll to position [899, 0]
click at [81, 293] on div "A" at bounding box center [92, 291] width 29 height 29
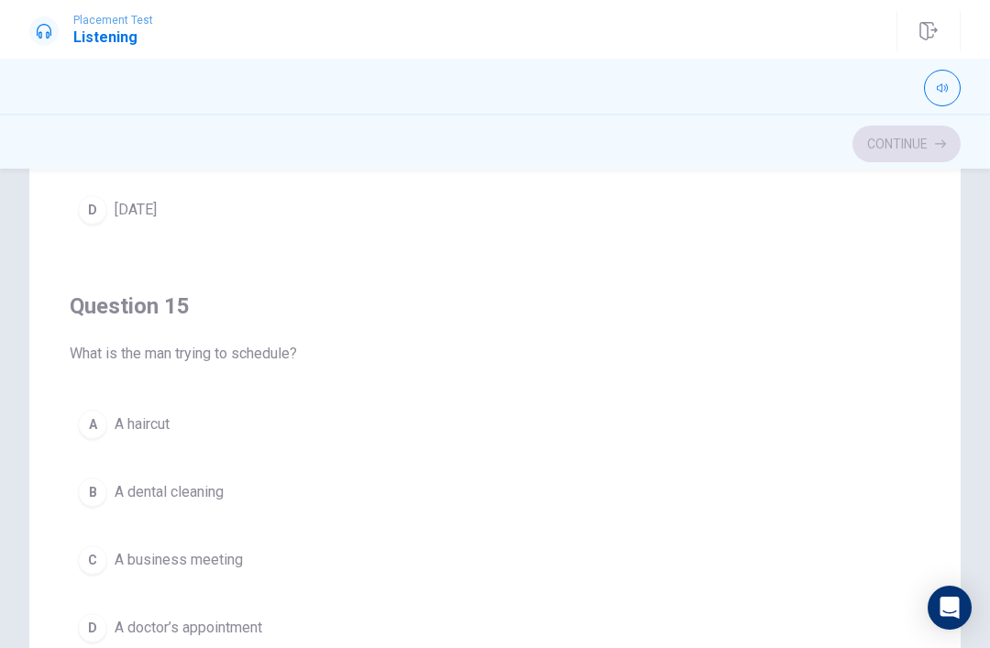
scroll to position [224, 0]
click at [344, 486] on button "B A dental cleaning" at bounding box center [495, 491] width 851 height 46
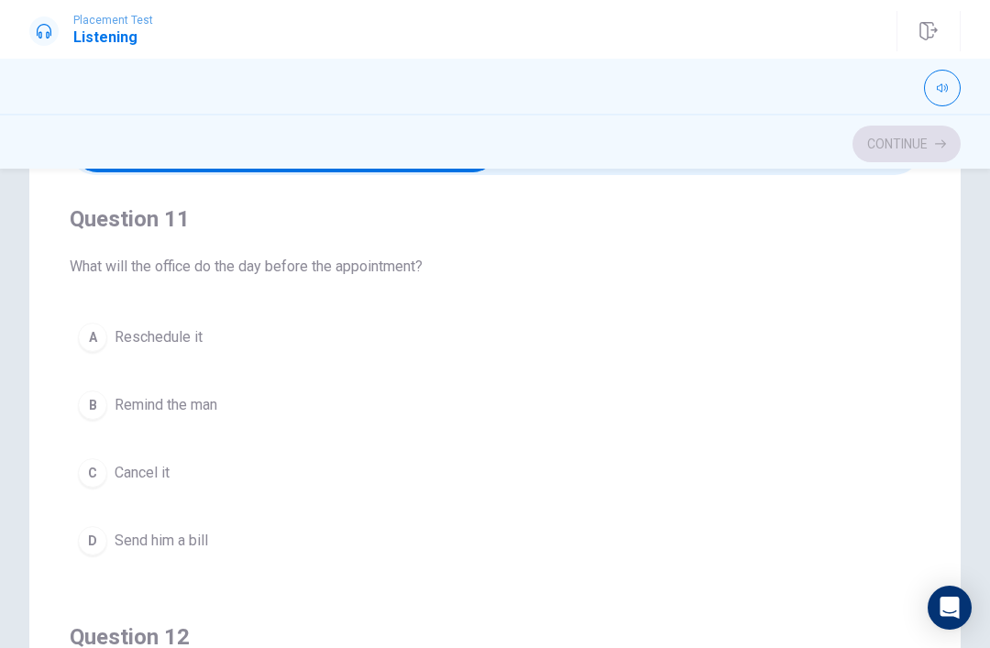
scroll to position [123, 0]
click at [90, 351] on button "A Reschedule it" at bounding box center [495, 337] width 851 height 46
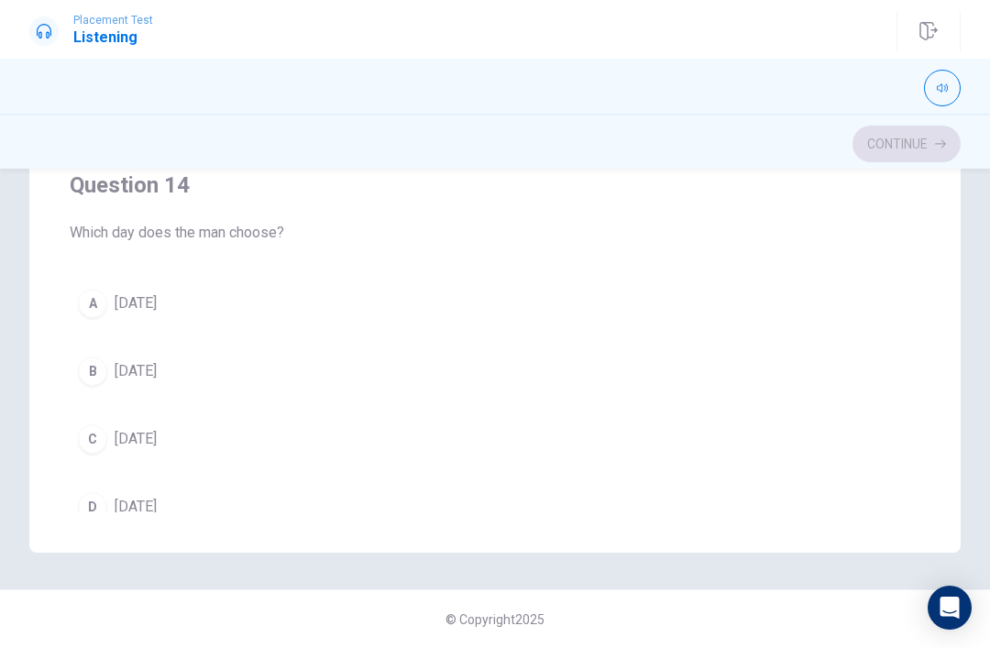
scroll to position [1036, 0]
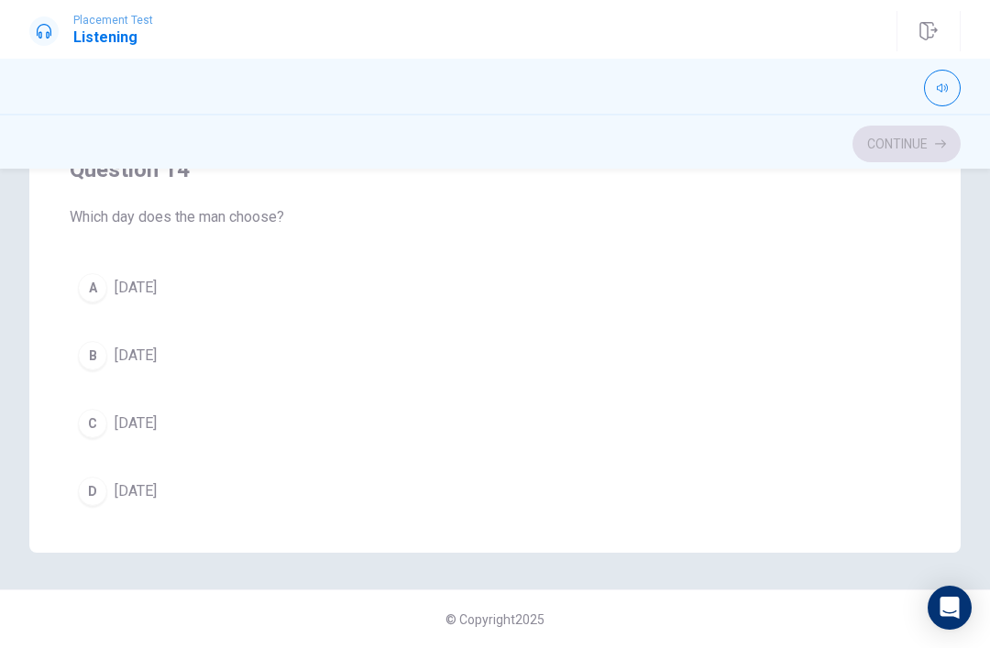
click at [92, 497] on div "D" at bounding box center [92, 491] width 29 height 29
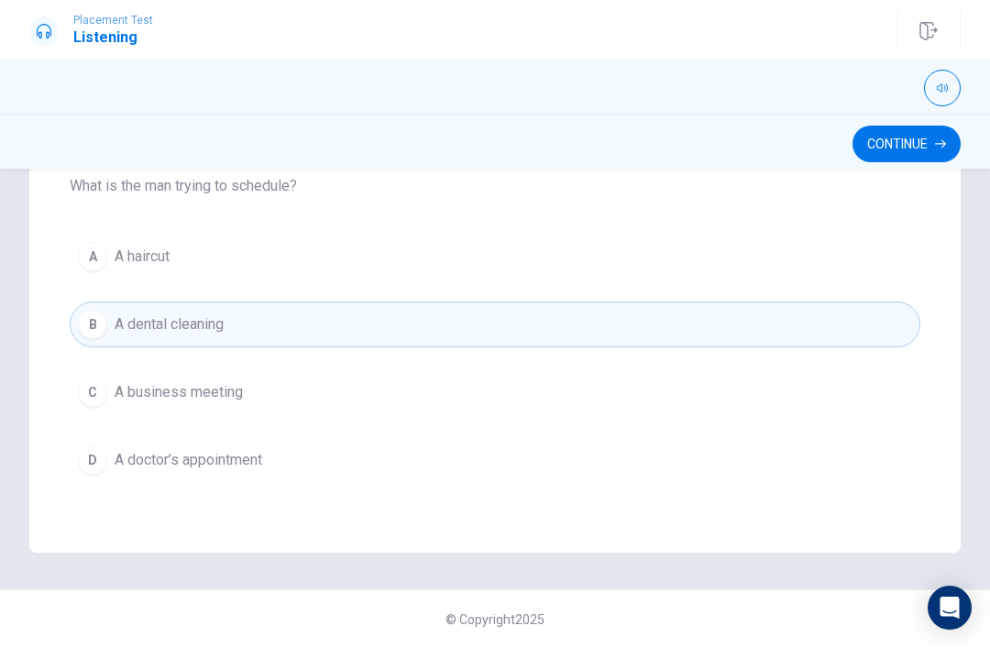
click at [909, 145] on button "Continue" at bounding box center [907, 144] width 108 height 37
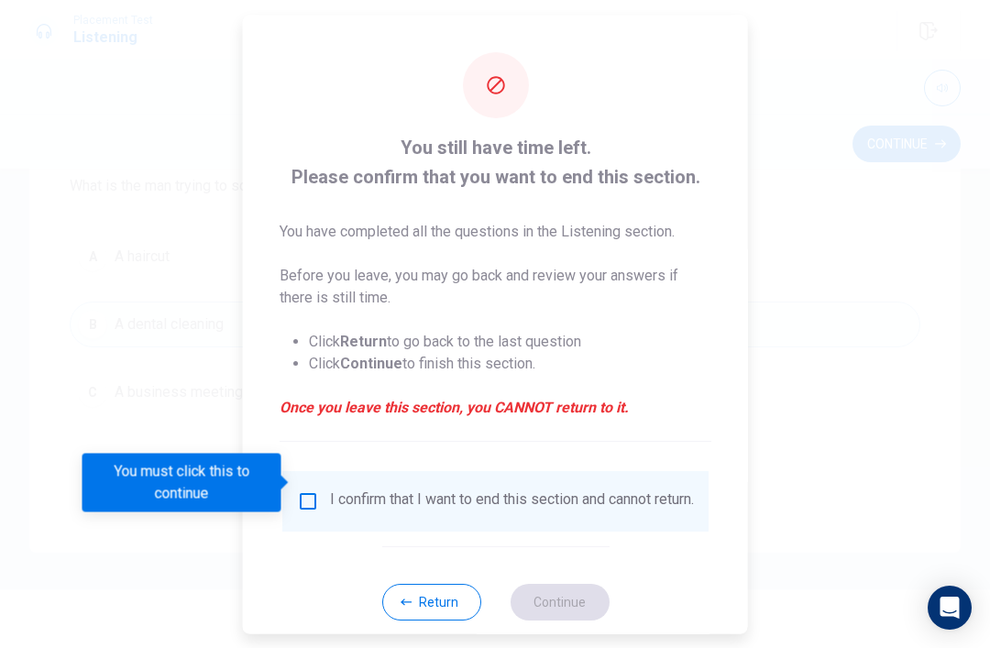
click at [304, 492] on input "You must click this to continue" at bounding box center [308, 501] width 22 height 22
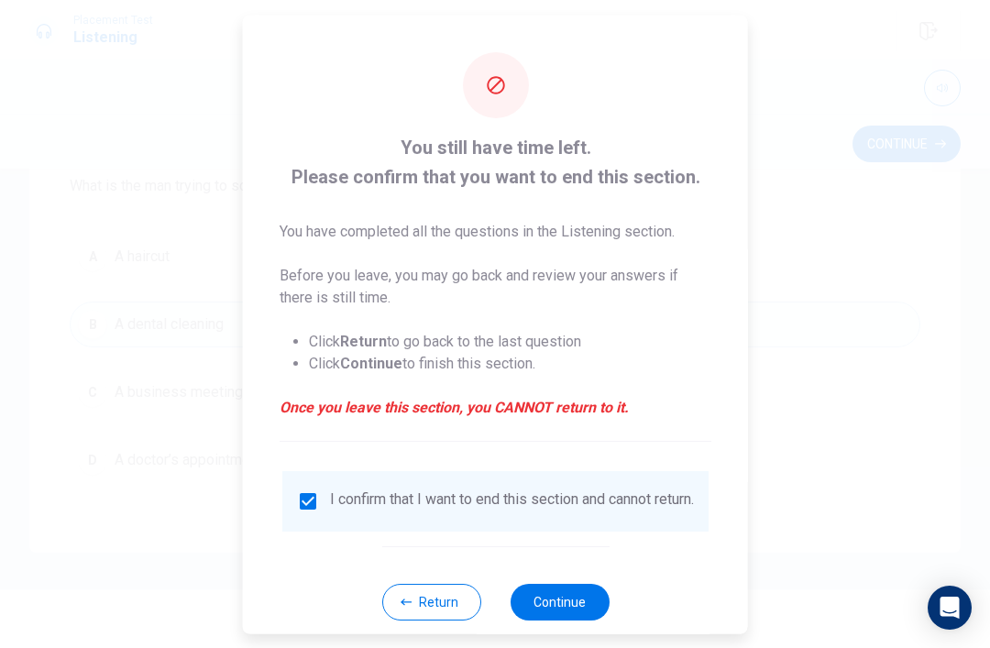
click at [577, 600] on button "Continue" at bounding box center [559, 601] width 99 height 37
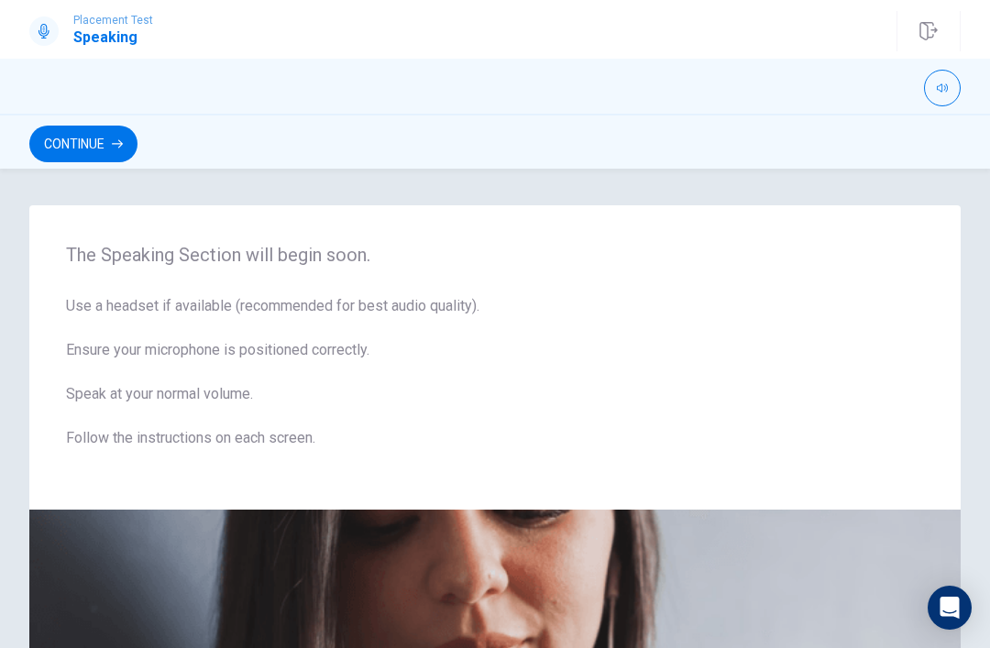
scroll to position [-1, 0]
click at [55, 140] on button "Continue" at bounding box center [83, 144] width 108 height 37
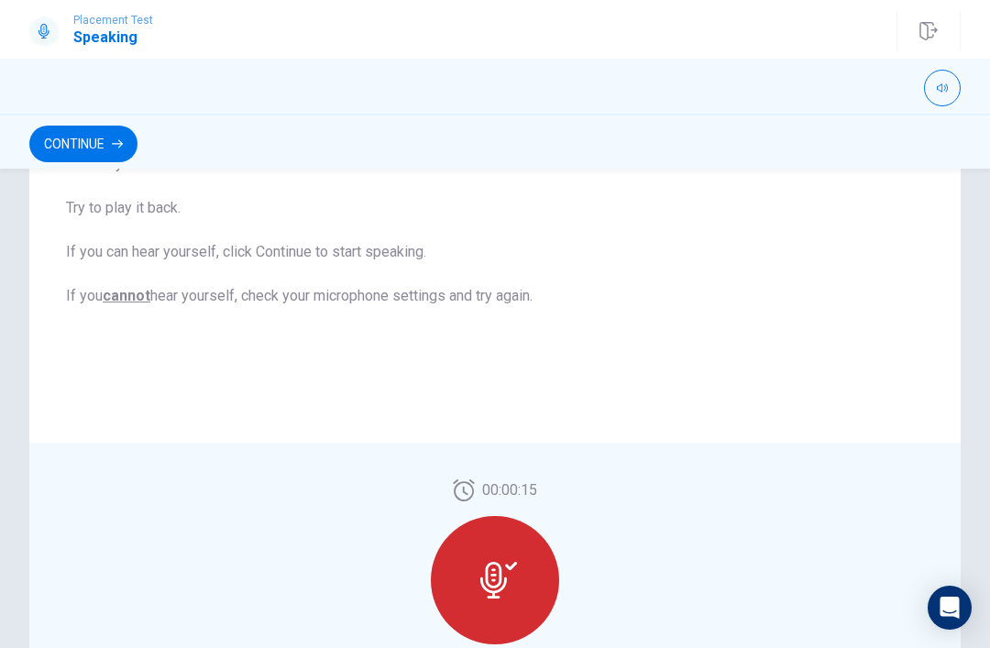
scroll to position [309, 0]
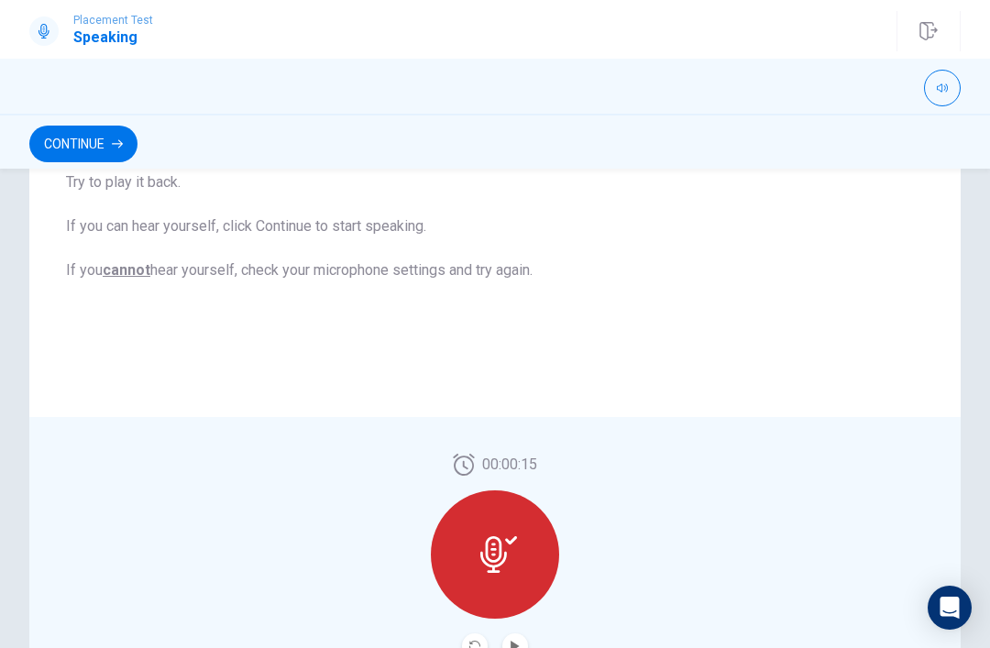
click at [68, 156] on button "Continue" at bounding box center [83, 144] width 108 height 37
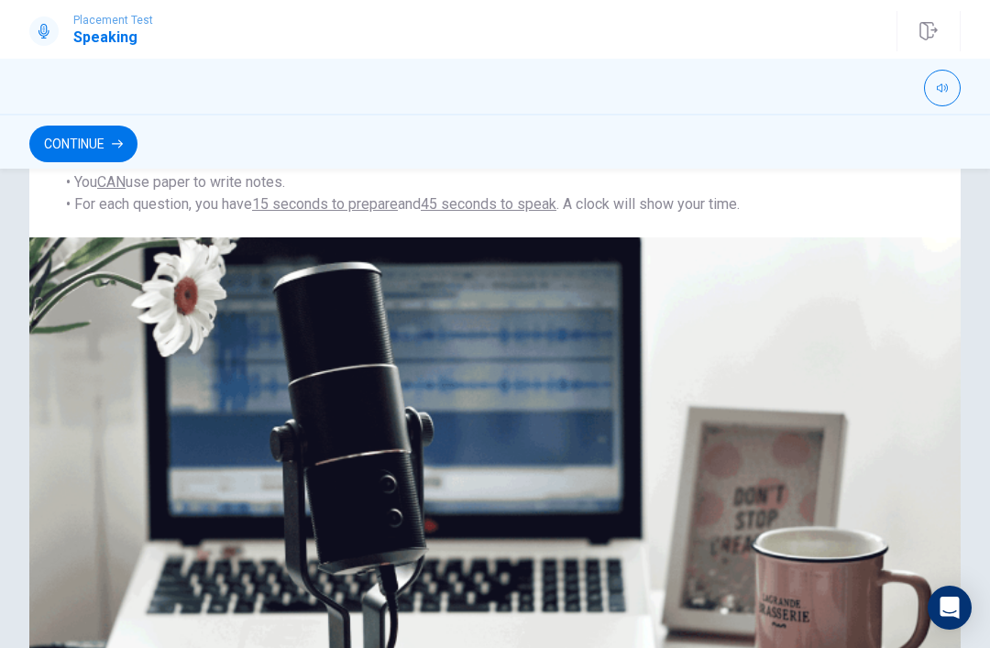
scroll to position [331, 0]
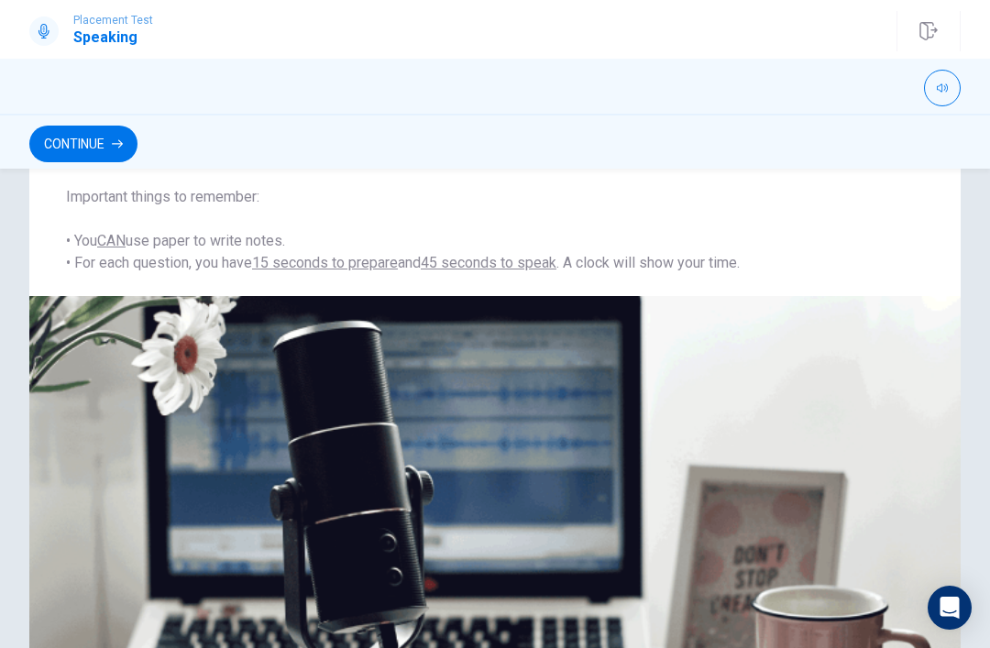
click at [66, 151] on button "Continue" at bounding box center [83, 144] width 108 height 37
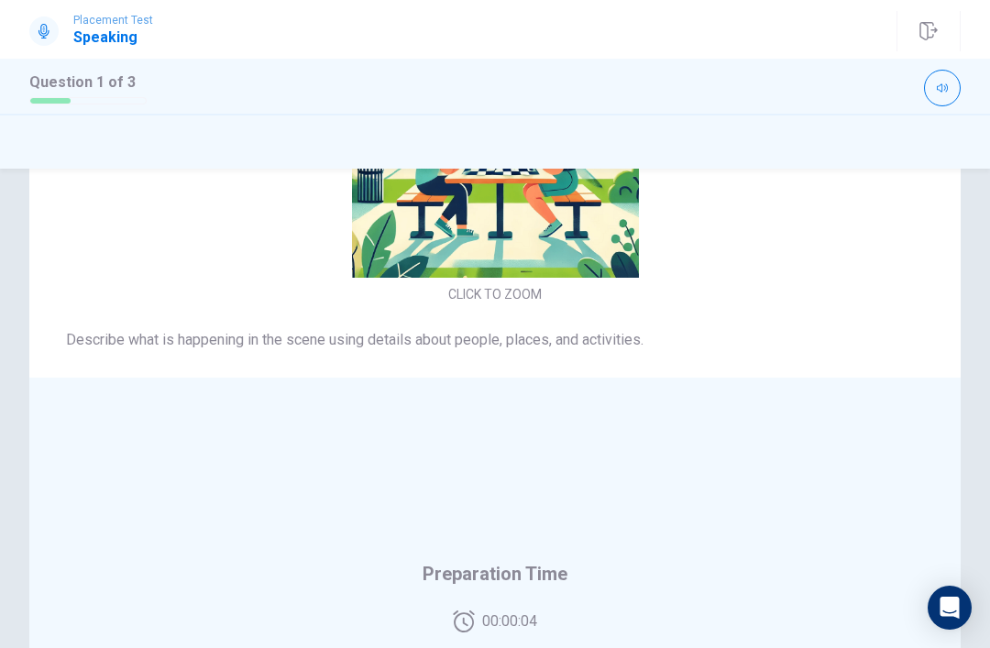
scroll to position [216, 0]
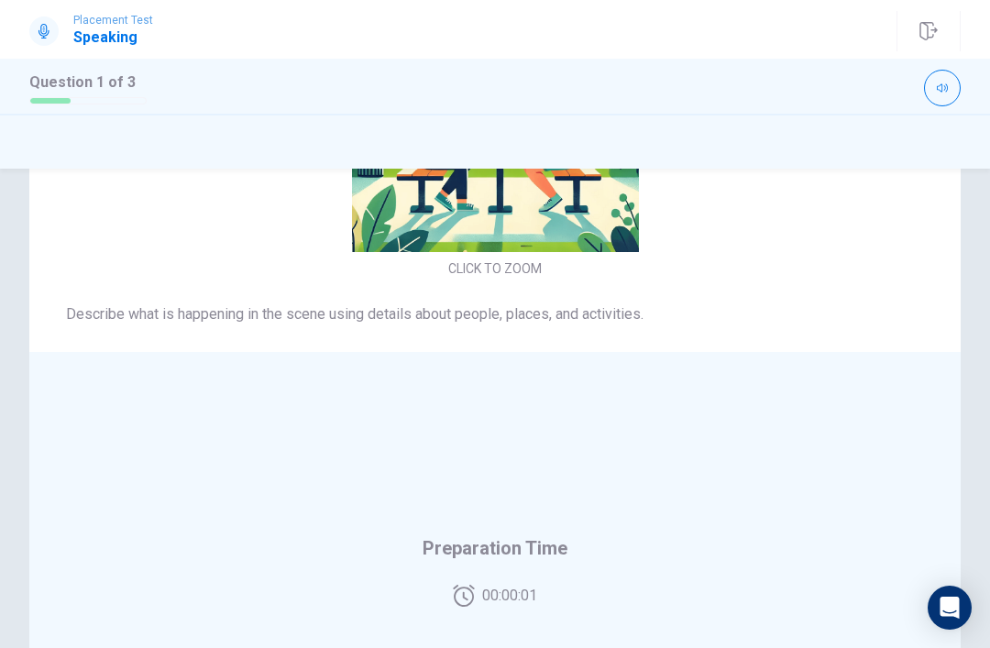
click at [477, 615] on div "Preparation Time 00:00:01" at bounding box center [495, 570] width 932 height 437
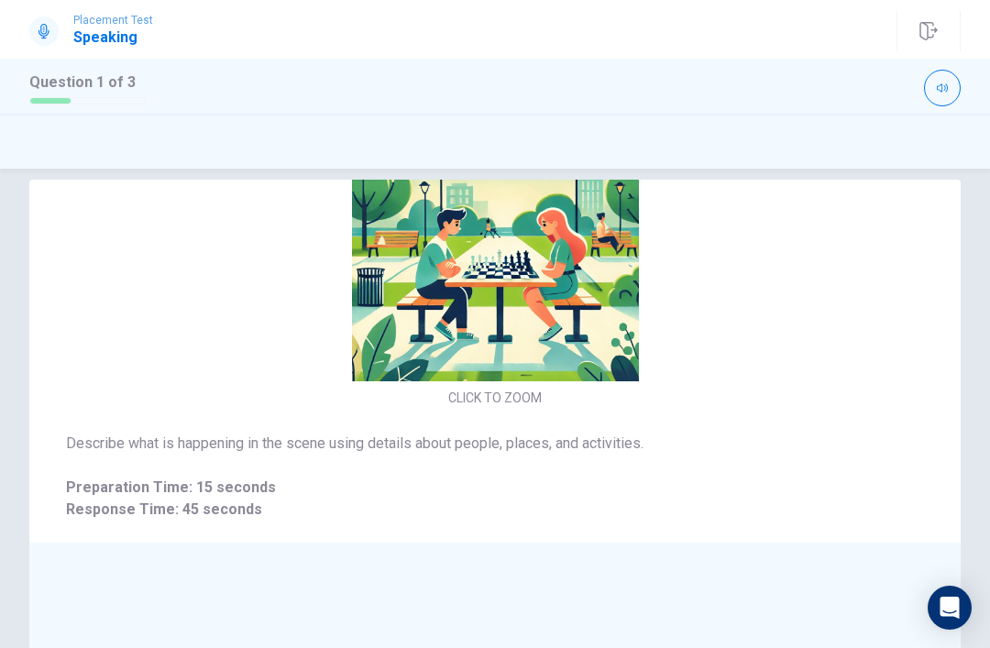
scroll to position [27, 0]
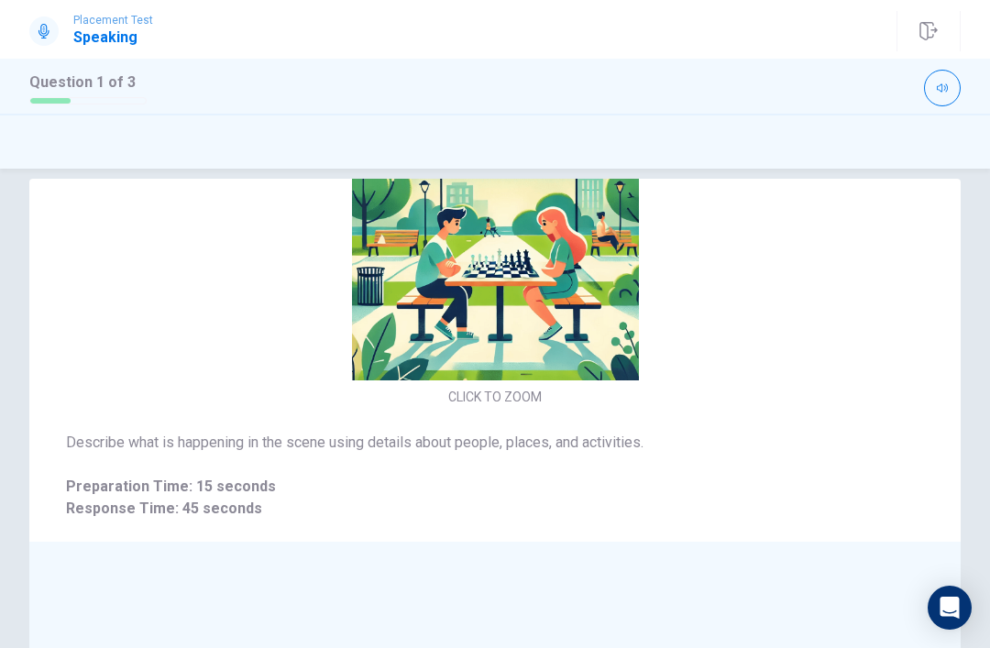
click at [70, 389] on div "CLICK TO ZOOM" at bounding box center [495, 252] width 932 height 316
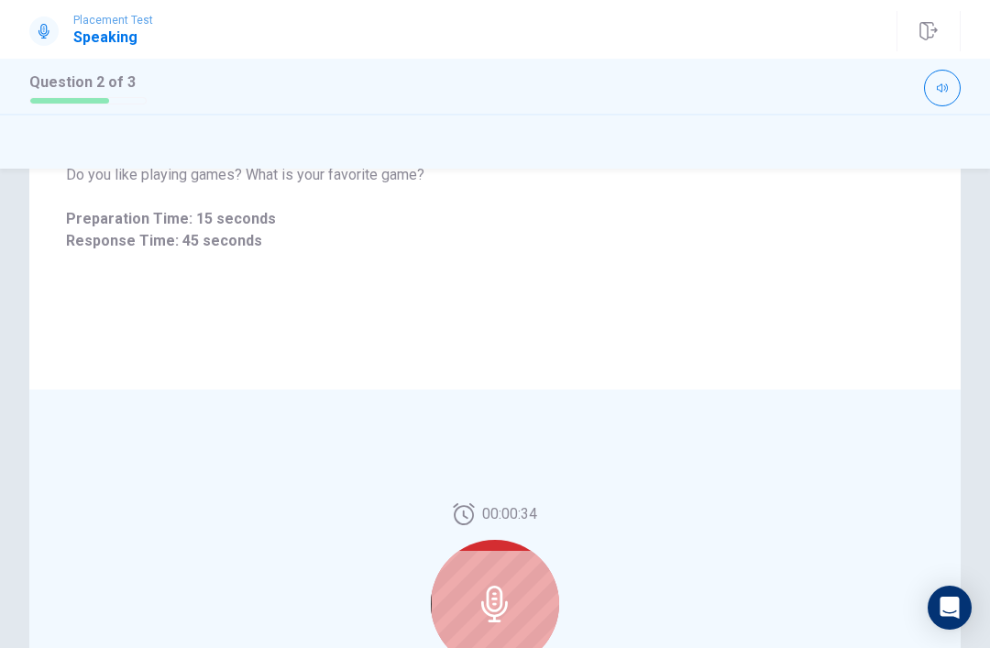
scroll to position [182, 0]
click at [489, 571] on div at bounding box center [495, 601] width 128 height 128
click at [512, 590] on icon at bounding box center [495, 601] width 37 height 37
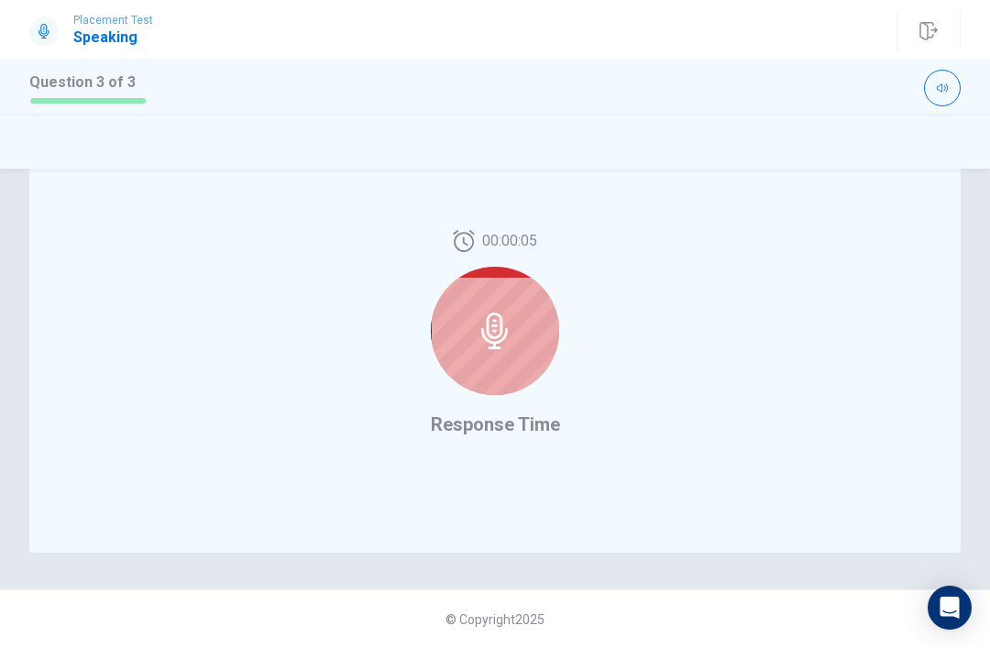
scroll to position [455, 0]
